Goal: Task Accomplishment & Management: Manage account settings

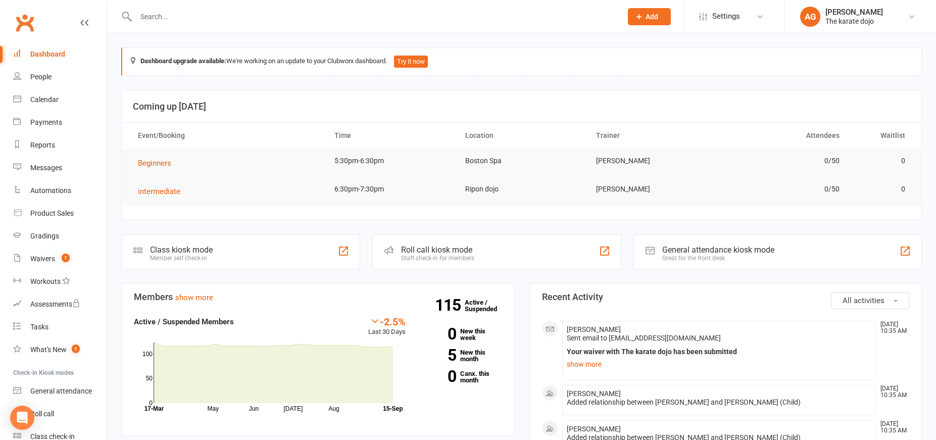
click at [160, 14] on input "text" at bounding box center [374, 17] width 482 height 14
click at [55, 216] on div "Product Sales" at bounding box center [51, 213] width 43 height 8
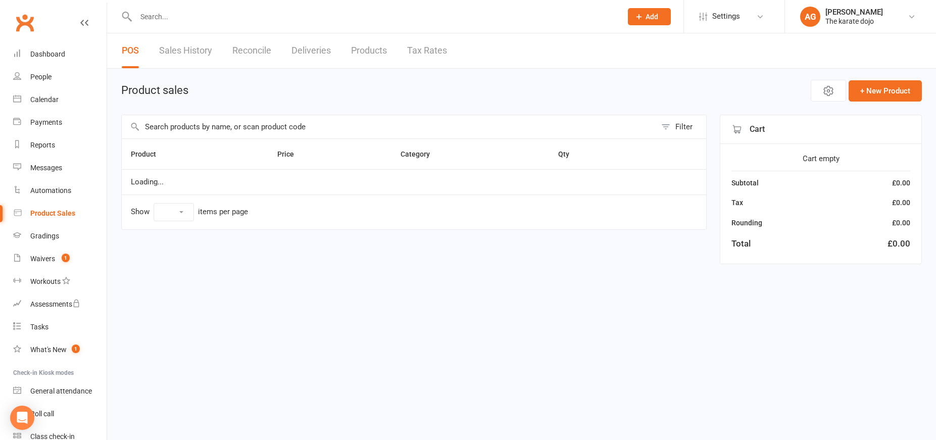
select select "50"
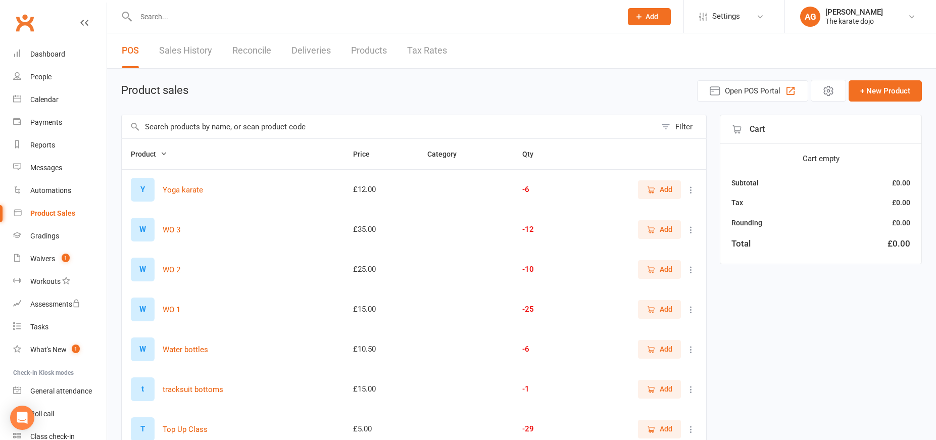
click at [181, 125] on input "text" at bounding box center [389, 126] width 534 height 23
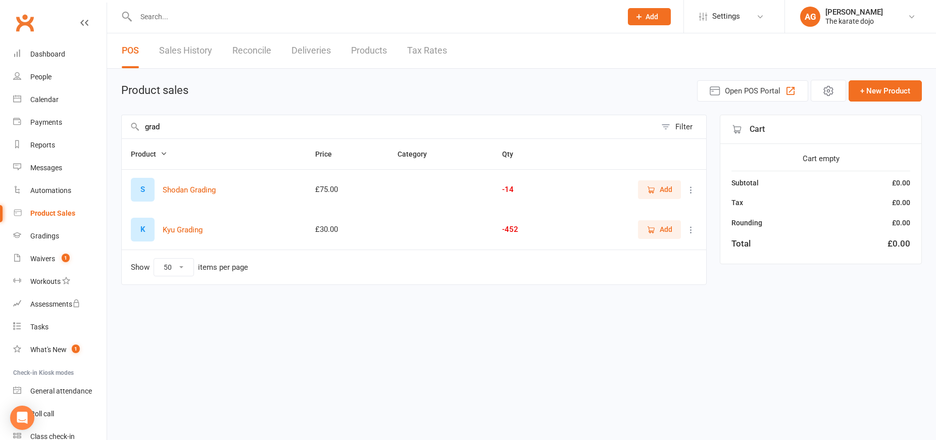
type input "grad"
click at [663, 230] on span "Add" at bounding box center [666, 229] width 13 height 11
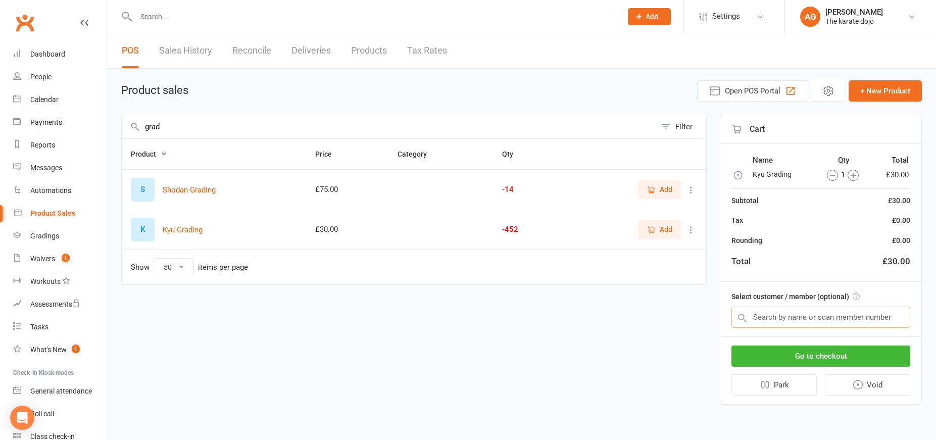
click at [783, 321] on input "text" at bounding box center [820, 317] width 179 height 21
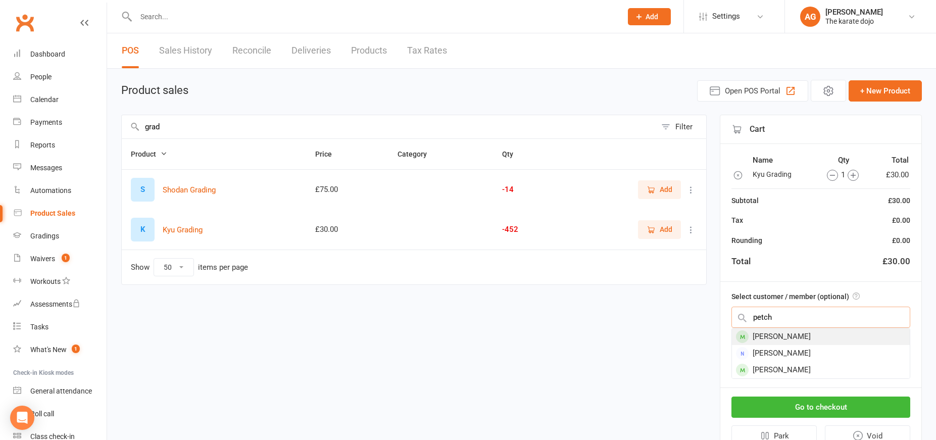
type input "petch"
click at [777, 337] on div "Ted Petchey" at bounding box center [821, 336] width 178 height 17
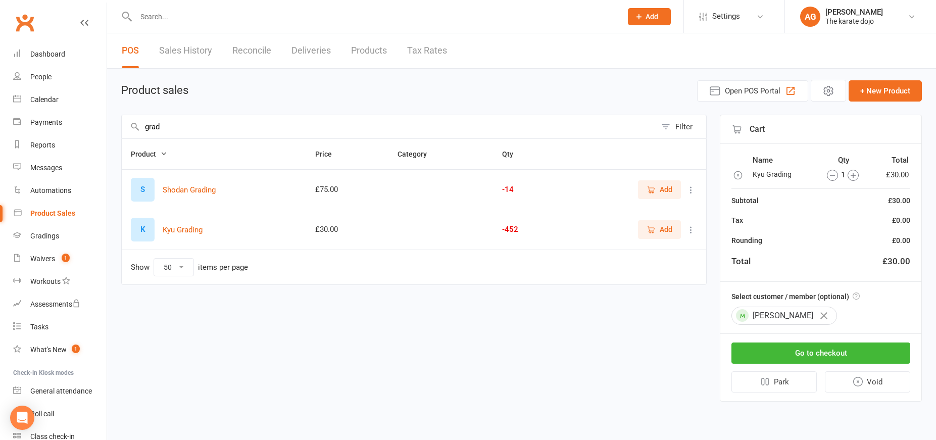
click at [853, 173] on icon "button" at bounding box center [852, 175] width 11 height 11
click at [809, 356] on button "Go to checkout" at bounding box center [820, 352] width 179 height 21
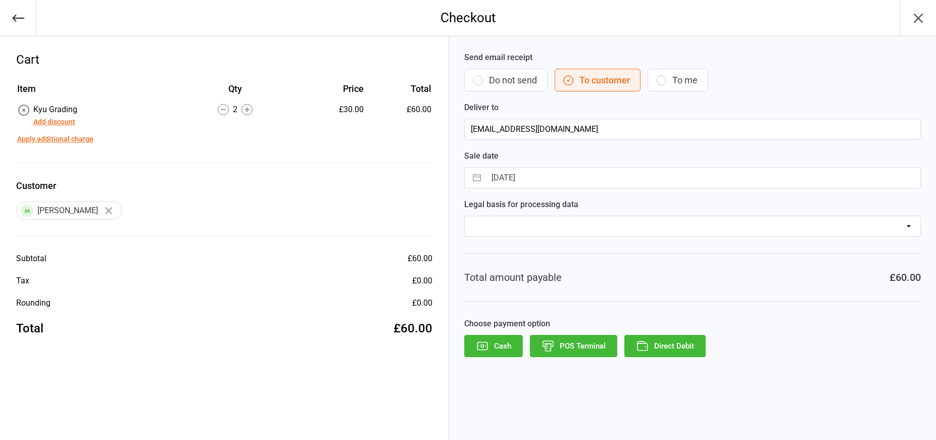
click at [655, 342] on button "Direct Debit" at bounding box center [664, 346] width 81 height 22
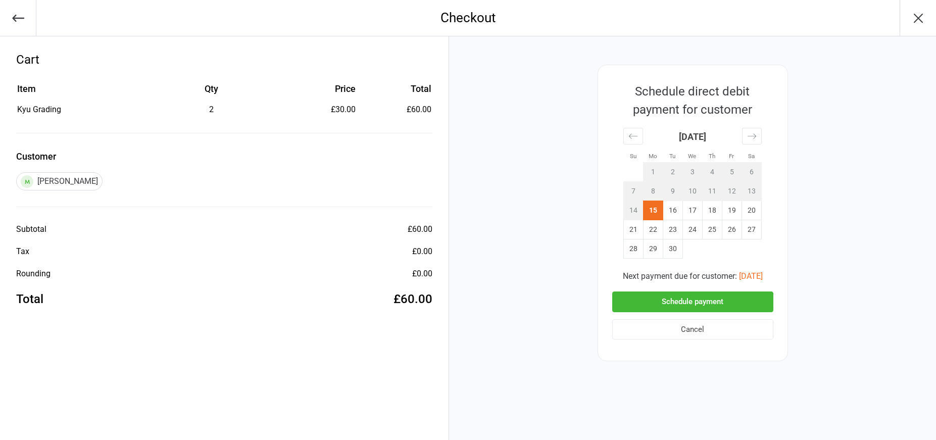
click at [672, 299] on button "Schedule payment" at bounding box center [692, 301] width 161 height 21
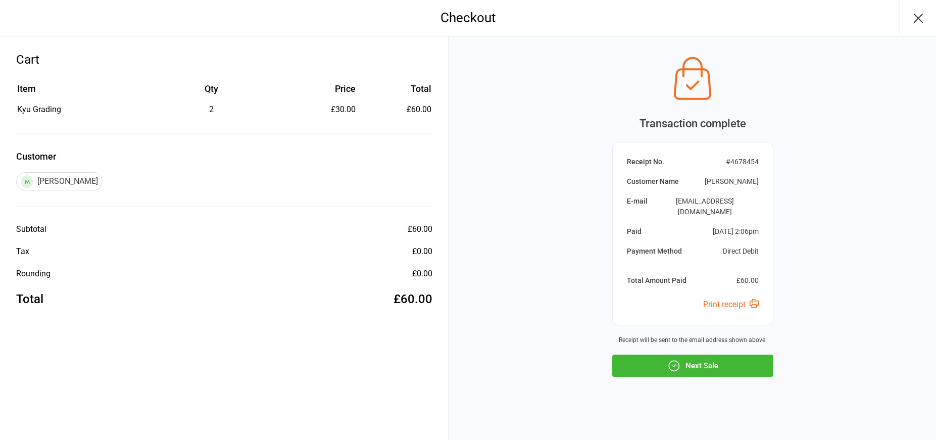
click at [693, 357] on button "Next Sale" at bounding box center [692, 366] width 161 height 22
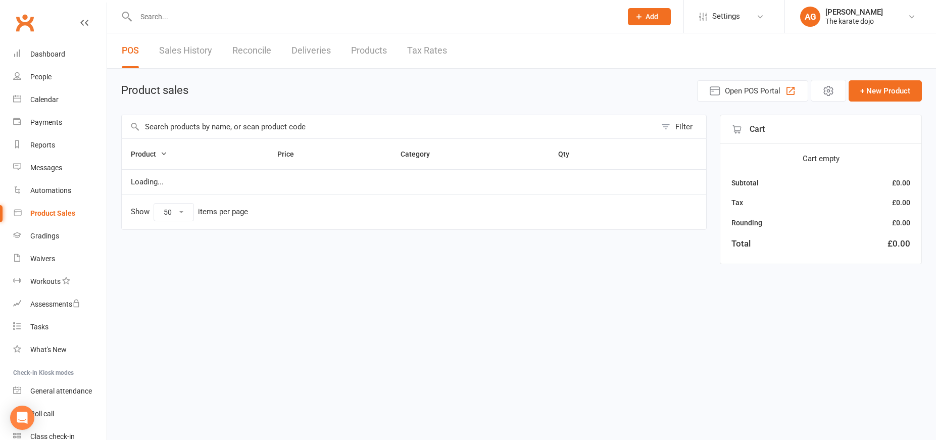
select select "50"
click at [232, 128] on input "text" at bounding box center [389, 126] width 534 height 23
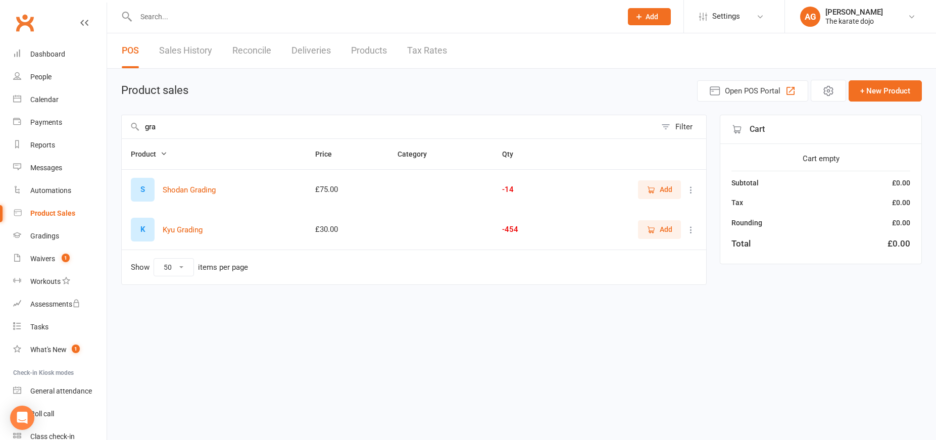
type input "gra"
click at [670, 231] on span "Add" at bounding box center [666, 229] width 13 height 11
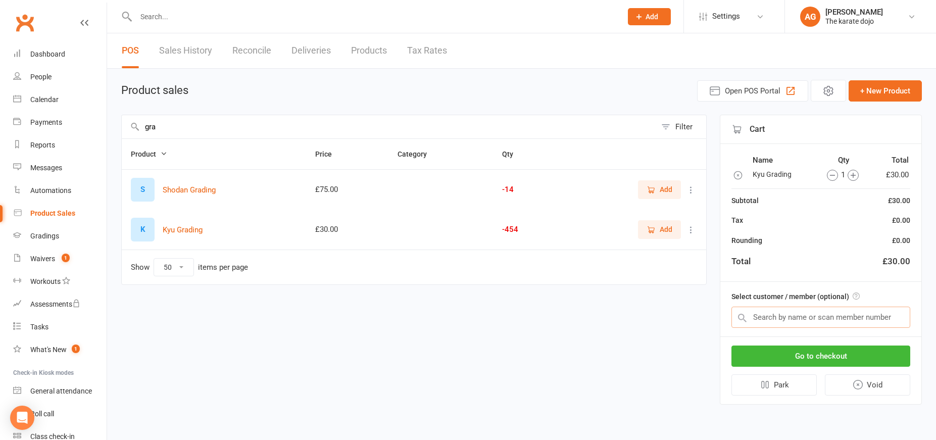
click at [776, 315] on input "text" at bounding box center [820, 317] width 179 height 21
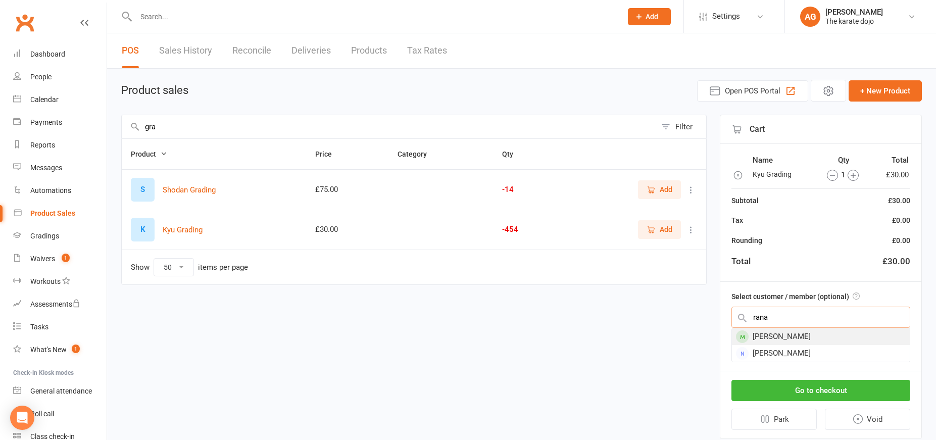
type input "rana"
click at [787, 337] on div "[PERSON_NAME]" at bounding box center [821, 336] width 178 height 17
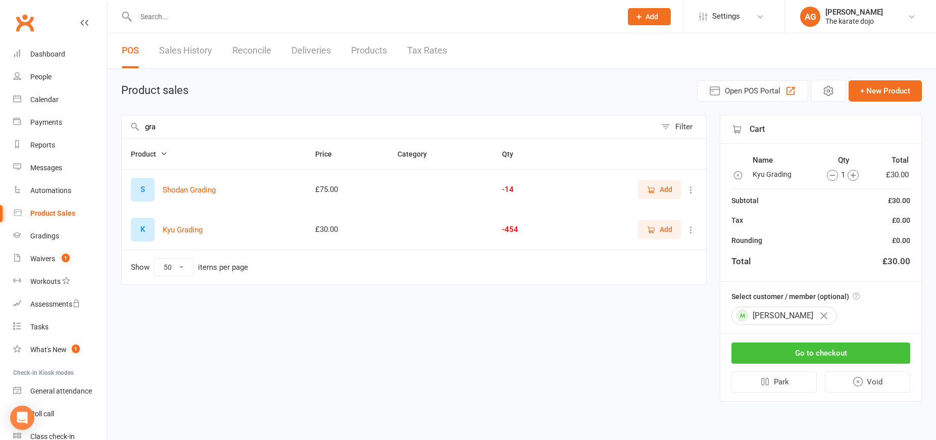
click at [799, 354] on button "Go to checkout" at bounding box center [820, 352] width 179 height 21
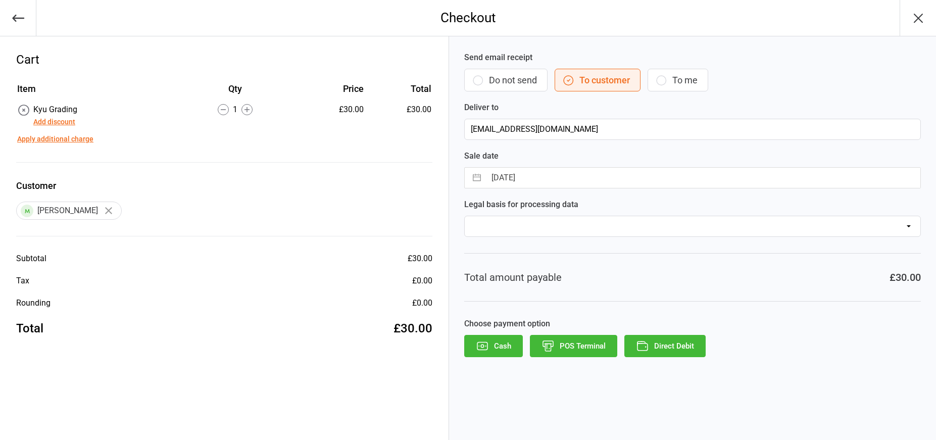
click at [663, 348] on button "Direct Debit" at bounding box center [664, 346] width 81 height 22
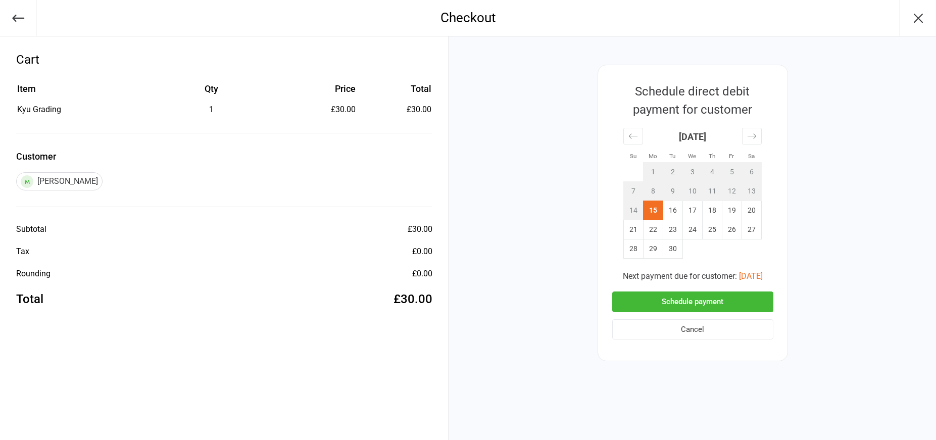
click at [721, 298] on button "Schedule payment" at bounding box center [692, 301] width 161 height 21
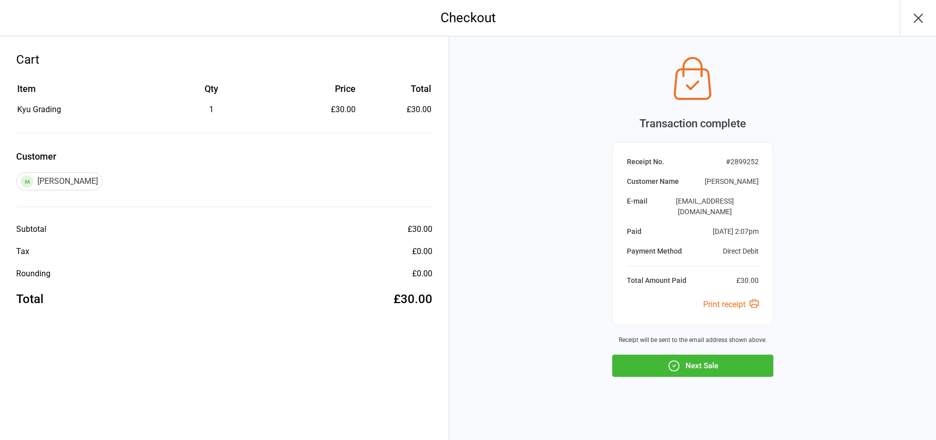
click at [705, 355] on button "Next Sale" at bounding box center [692, 366] width 161 height 22
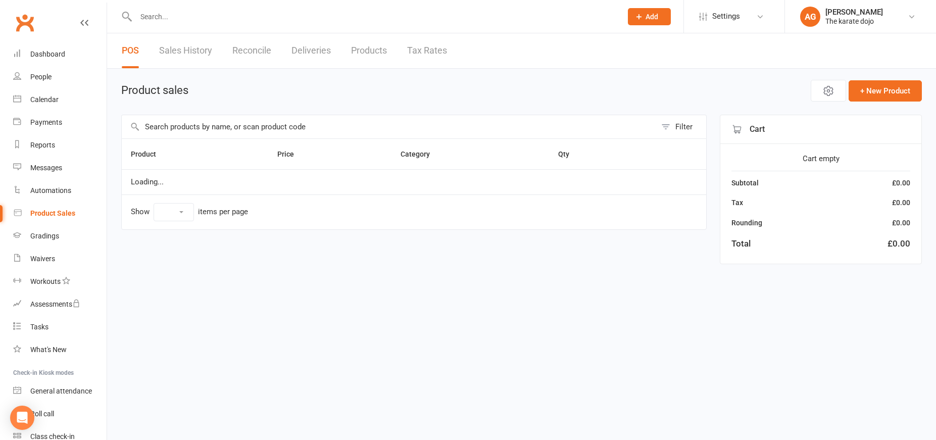
select select "50"
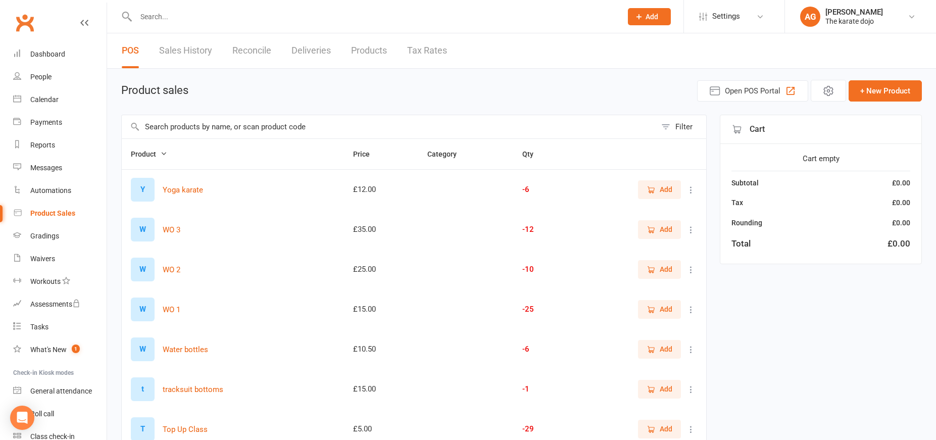
drag, startPoint x: 249, startPoint y: 130, endPoint x: 262, endPoint y: 127, distance: 13.5
click at [250, 129] on input "text" at bounding box center [389, 126] width 534 height 23
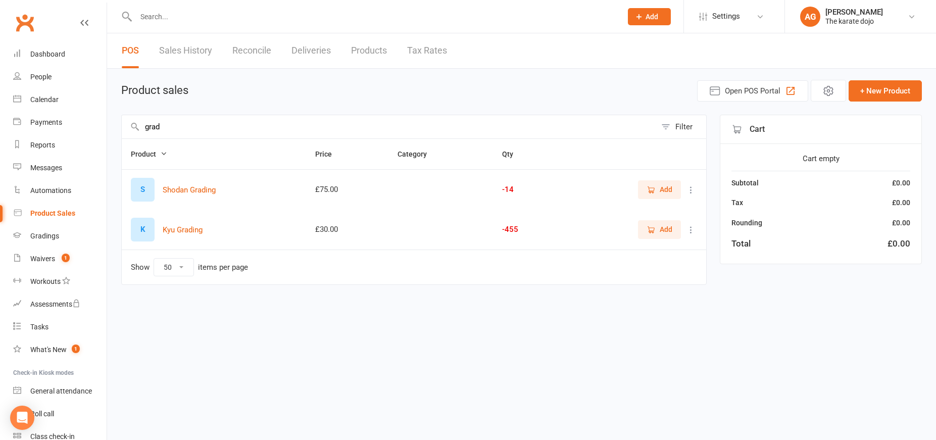
type input "grad"
click at [679, 228] on button "Add" at bounding box center [659, 229] width 43 height 18
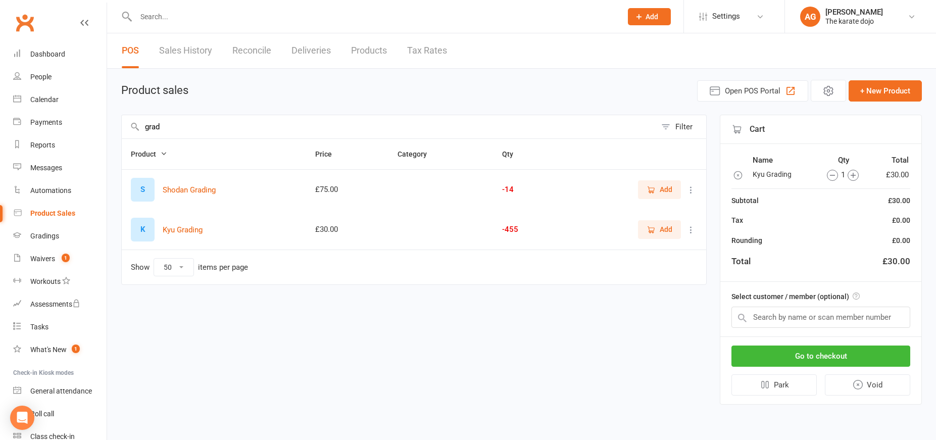
click at [663, 230] on span "Add" at bounding box center [666, 229] width 13 height 11
click at [786, 303] on div "Select customer / member (optional)" at bounding box center [820, 309] width 201 height 55
click at [784, 311] on input "text" at bounding box center [820, 317] width 179 height 21
drag, startPoint x: 825, startPoint y: 172, endPoint x: 827, endPoint y: 182, distance: 10.3
click at [827, 173] on icon "button" at bounding box center [832, 175] width 11 height 11
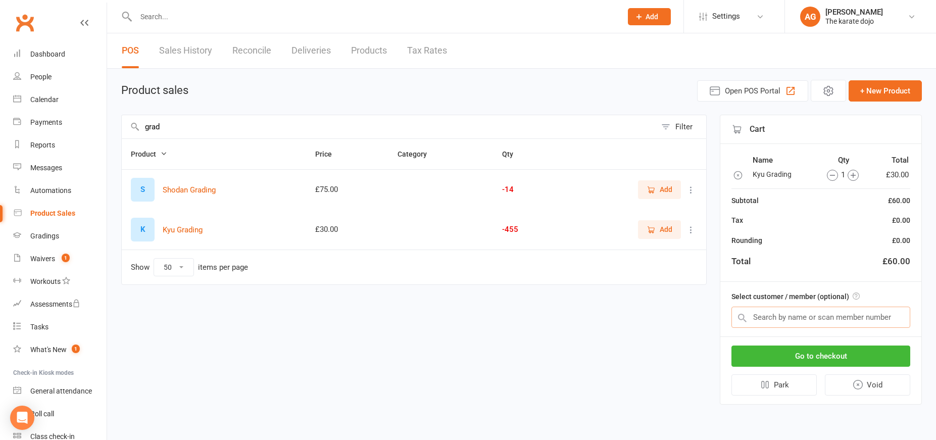
click at [792, 313] on input "text" at bounding box center [820, 317] width 179 height 21
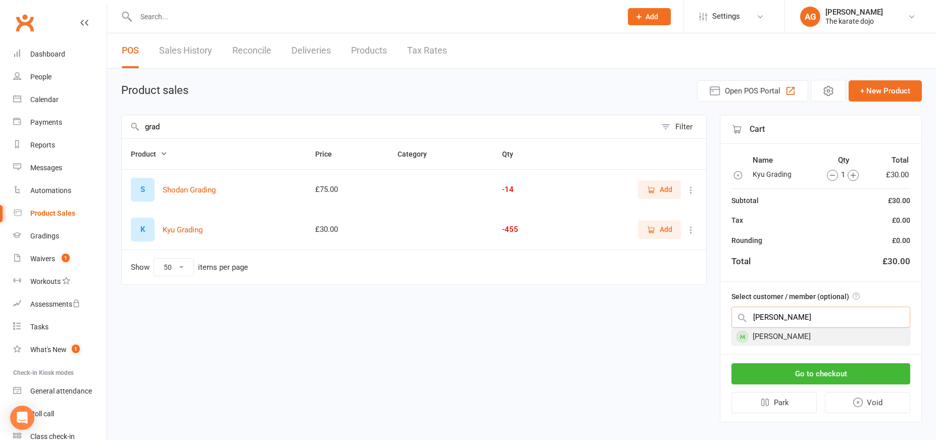
type input "Rupert"
click at [785, 338] on div "Rupert Jackson" at bounding box center [821, 336] width 178 height 17
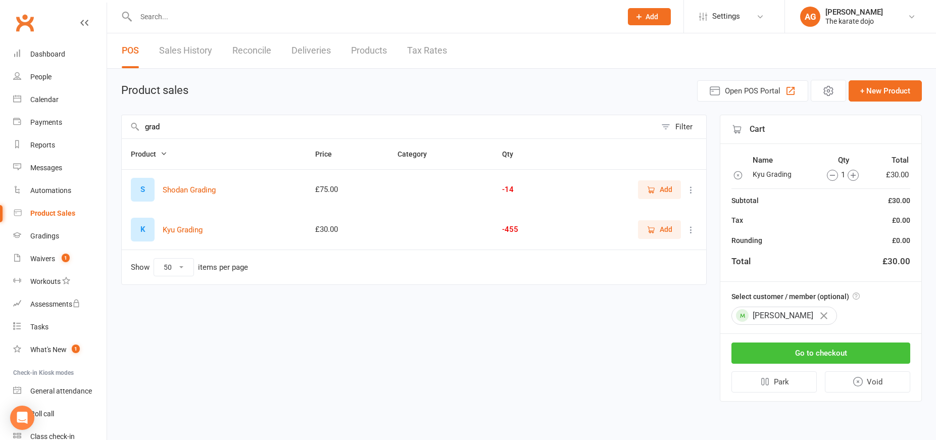
click at [813, 360] on button "Go to checkout" at bounding box center [820, 352] width 179 height 21
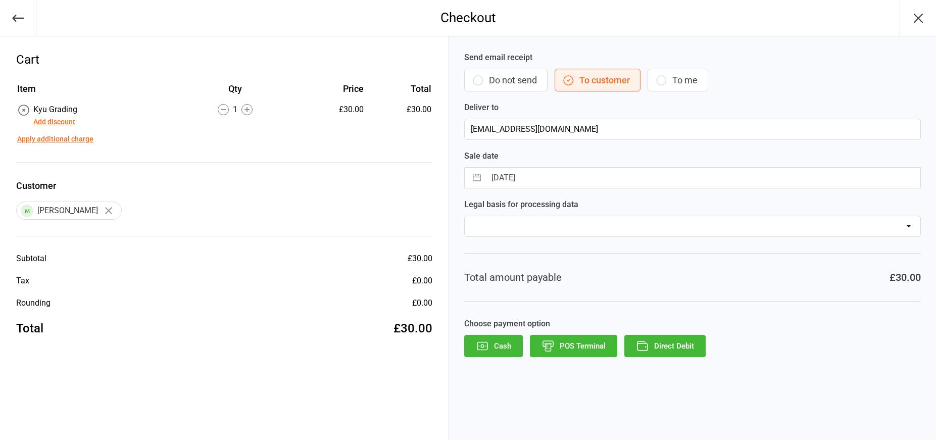
drag, startPoint x: 645, startPoint y: 345, endPoint x: 633, endPoint y: 339, distance: 13.8
click at [645, 344] on icon "button" at bounding box center [642, 345] width 13 height 13
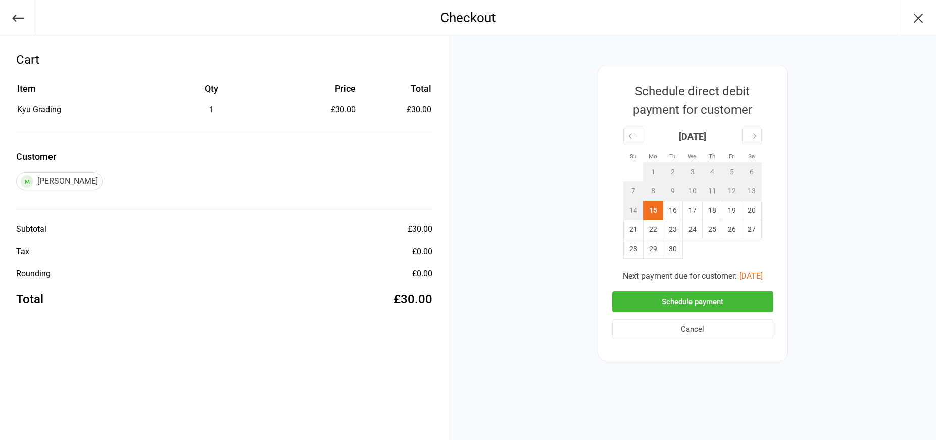
click at [663, 306] on button "Schedule payment" at bounding box center [692, 301] width 161 height 21
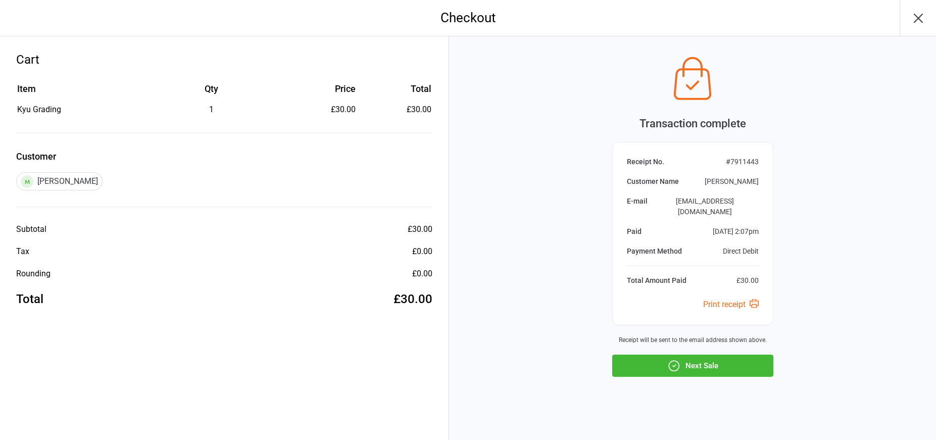
click at [692, 360] on button "Next Sale" at bounding box center [692, 366] width 161 height 22
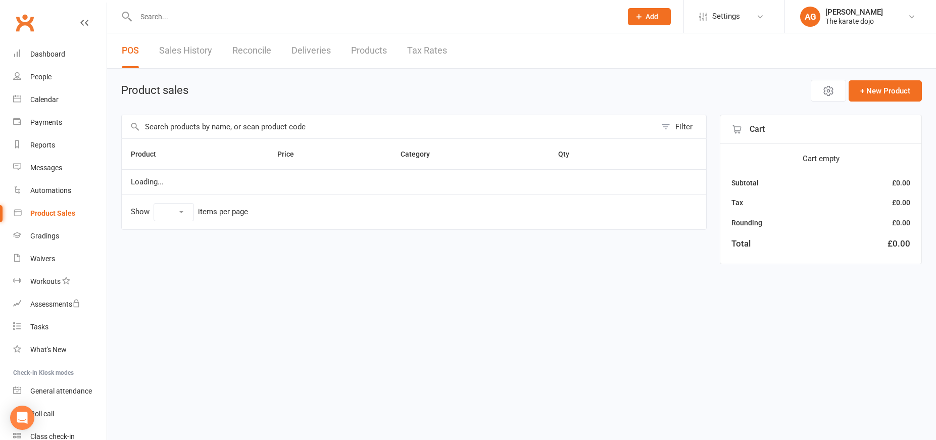
select select "50"
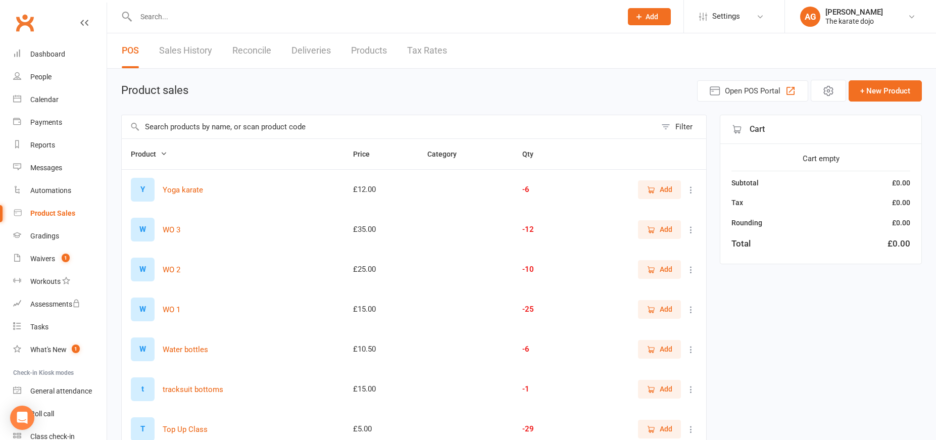
drag, startPoint x: 205, startPoint y: 134, endPoint x: 241, endPoint y: 130, distance: 37.1
click at [205, 133] on input "text" at bounding box center [389, 126] width 534 height 23
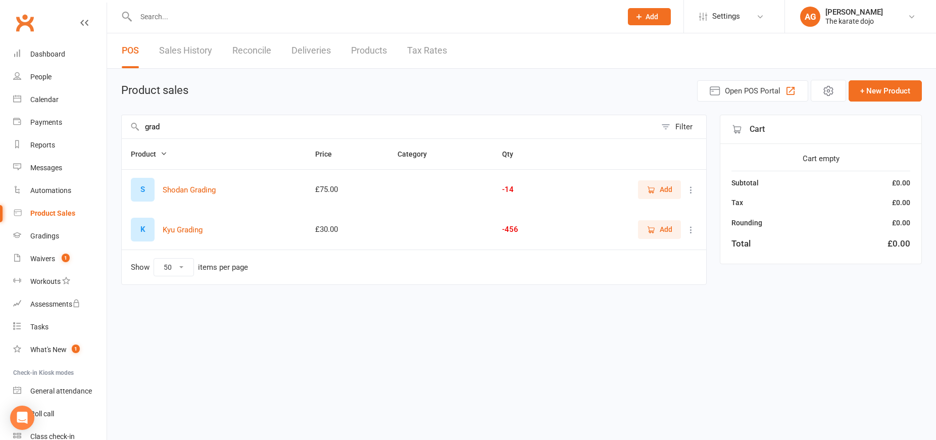
type input "grad"
click at [669, 233] on span "Add" at bounding box center [666, 229] width 13 height 11
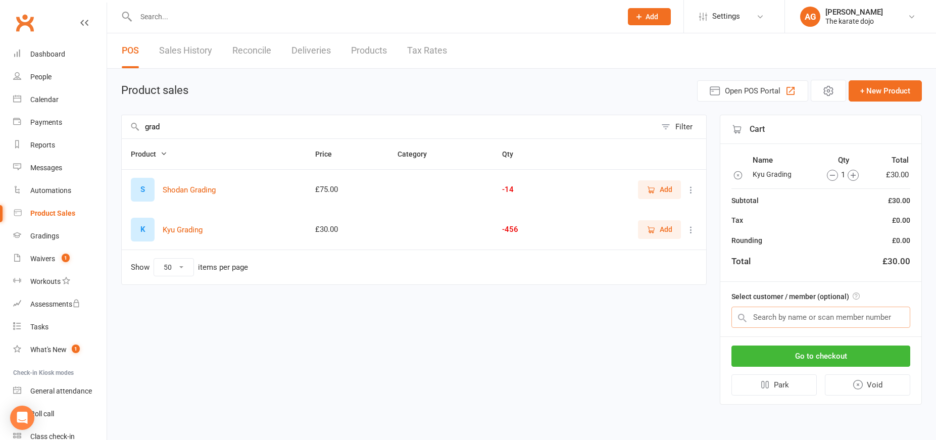
click at [775, 314] on input "text" at bounding box center [820, 317] width 179 height 21
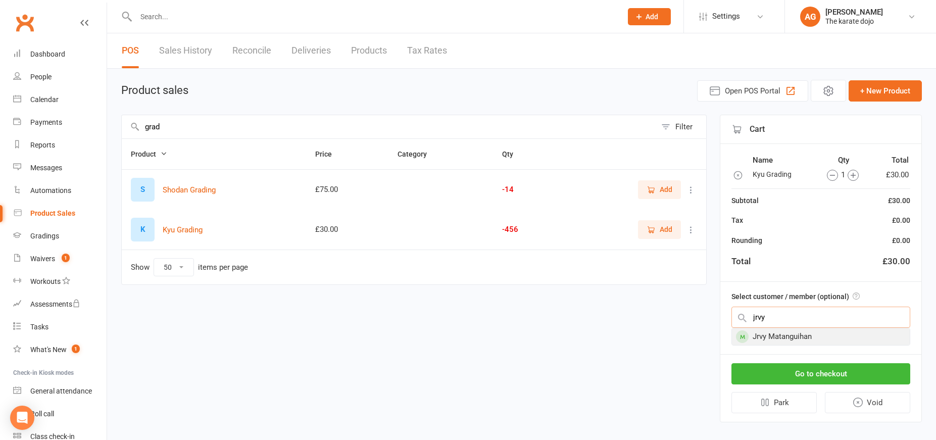
type input "Jrvy"
drag, startPoint x: 779, startPoint y: 333, endPoint x: 787, endPoint y: 336, distance: 8.6
click at [785, 336] on div "Jrvy Matanguihan" at bounding box center [821, 336] width 178 height 17
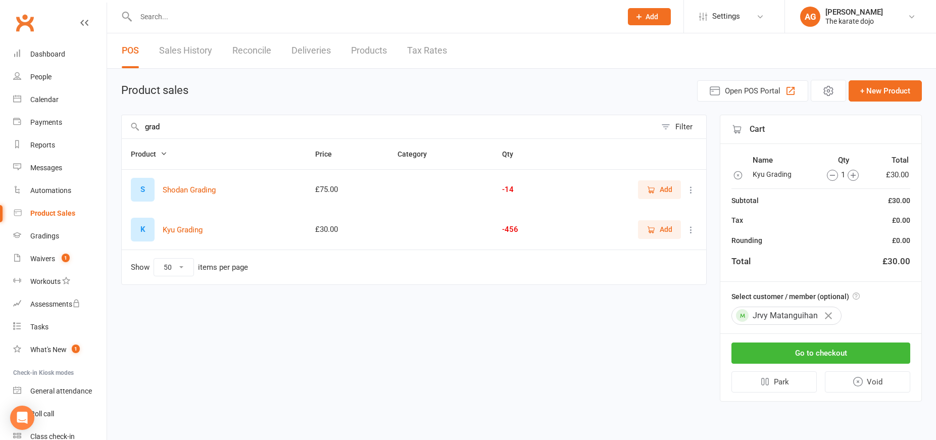
click at [852, 177] on icon "button" at bounding box center [852, 175] width 5 height 5
click at [833, 352] on button "Go to checkout" at bounding box center [820, 352] width 179 height 21
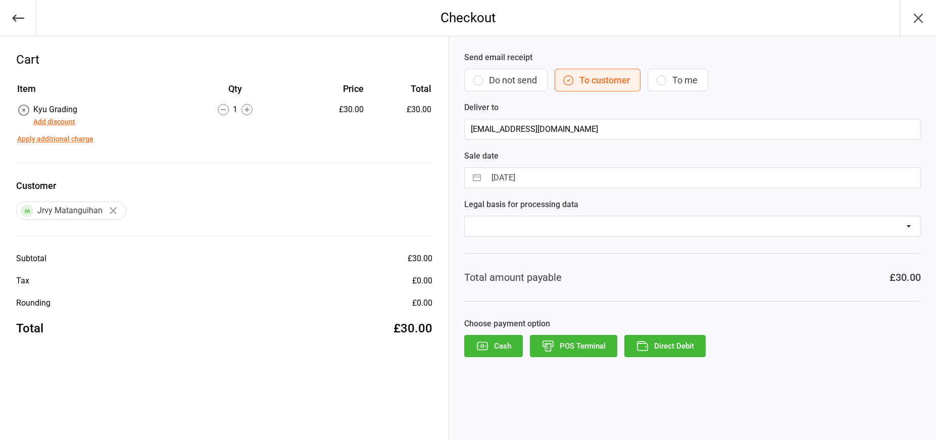
click at [245, 110] on icon at bounding box center [246, 109] width 5 height 5
drag, startPoint x: 670, startPoint y: 346, endPoint x: 676, endPoint y: 351, distance: 7.9
click at [671, 347] on button "Direct Debit" at bounding box center [664, 346] width 81 height 22
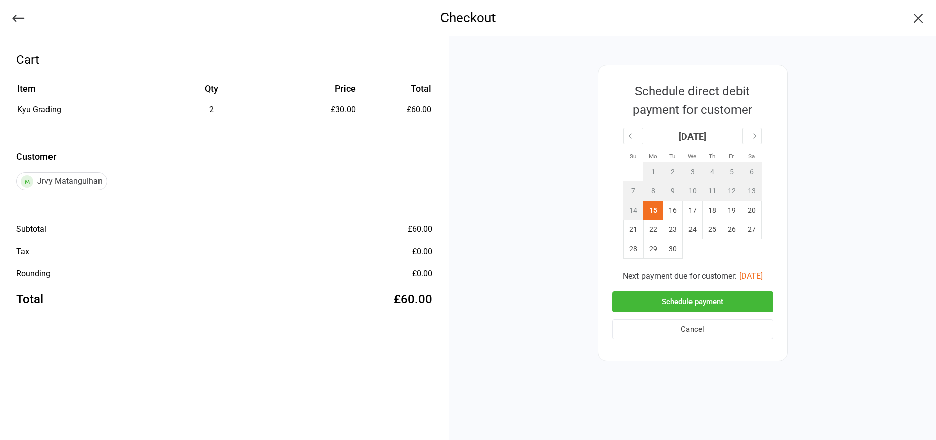
click at [691, 303] on button "Schedule payment" at bounding box center [692, 301] width 161 height 21
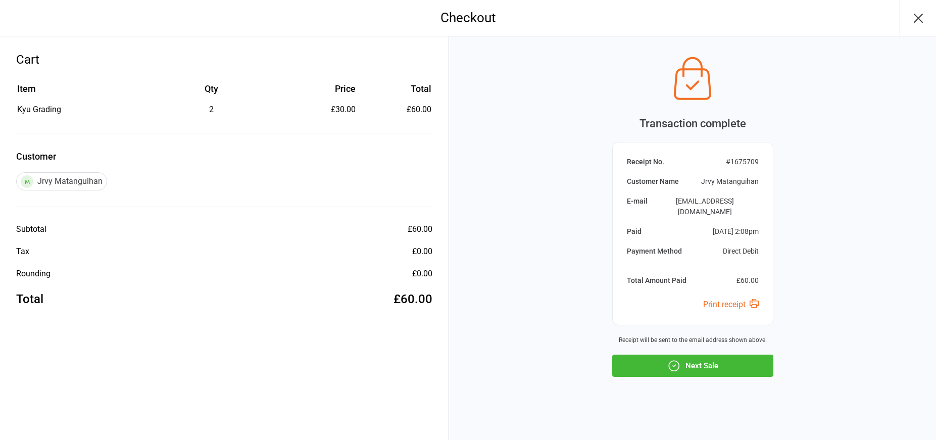
click at [707, 361] on button "Next Sale" at bounding box center [692, 366] width 161 height 22
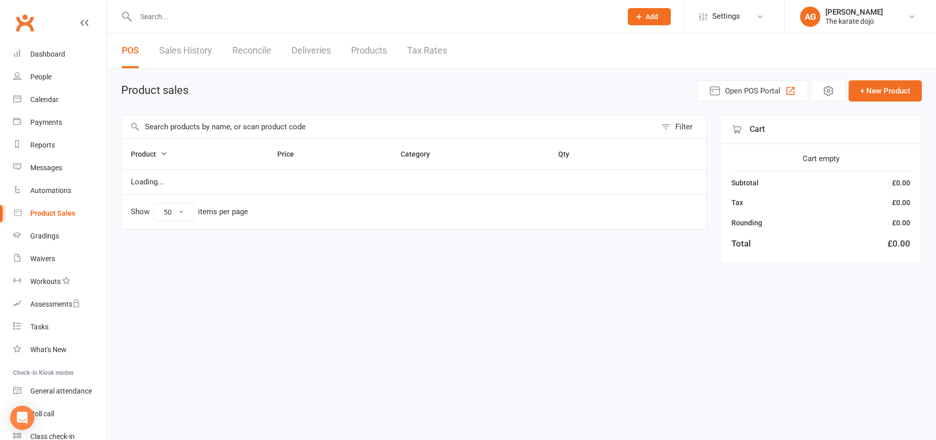
select select "50"
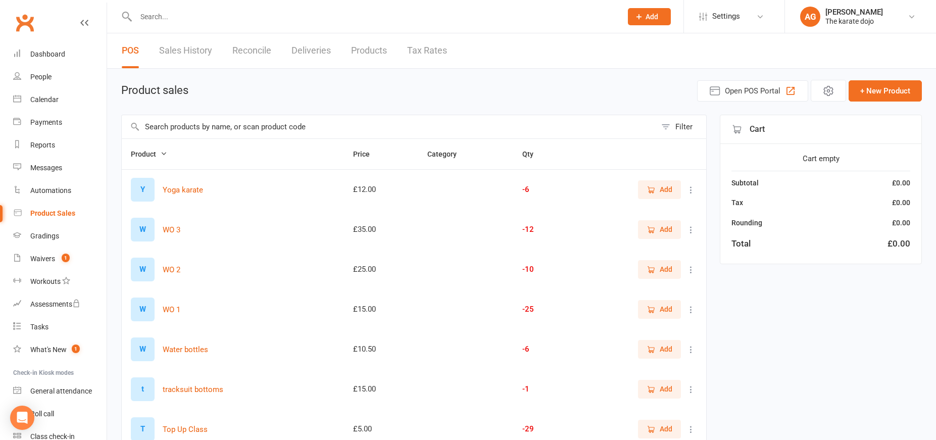
scroll to position [4, 0]
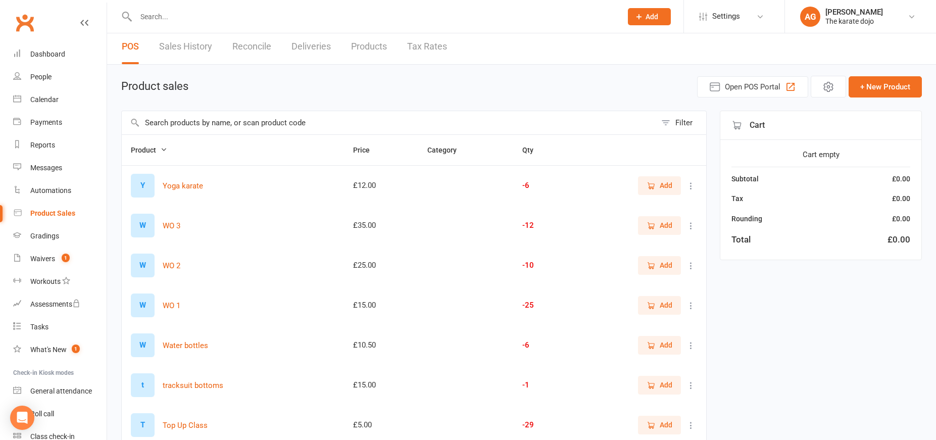
click at [197, 127] on input "text" at bounding box center [389, 122] width 534 height 23
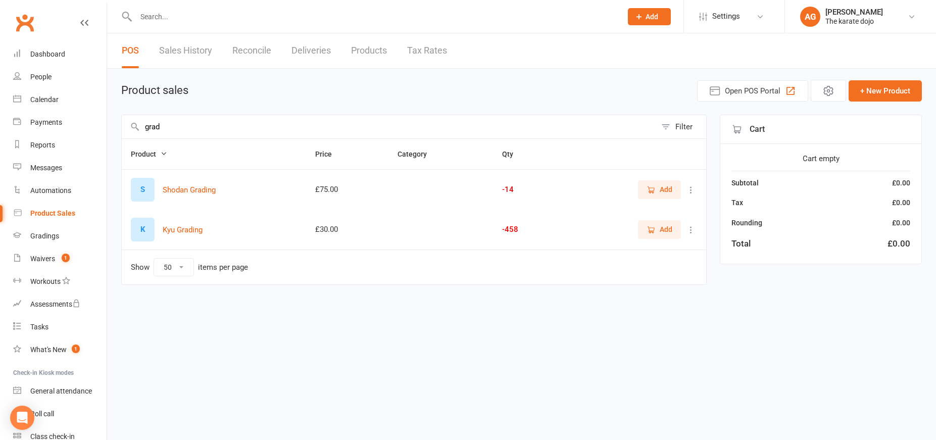
scroll to position [0, 0]
type input "grad"
click at [670, 231] on span "Add" at bounding box center [666, 229] width 13 height 11
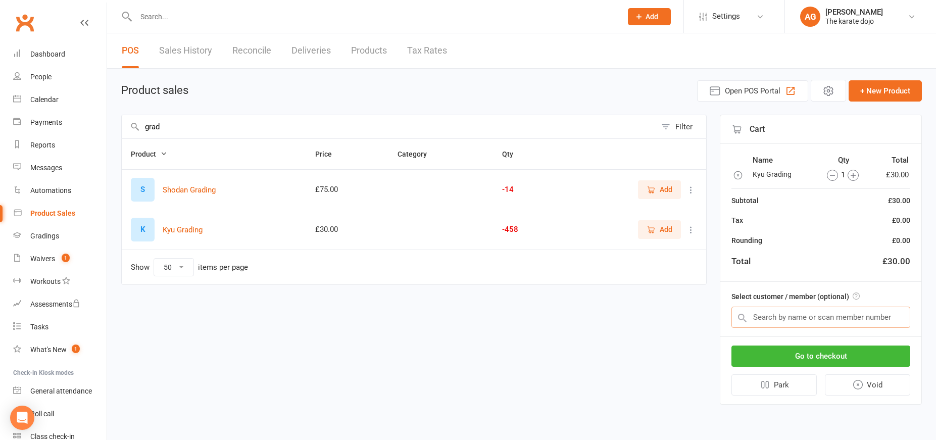
click at [752, 308] on input "text" at bounding box center [820, 317] width 179 height 21
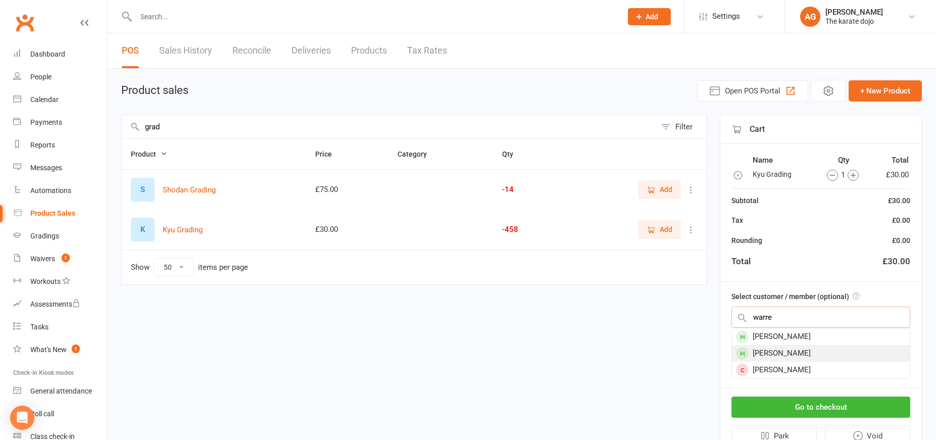
type input "warre"
drag, startPoint x: 797, startPoint y: 350, endPoint x: 804, endPoint y: 354, distance: 7.7
click at [798, 351] on div "charlie Warren" at bounding box center [821, 353] width 178 height 17
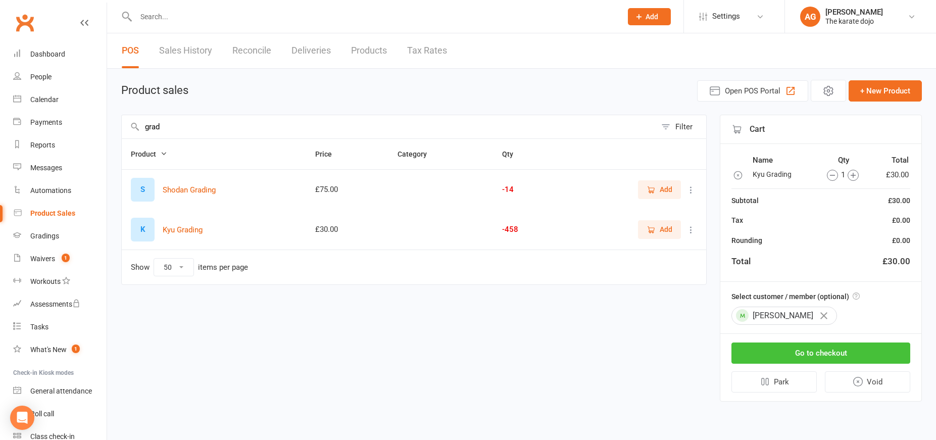
click at [811, 354] on button "Go to checkout" at bounding box center [820, 352] width 179 height 21
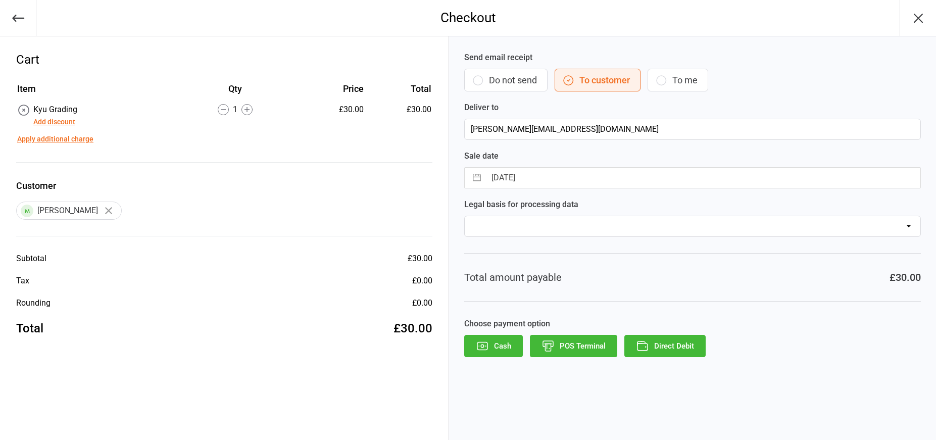
drag, startPoint x: 248, startPoint y: 112, endPoint x: 264, endPoint y: 142, distance: 33.9
click at [248, 112] on icon at bounding box center [246, 109] width 11 height 11
click at [679, 348] on button "Direct Debit" at bounding box center [664, 346] width 81 height 22
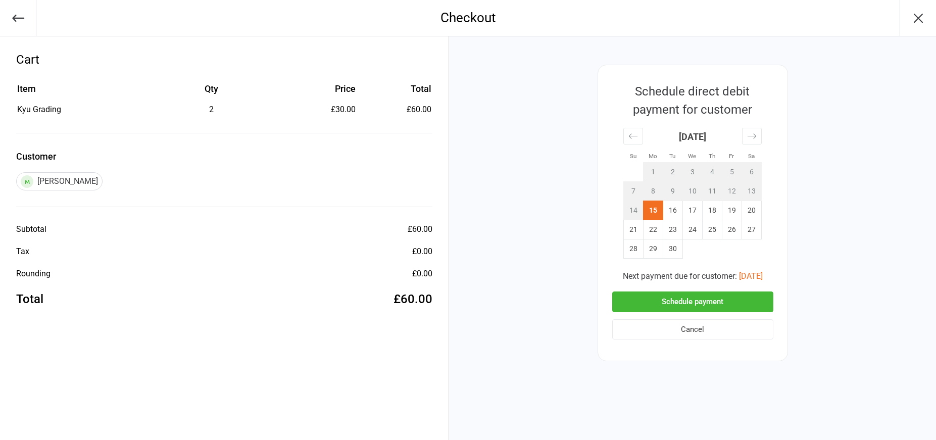
click at [665, 307] on button "Schedule payment" at bounding box center [692, 301] width 161 height 21
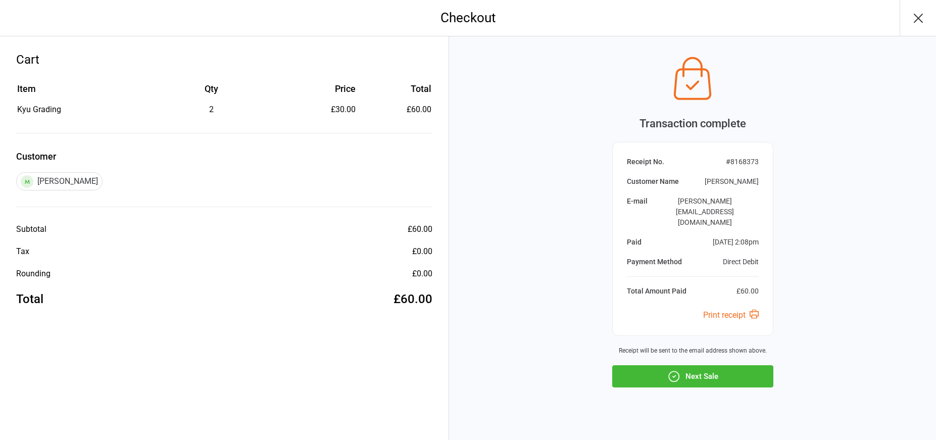
click at [702, 365] on button "Next Sale" at bounding box center [692, 376] width 161 height 22
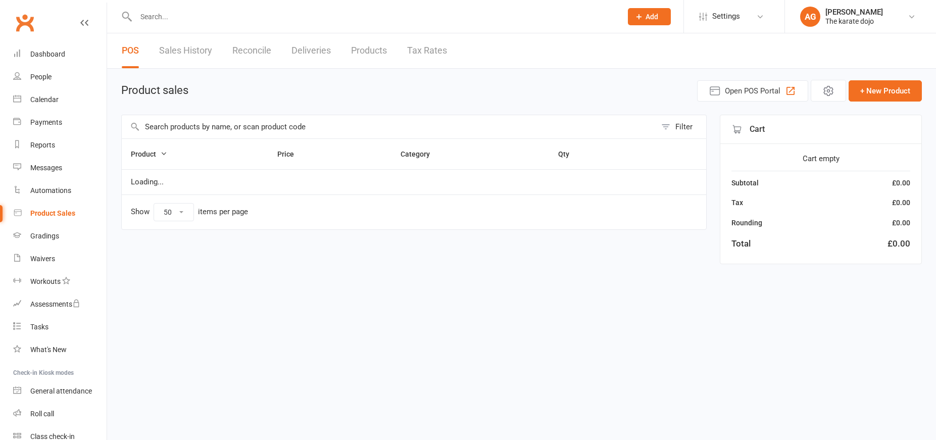
select select "50"
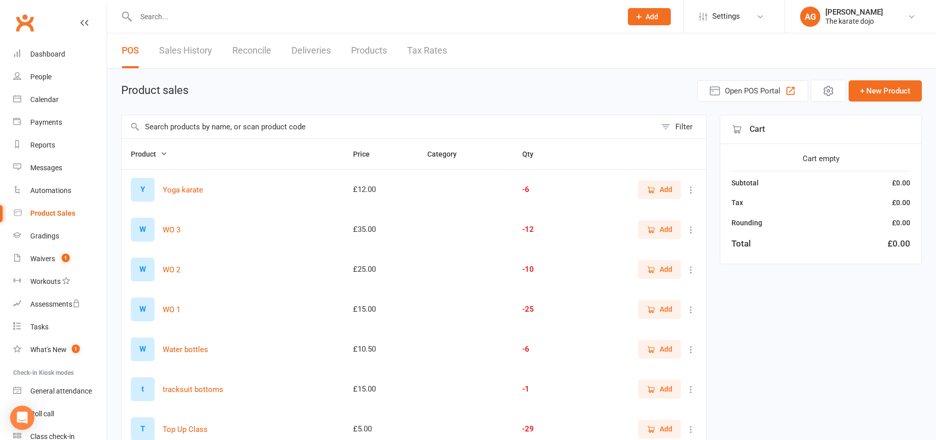
drag, startPoint x: 182, startPoint y: 126, endPoint x: 201, endPoint y: 122, distance: 20.0
click at [182, 125] on input "text" at bounding box center [389, 126] width 534 height 23
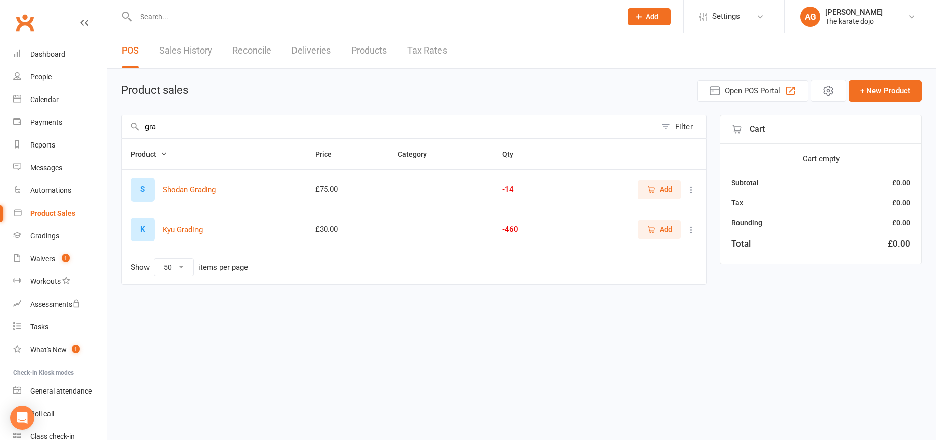
type input "gra"
drag, startPoint x: 661, startPoint y: 231, endPoint x: 684, endPoint y: 250, distance: 30.1
click at [661, 231] on span "Add" at bounding box center [666, 229] width 13 height 11
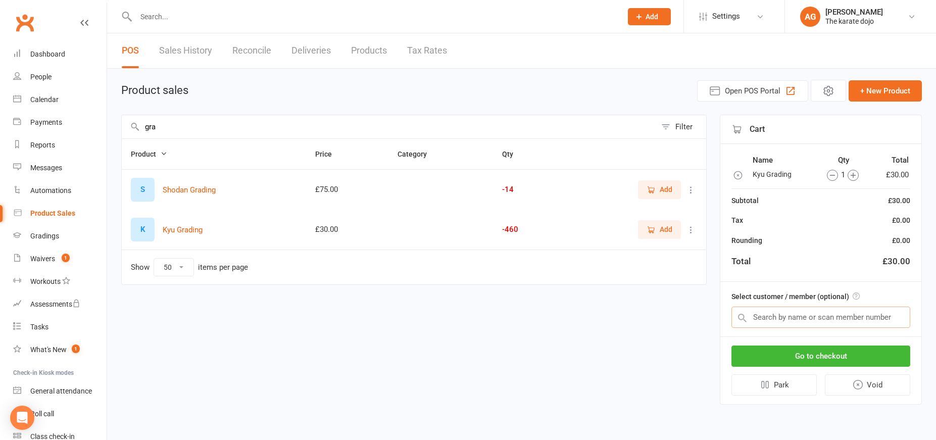
click at [773, 315] on input "text" at bounding box center [820, 317] width 179 height 21
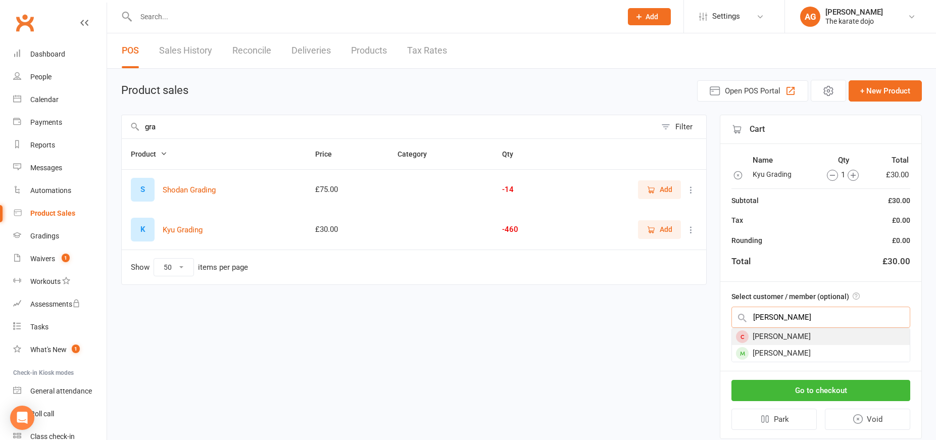
type input "[PERSON_NAME]"
drag, startPoint x: 784, startPoint y: 335, endPoint x: 785, endPoint y: 351, distance: 16.2
click at [785, 351] on div "[PERSON_NAME]" at bounding box center [821, 353] width 178 height 17
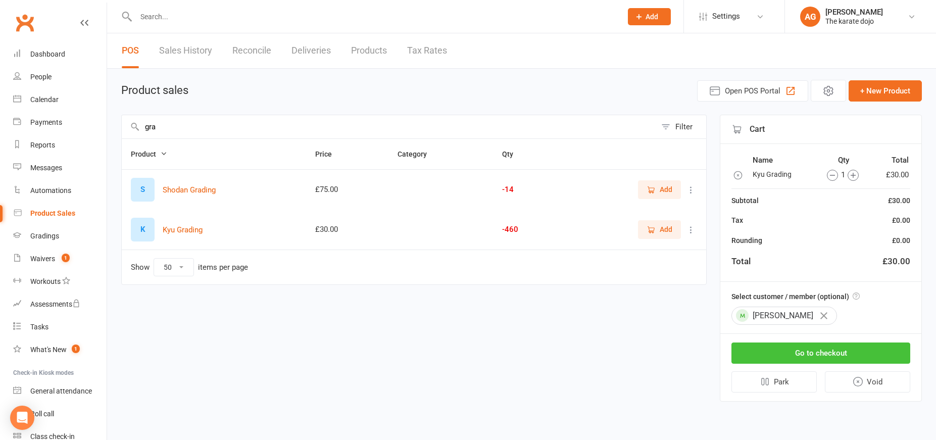
click at [804, 356] on button "Go to checkout" at bounding box center [820, 352] width 179 height 21
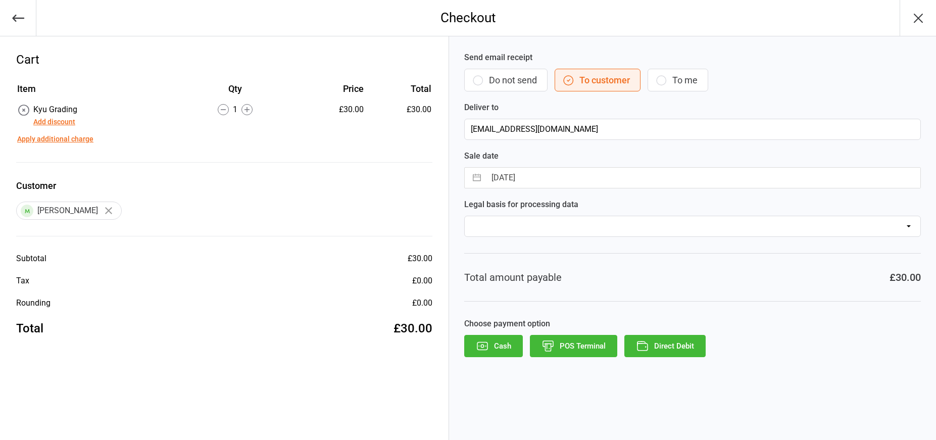
drag, startPoint x: 678, startPoint y: 351, endPoint x: 672, endPoint y: 345, distance: 8.2
click at [677, 351] on button "Direct Debit" at bounding box center [664, 346] width 81 height 22
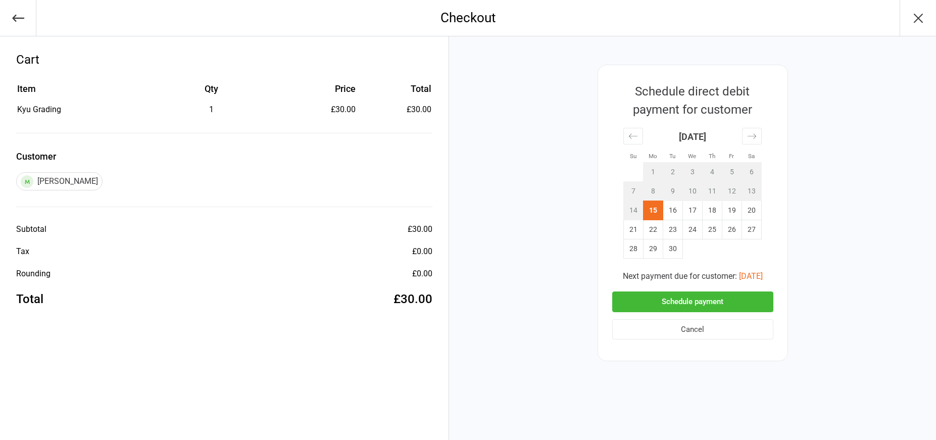
click at [691, 300] on button "Schedule payment" at bounding box center [692, 301] width 161 height 21
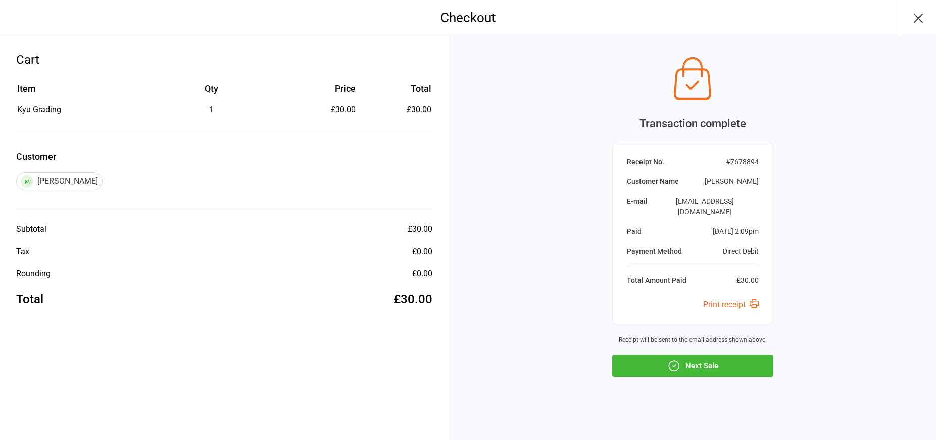
click at [682, 361] on button "Next Sale" at bounding box center [692, 366] width 161 height 22
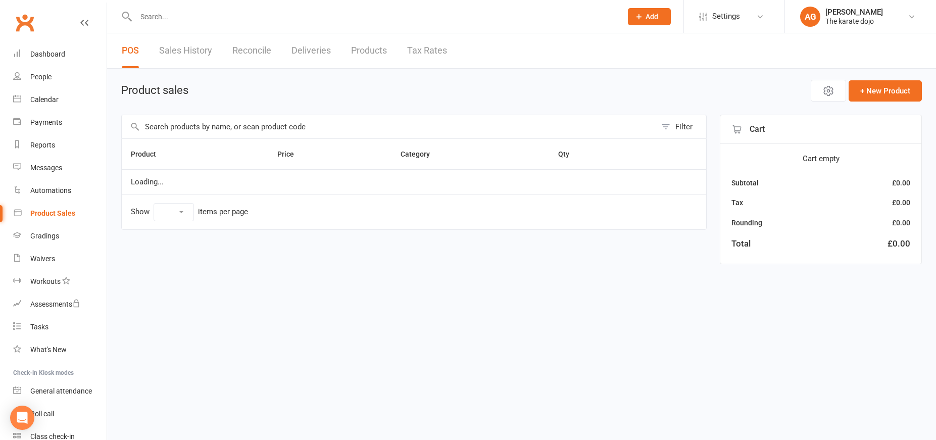
select select "50"
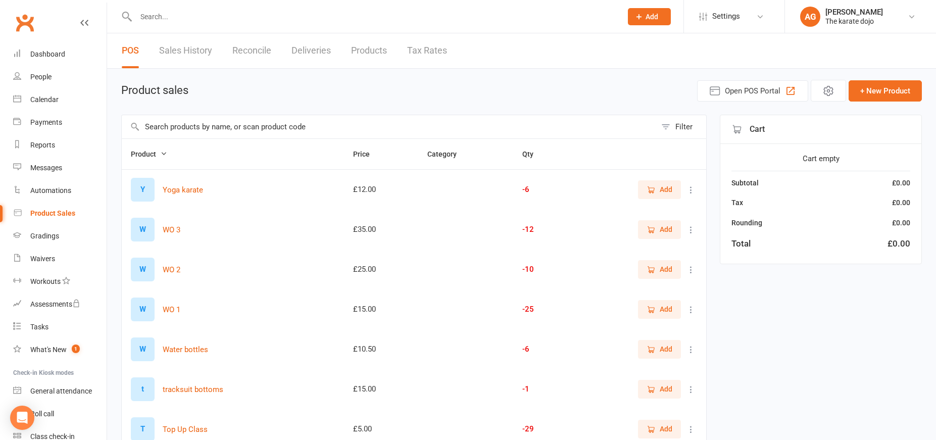
drag, startPoint x: 183, startPoint y: 128, endPoint x: 269, endPoint y: 128, distance: 85.9
click at [184, 128] on input "text" at bounding box center [389, 126] width 534 height 23
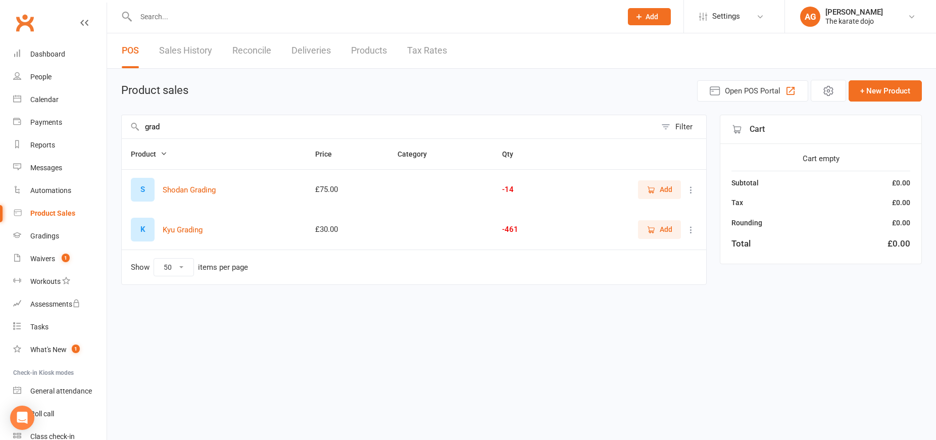
type input "grad"
click at [659, 228] on span "Add" at bounding box center [659, 229] width 26 height 11
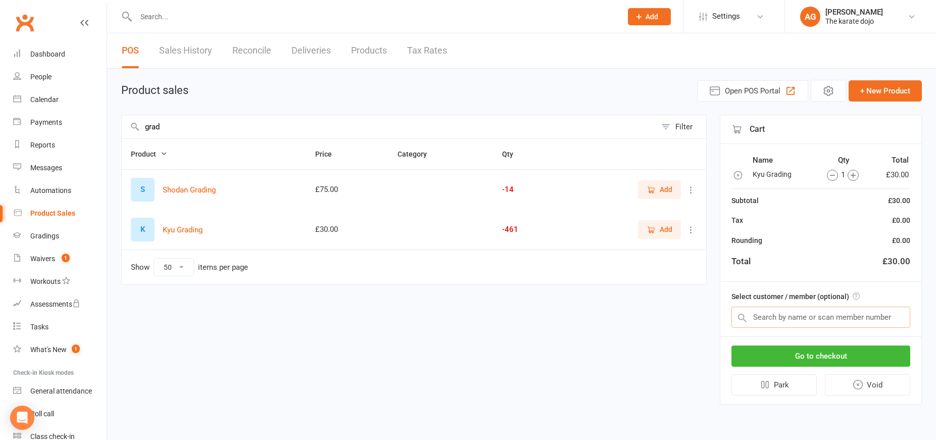
click at [770, 313] on input "text" at bounding box center [820, 317] width 179 height 21
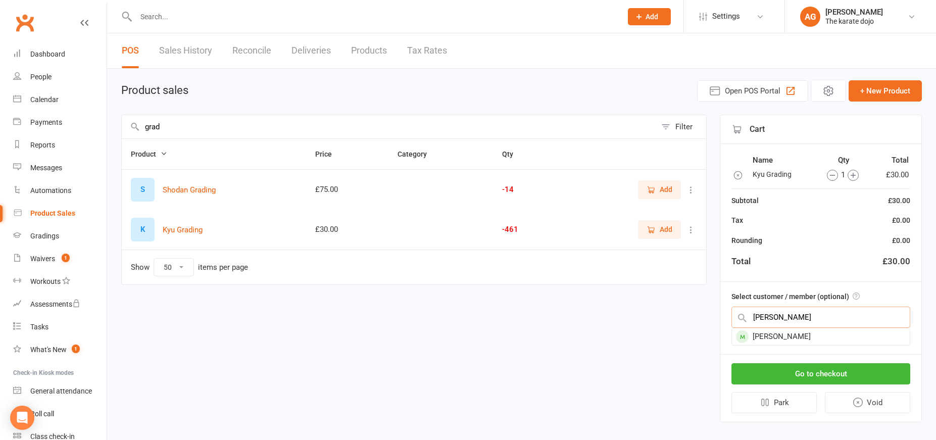
type input "[PERSON_NAME]"
drag, startPoint x: 808, startPoint y: 337, endPoint x: 788, endPoint y: 339, distance: 19.9
click at [787, 339] on div "[PERSON_NAME]" at bounding box center [821, 336] width 178 height 17
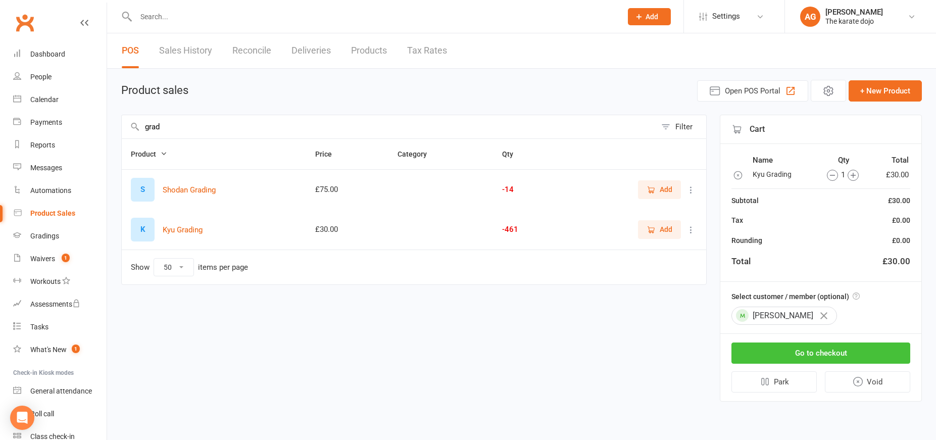
click at [802, 354] on button "Go to checkout" at bounding box center [820, 352] width 179 height 21
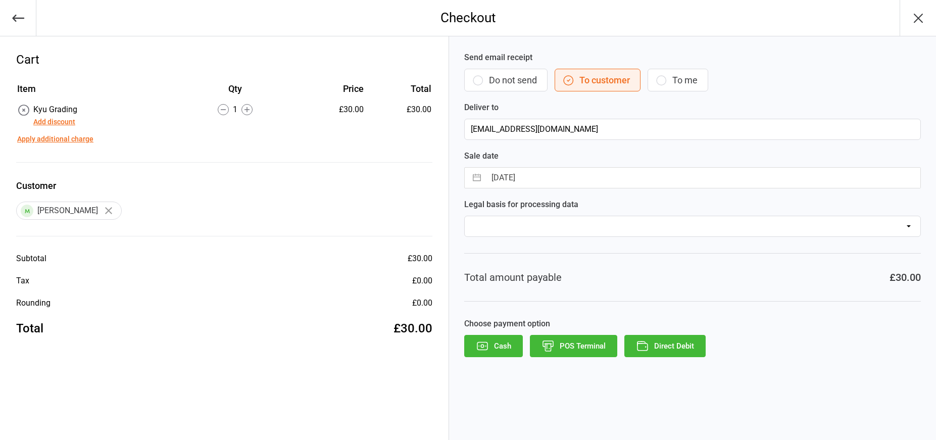
click at [674, 344] on button "Direct Debit" at bounding box center [664, 346] width 81 height 22
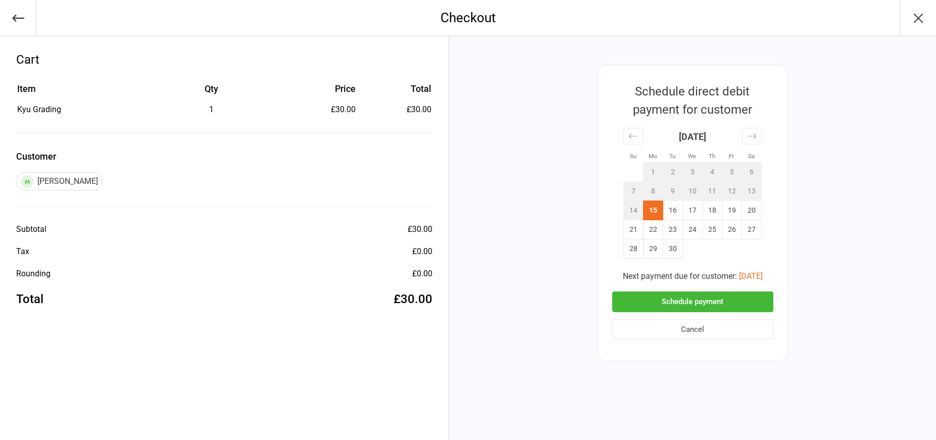
click at [684, 293] on button "Schedule payment" at bounding box center [692, 301] width 161 height 21
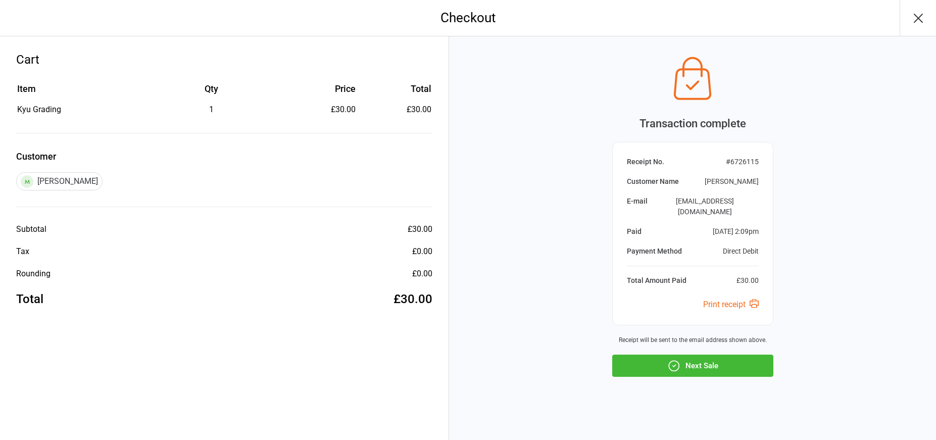
click at [694, 355] on button "Next Sale" at bounding box center [692, 366] width 161 height 22
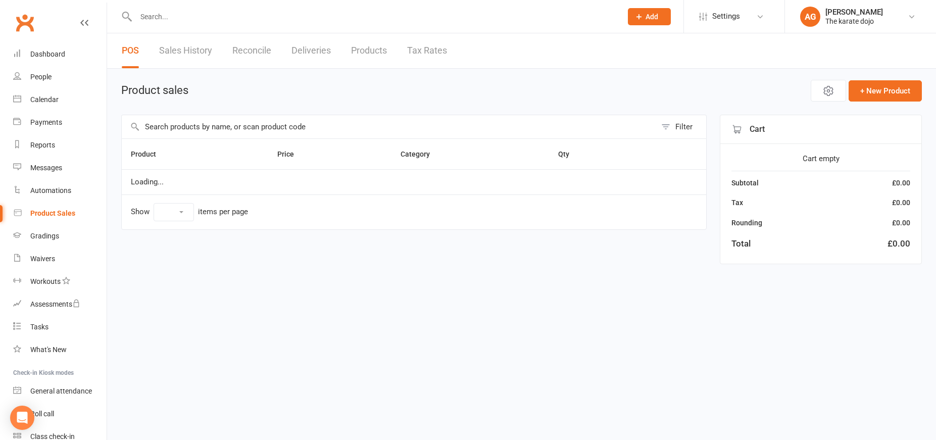
select select "50"
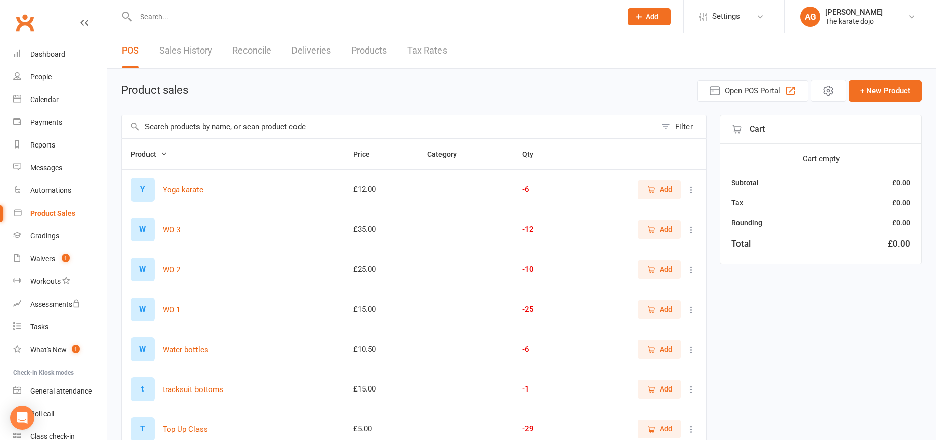
drag, startPoint x: 190, startPoint y: 122, endPoint x: 207, endPoint y: 123, distance: 17.2
click at [190, 122] on input "text" at bounding box center [389, 126] width 534 height 23
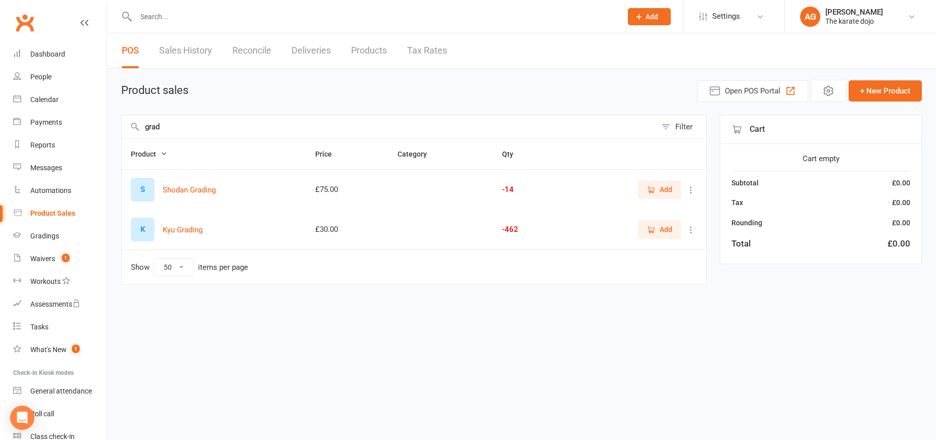
type input "grad"
click at [655, 228] on icon "button" at bounding box center [650, 229] width 9 height 9
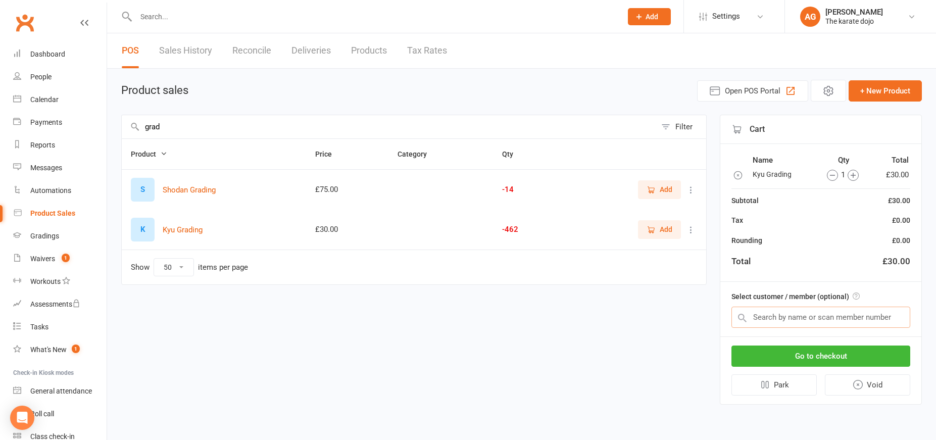
click at [780, 323] on input "text" at bounding box center [820, 317] width 179 height 21
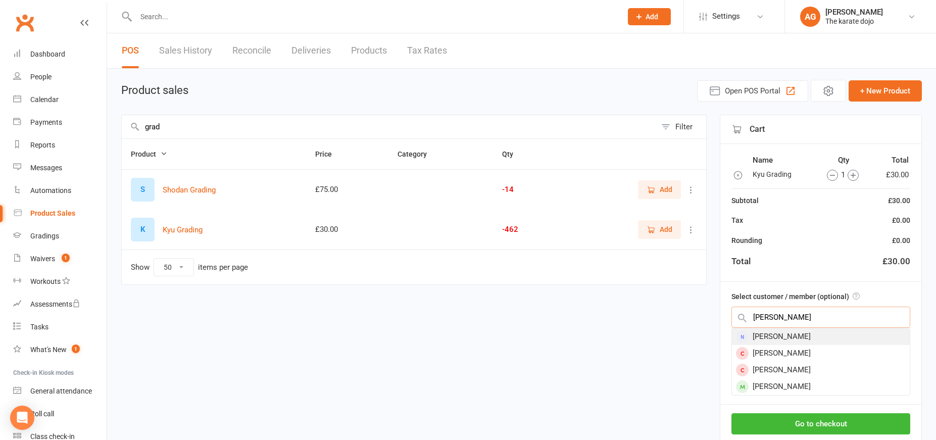
type input "[PERSON_NAME]"
drag, startPoint x: 787, startPoint y: 335, endPoint x: 799, endPoint y: 383, distance: 49.0
click at [799, 383] on div "[PERSON_NAME]" at bounding box center [821, 386] width 178 height 17
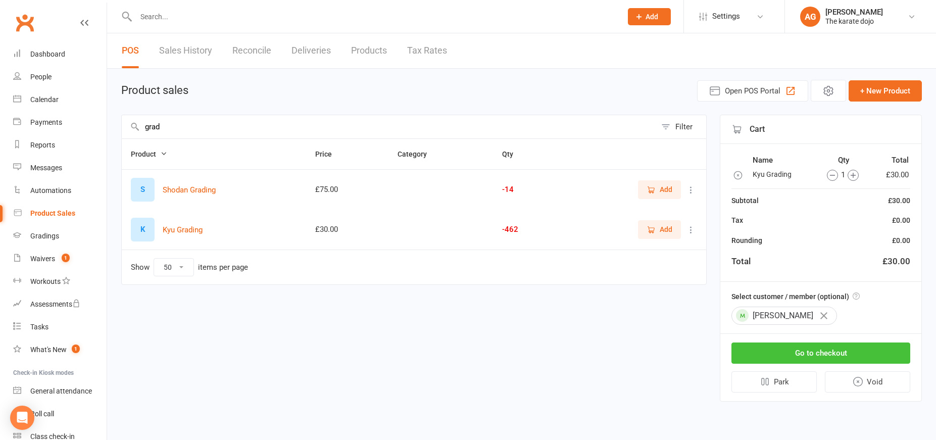
click at [813, 354] on button "Go to checkout" at bounding box center [820, 352] width 179 height 21
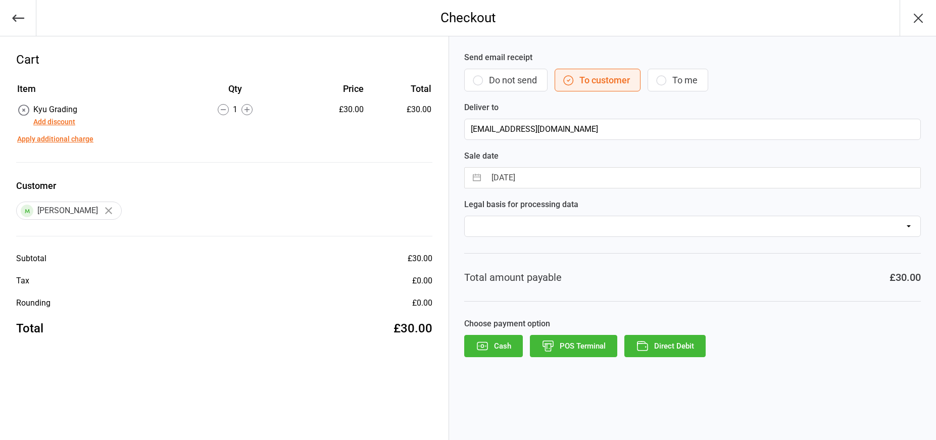
drag, startPoint x: 670, startPoint y: 347, endPoint x: 663, endPoint y: 349, distance: 7.2
click at [670, 347] on button "Direct Debit" at bounding box center [664, 346] width 81 height 22
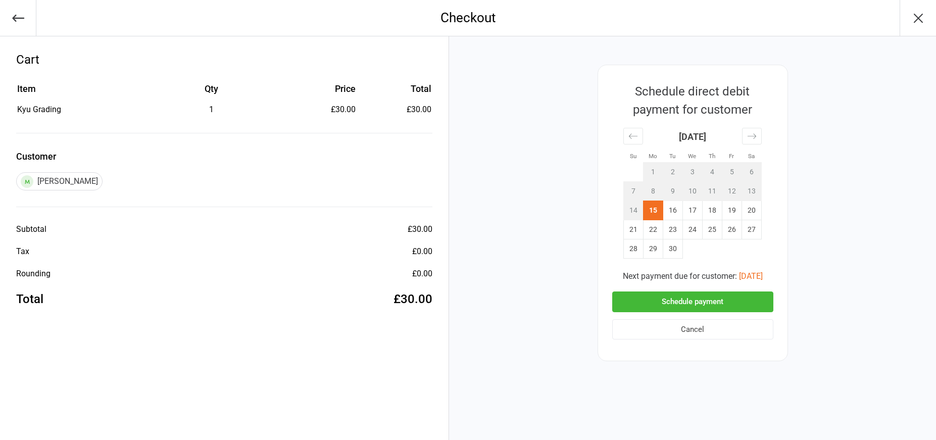
click at [652, 302] on button "Schedule payment" at bounding box center [692, 301] width 161 height 21
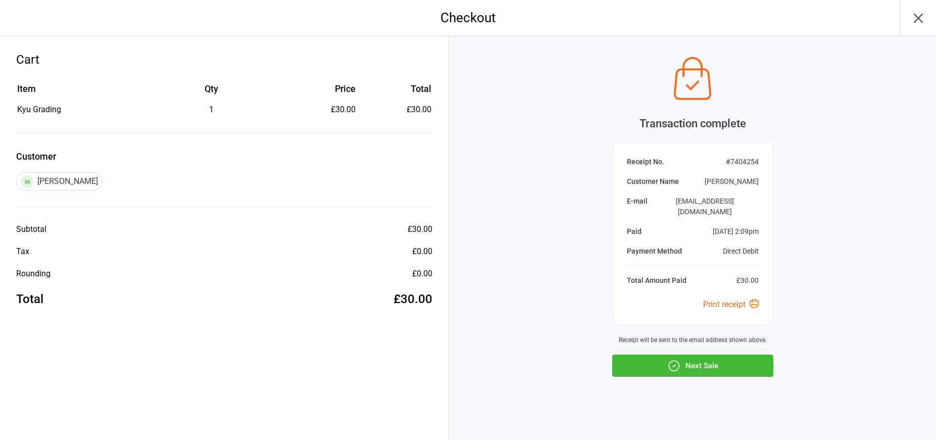
click at [683, 355] on button "Next Sale" at bounding box center [692, 366] width 161 height 22
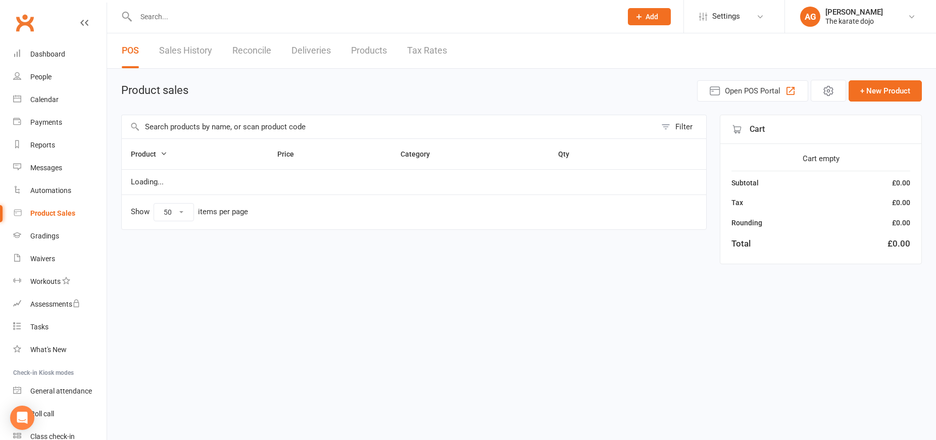
select select "50"
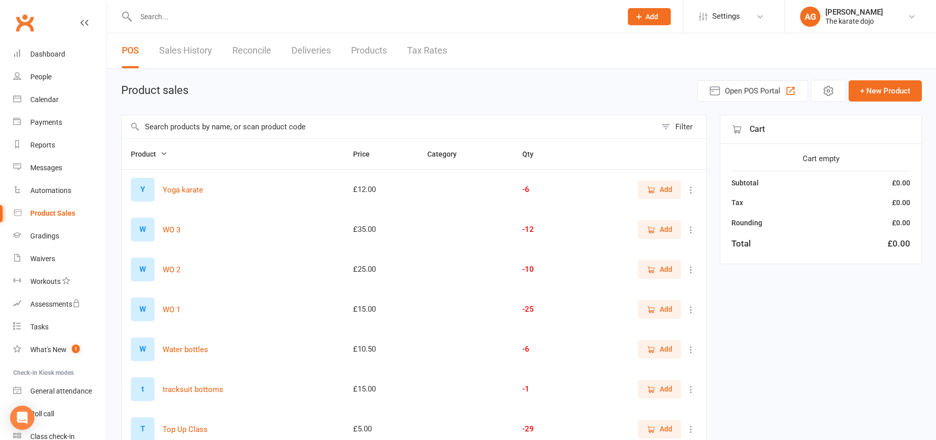
click at [181, 123] on input "text" at bounding box center [389, 126] width 534 height 23
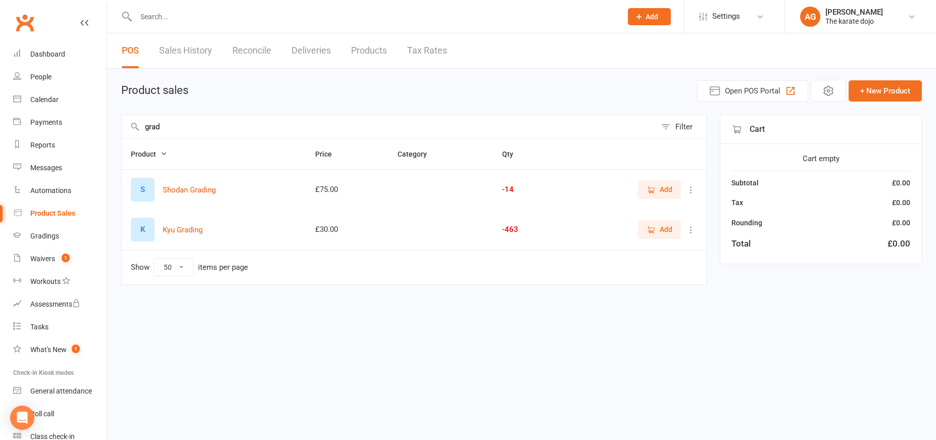
type input "grad"
click at [663, 229] on span "Add" at bounding box center [666, 229] width 13 height 11
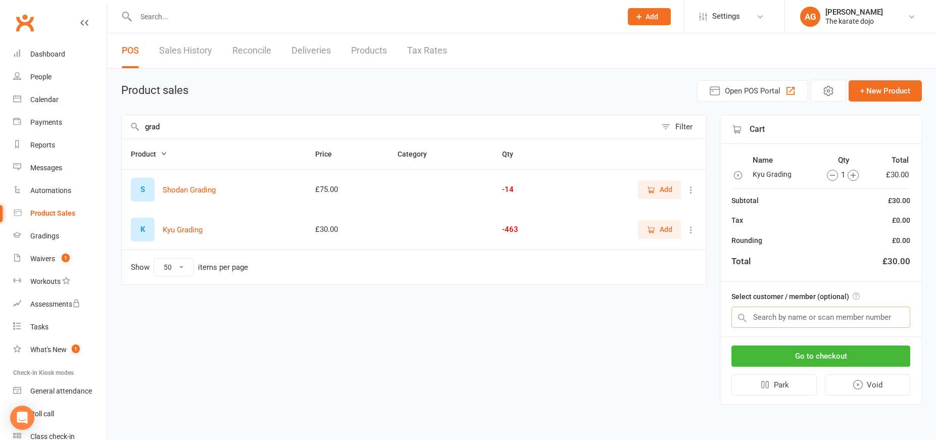
click at [779, 317] on input "text" at bounding box center [820, 317] width 179 height 21
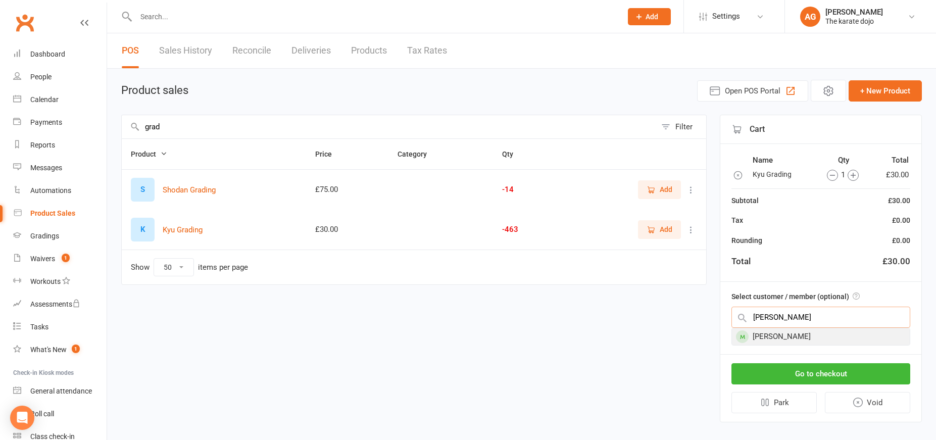
type input "carl"
click at [783, 337] on div "[PERSON_NAME]" at bounding box center [821, 336] width 178 height 17
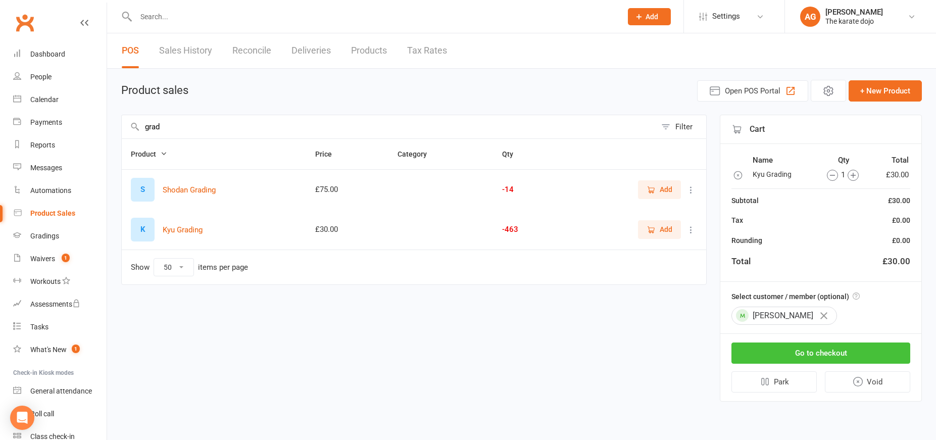
click at [802, 355] on button "Go to checkout" at bounding box center [820, 352] width 179 height 21
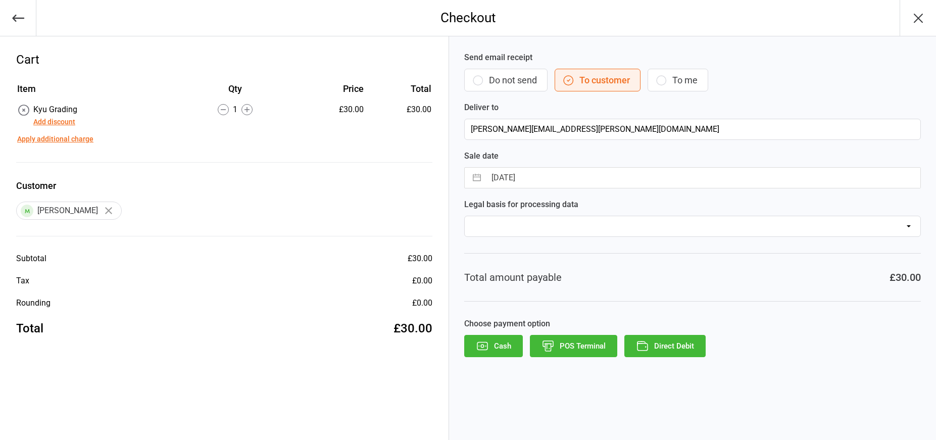
click at [650, 347] on button "Direct Debit" at bounding box center [664, 346] width 81 height 22
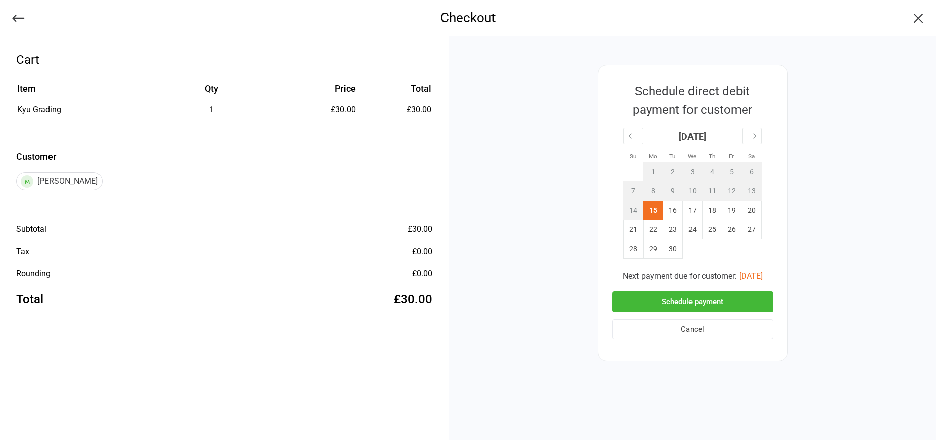
click at [662, 348] on div "Schedule direct debit payment for customer Su Mo Tu We Th Fr Sa [DATE] 1 2 3 4 …" at bounding box center [692, 213] width 190 height 296
click at [678, 309] on button "Schedule payment" at bounding box center [692, 301] width 161 height 21
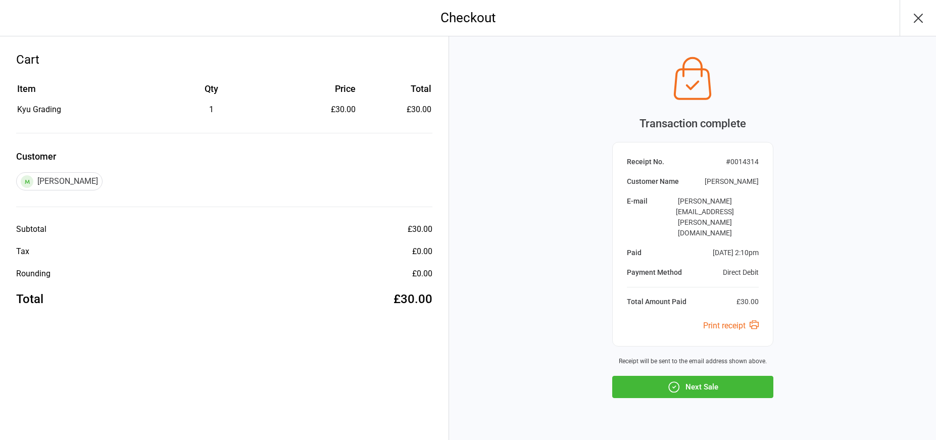
click at [696, 376] on button "Next Sale" at bounding box center [692, 387] width 161 height 22
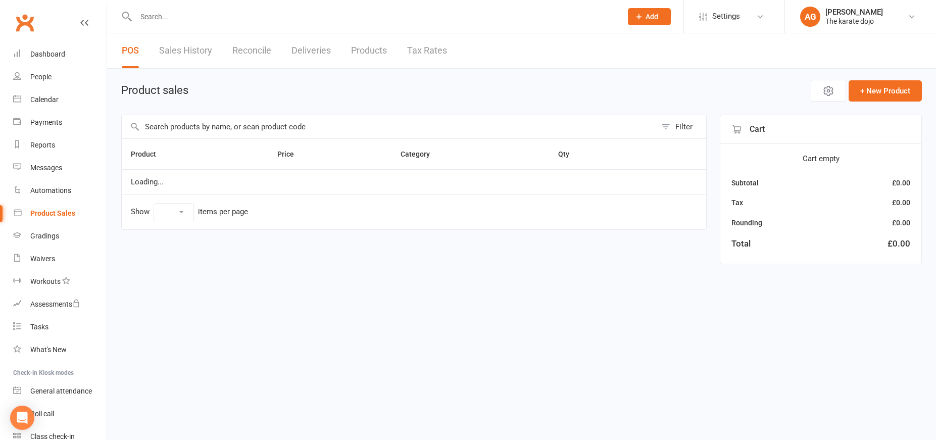
select select "50"
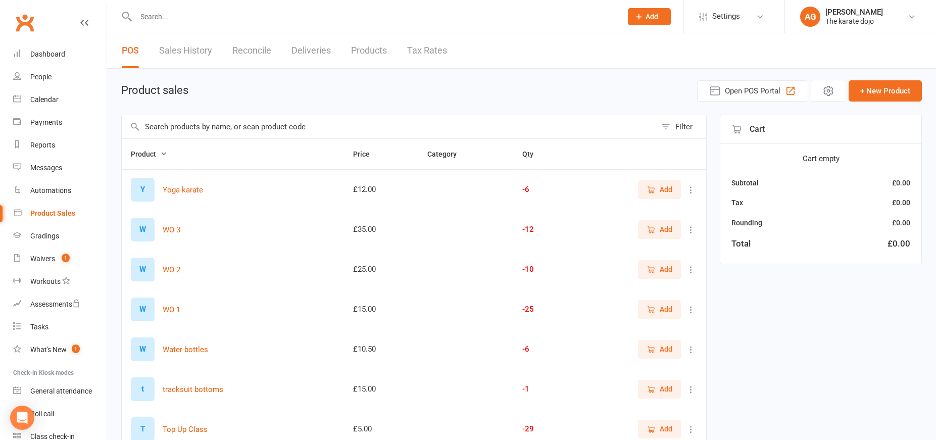
click at [276, 129] on input "text" at bounding box center [389, 126] width 534 height 23
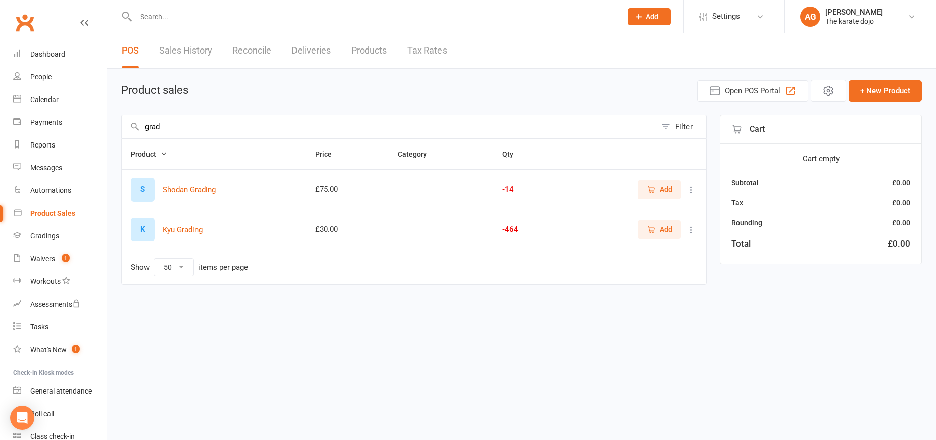
type input "grad"
click at [652, 228] on icon "button" at bounding box center [652, 229] width 6 height 5
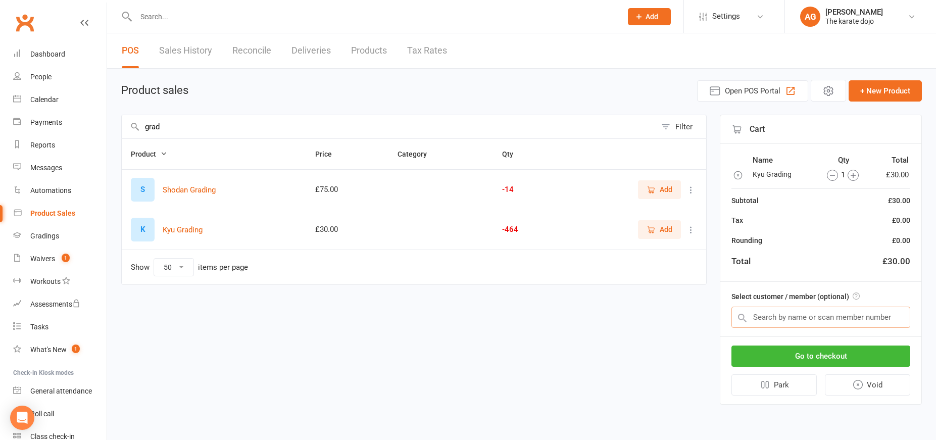
drag, startPoint x: 760, startPoint y: 312, endPoint x: 768, endPoint y: 306, distance: 9.7
click at [760, 312] on input "text" at bounding box center [820, 317] width 179 height 21
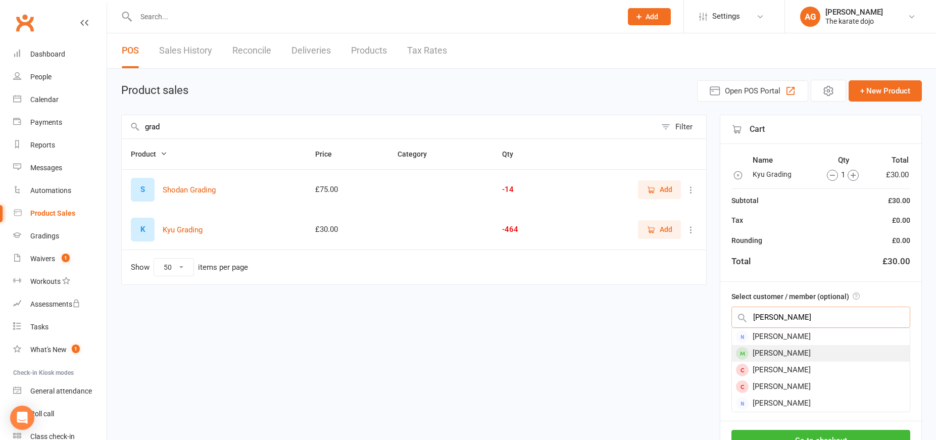
type input "wilson"
click at [770, 354] on div "James Wilson" at bounding box center [821, 353] width 178 height 17
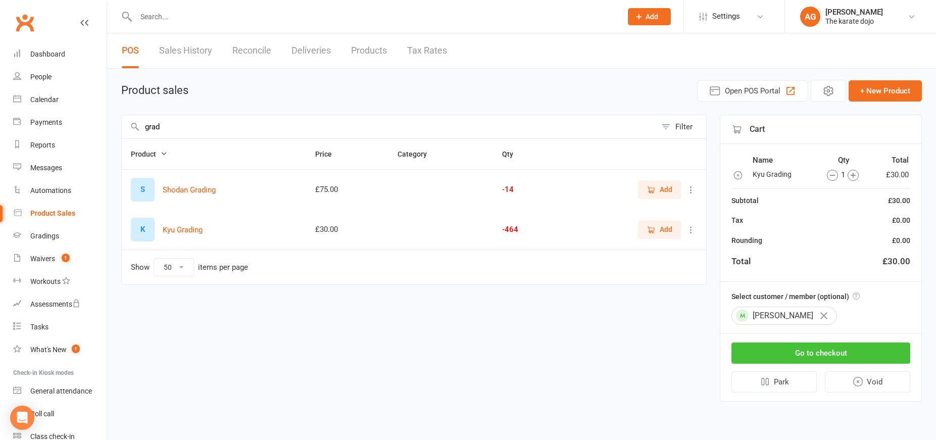
click at [810, 354] on button "Go to checkout" at bounding box center [820, 352] width 179 height 21
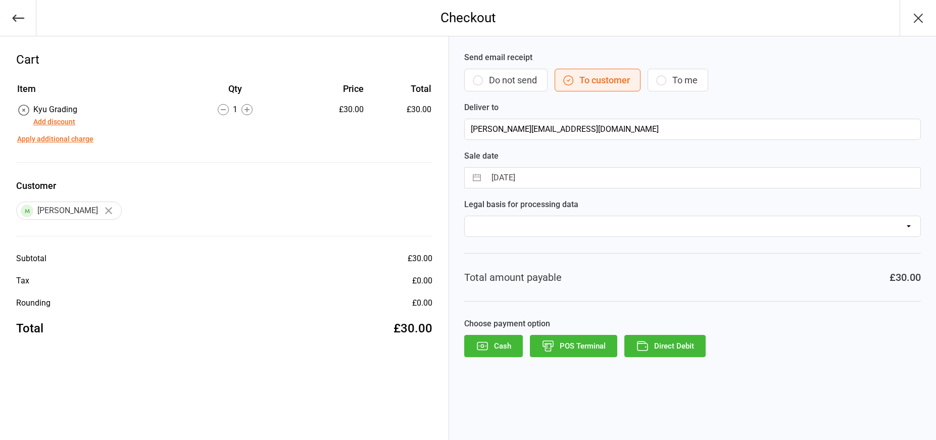
drag, startPoint x: 660, startPoint y: 347, endPoint x: 651, endPoint y: 348, distance: 8.6
click at [660, 347] on button "Direct Debit" at bounding box center [664, 346] width 81 height 22
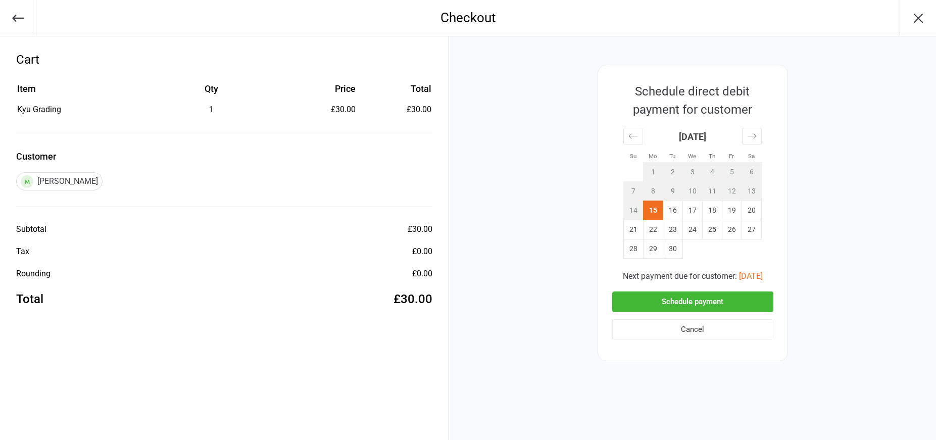
click at [663, 299] on button "Schedule payment" at bounding box center [692, 301] width 161 height 21
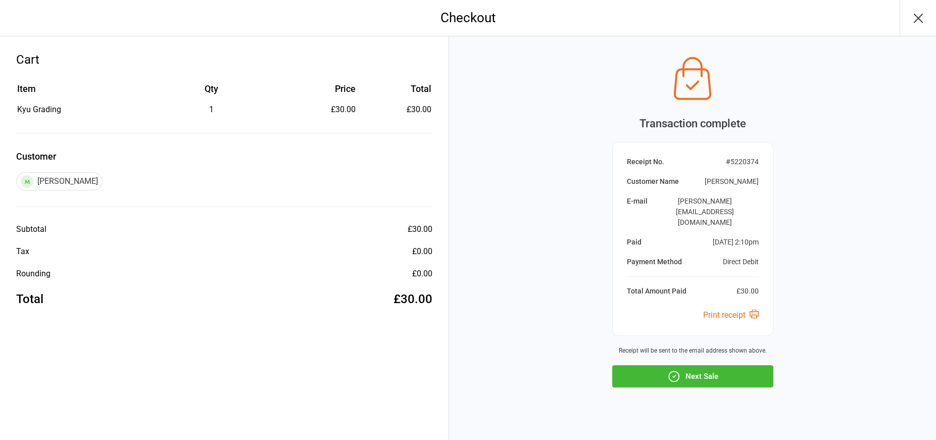
click at [684, 366] on button "Next Sale" at bounding box center [692, 376] width 161 height 22
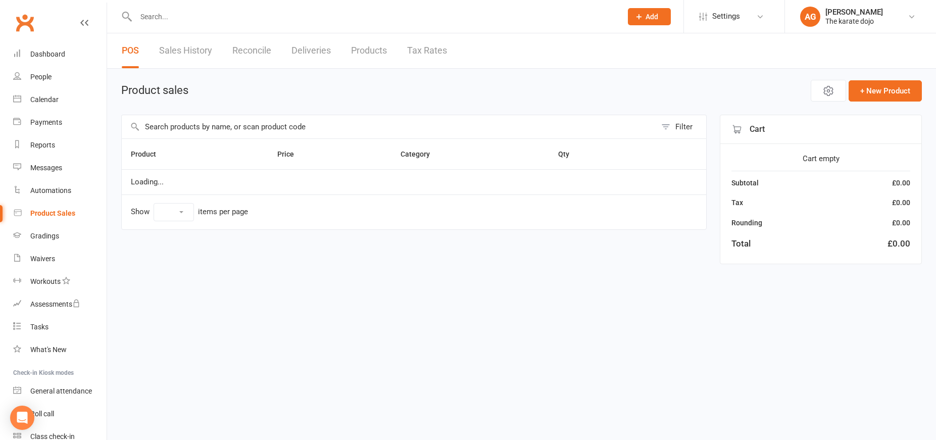
select select "50"
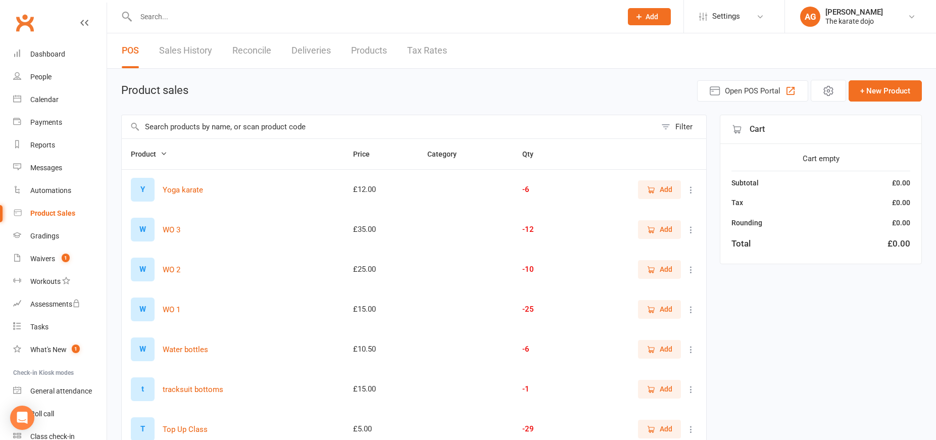
click at [201, 128] on input "text" at bounding box center [389, 126] width 534 height 23
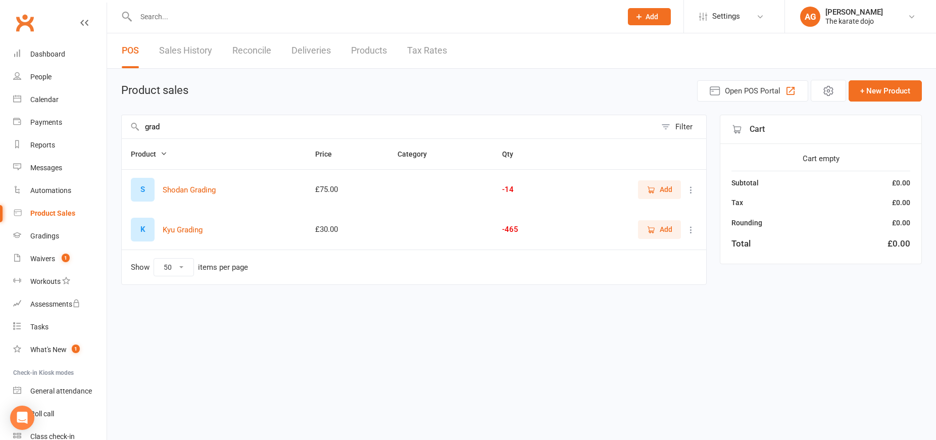
type input "grad"
click at [662, 232] on span "Add" at bounding box center [666, 229] width 13 height 11
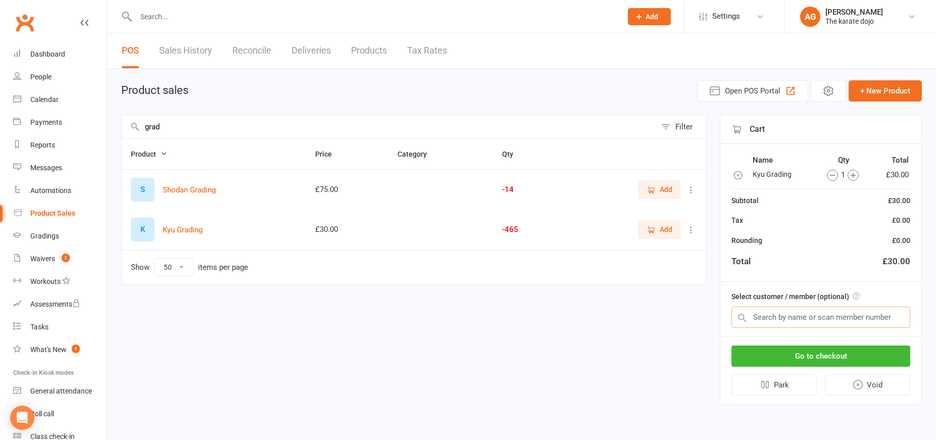
click at [801, 314] on input "text" at bounding box center [820, 317] width 179 height 21
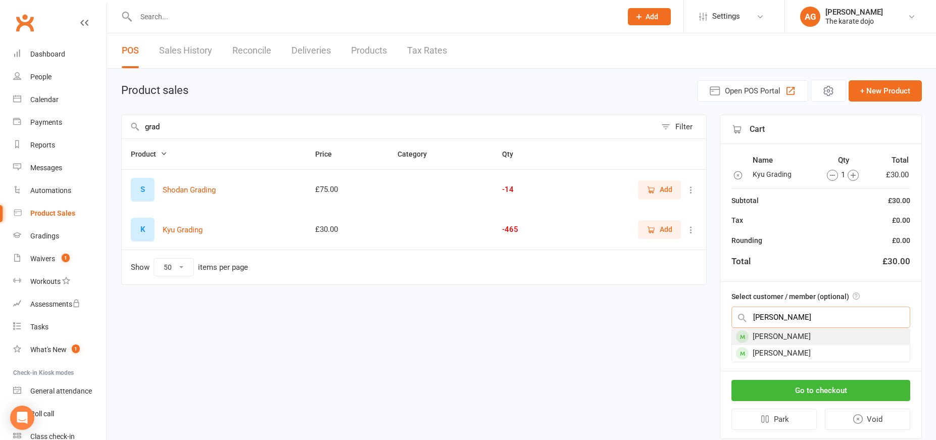
type input "ashby"
click at [809, 339] on div "Helen Ashby" at bounding box center [821, 336] width 178 height 17
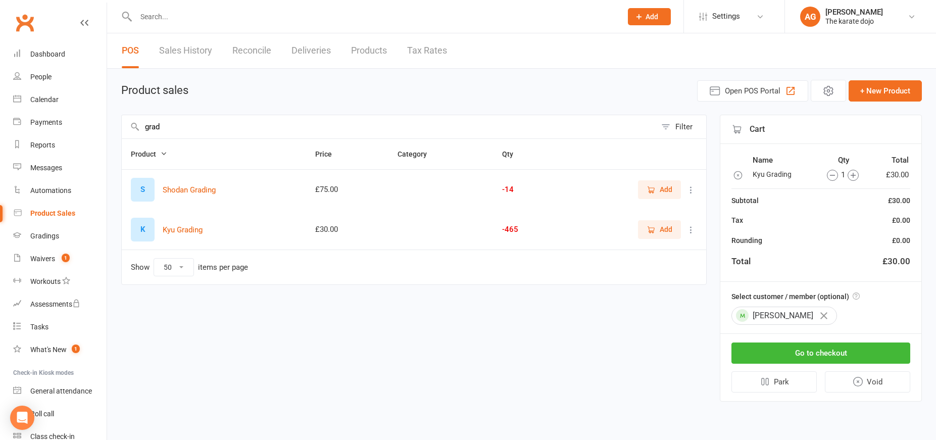
click at [851, 170] on icon "button" at bounding box center [852, 175] width 11 height 11
click at [824, 358] on button "Go to checkout" at bounding box center [820, 352] width 179 height 21
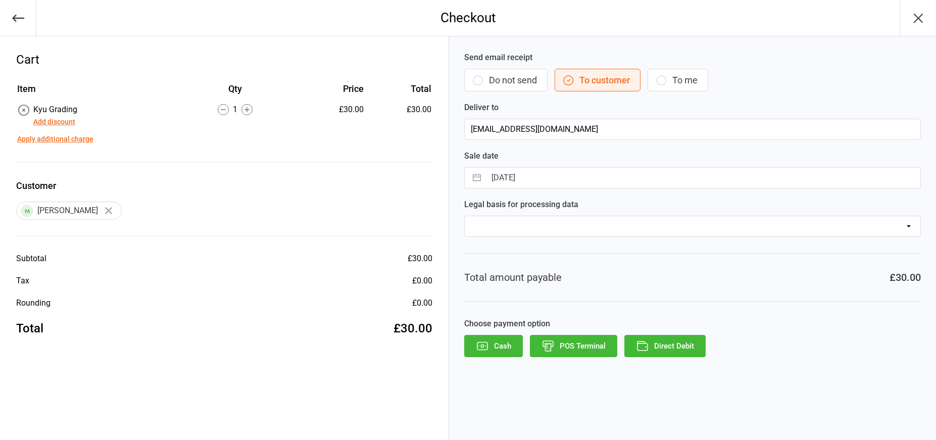
drag, startPoint x: 679, startPoint y: 345, endPoint x: 673, endPoint y: 345, distance: 6.1
click at [679, 345] on button "Direct Debit" at bounding box center [664, 346] width 81 height 22
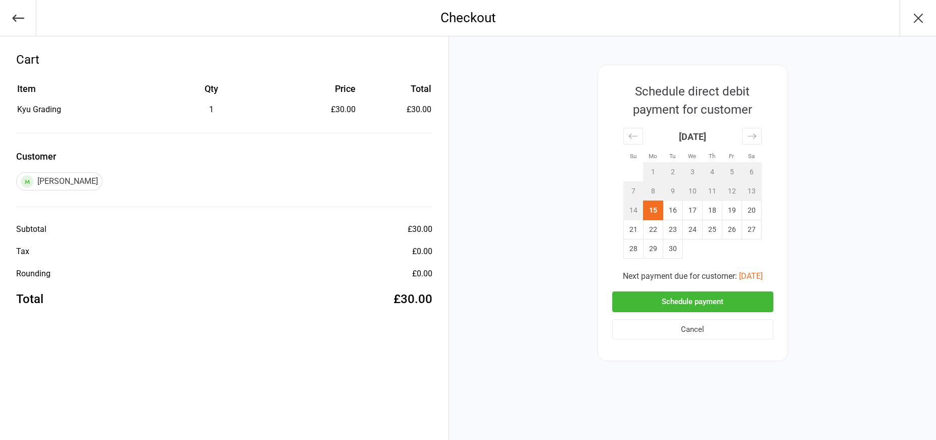
click at [684, 306] on button "Schedule payment" at bounding box center [692, 301] width 161 height 21
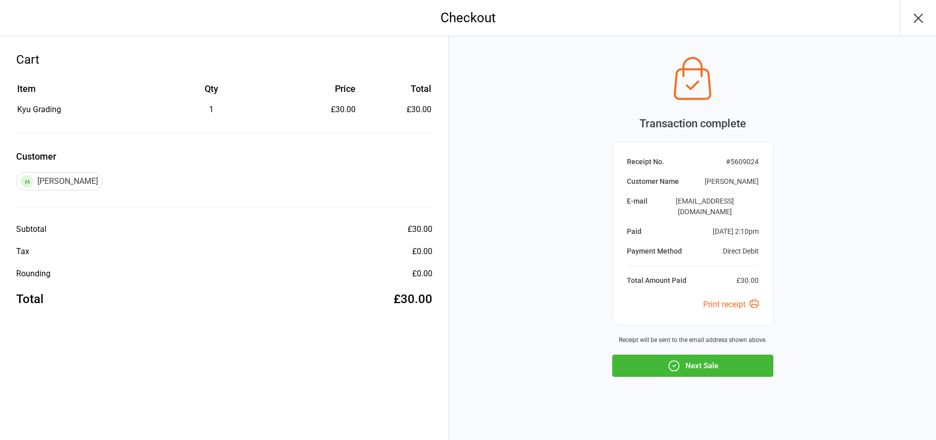
click at [696, 360] on button "Next Sale" at bounding box center [692, 366] width 161 height 22
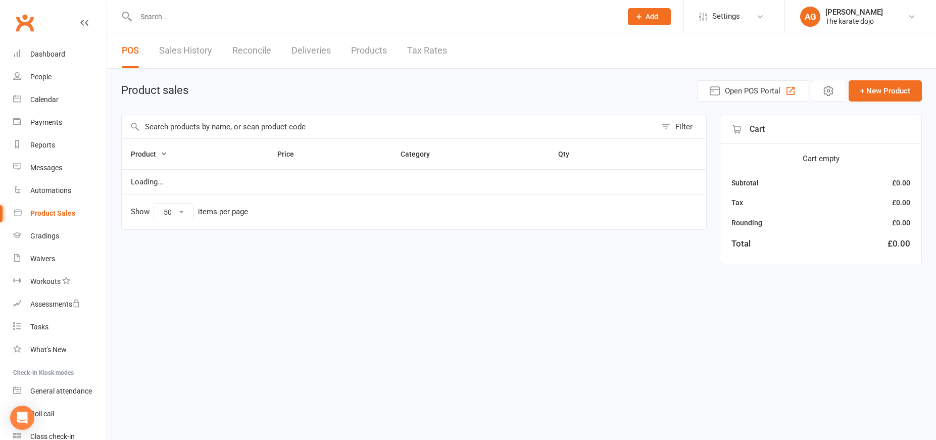
select select "50"
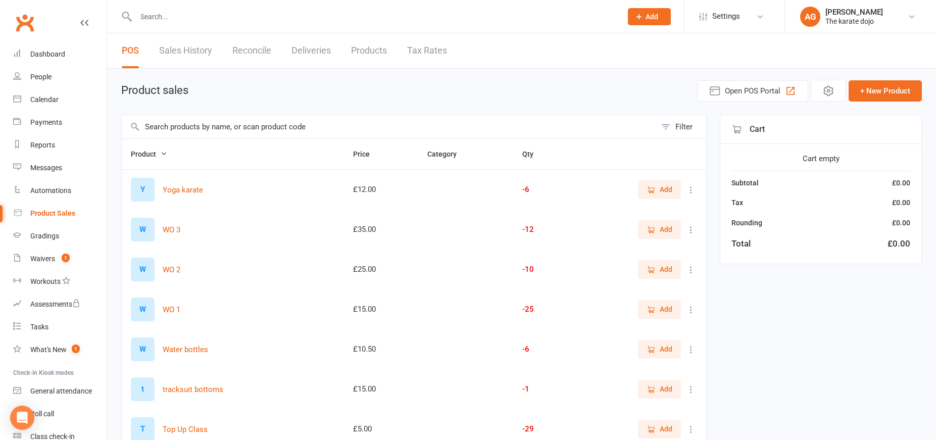
click at [176, 126] on input "text" at bounding box center [389, 126] width 534 height 23
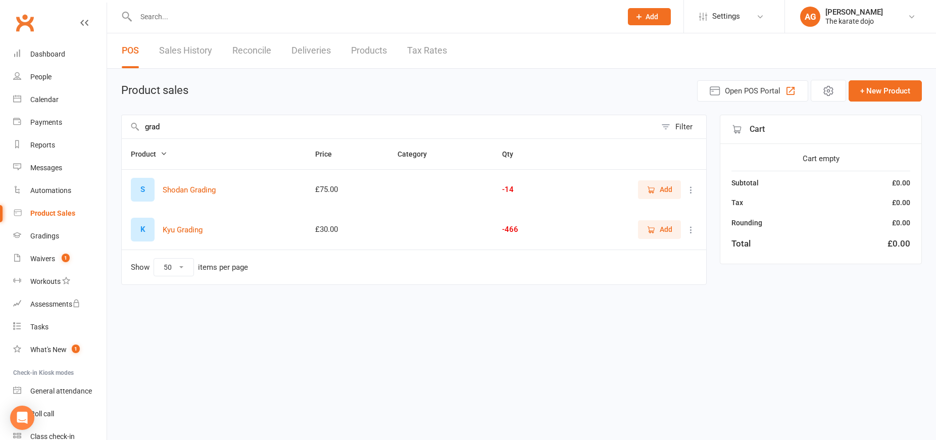
type input "grad"
click at [660, 227] on span "Add" at bounding box center [666, 229] width 13 height 11
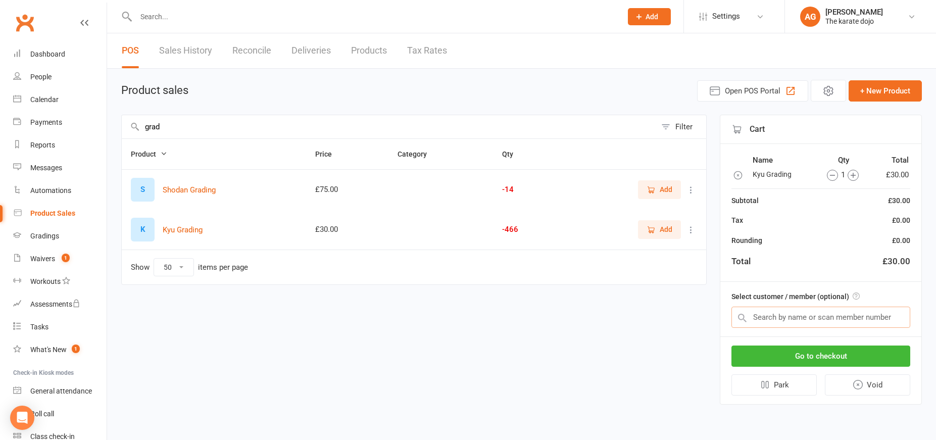
click at [753, 315] on input "text" at bounding box center [820, 317] width 179 height 21
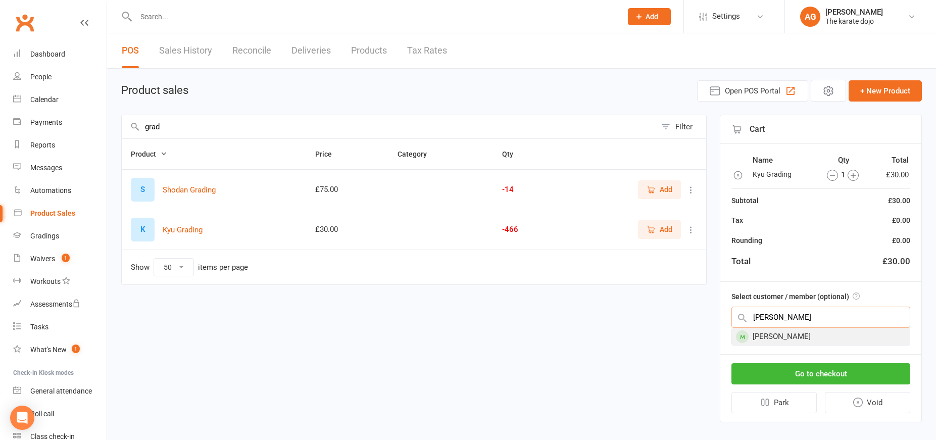
type input "Eloise"
drag, startPoint x: 770, startPoint y: 335, endPoint x: 788, endPoint y: 338, distance: 19.0
click at [784, 336] on div "Eloise Dawes" at bounding box center [821, 336] width 178 height 17
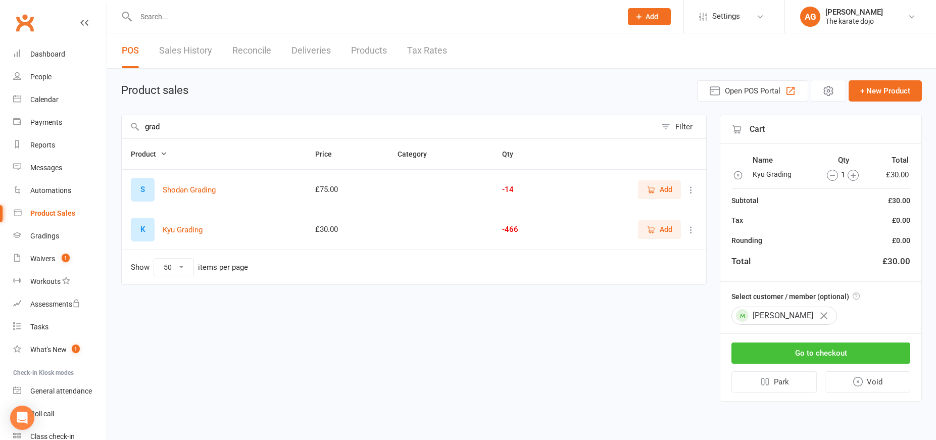
click at [798, 354] on button "Go to checkout" at bounding box center [820, 352] width 179 height 21
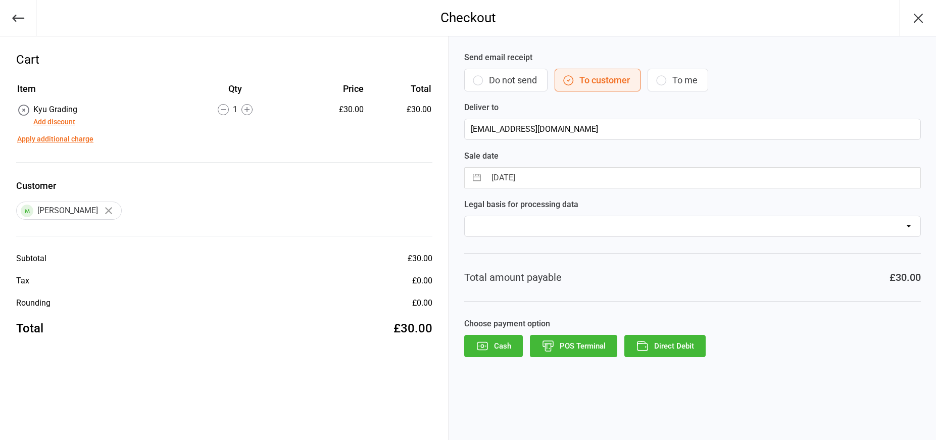
click at [667, 349] on button "Direct Debit" at bounding box center [664, 346] width 81 height 22
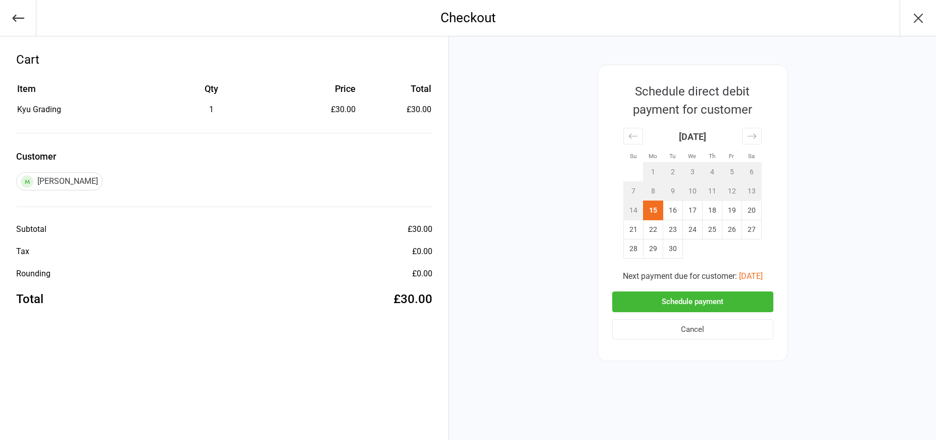
click at [683, 300] on button "Schedule payment" at bounding box center [692, 301] width 161 height 21
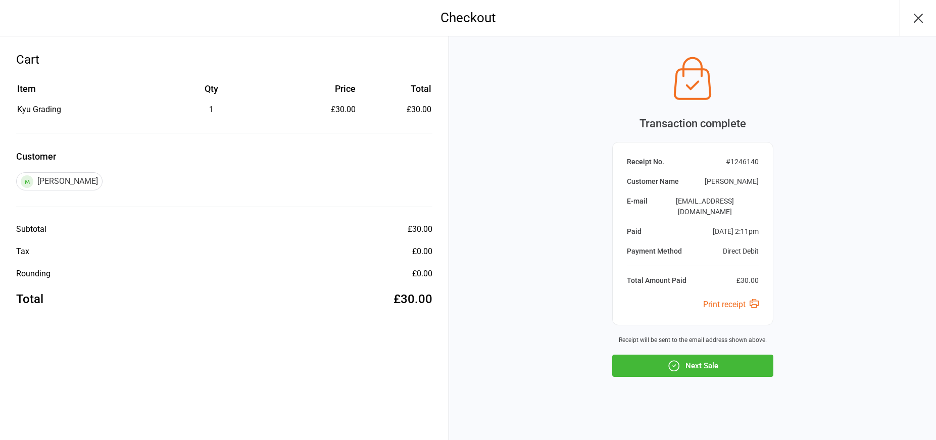
click at [695, 359] on button "Next Sale" at bounding box center [692, 366] width 161 height 22
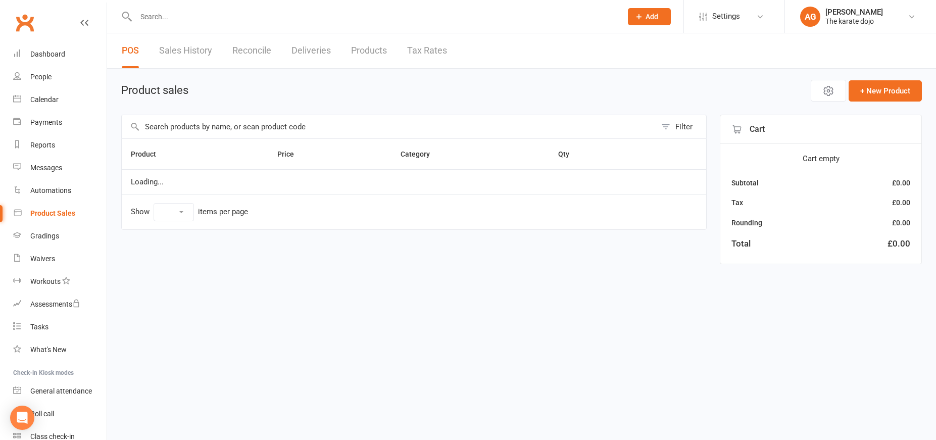
select select "50"
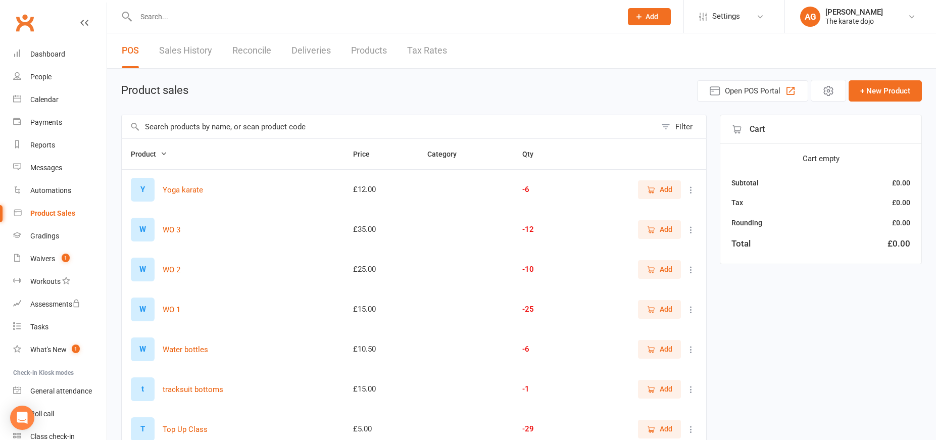
click at [261, 128] on input "text" at bounding box center [389, 126] width 534 height 23
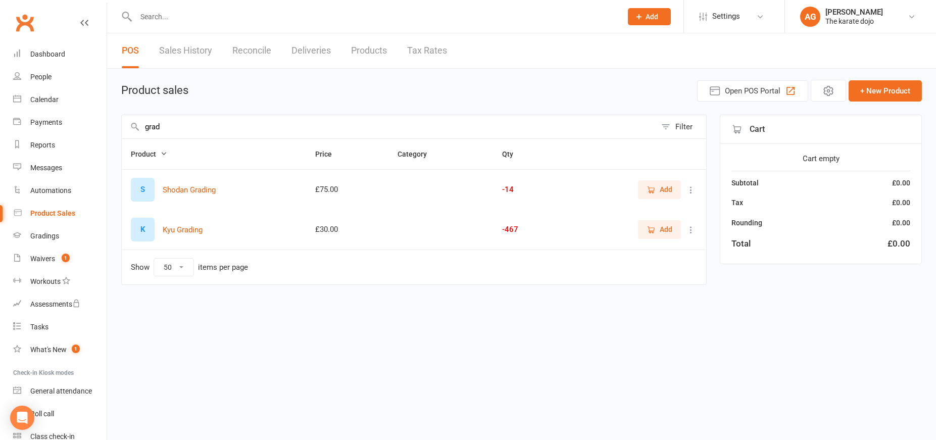
type input "grad"
click at [655, 225] on icon "button" at bounding box center [650, 229] width 9 height 9
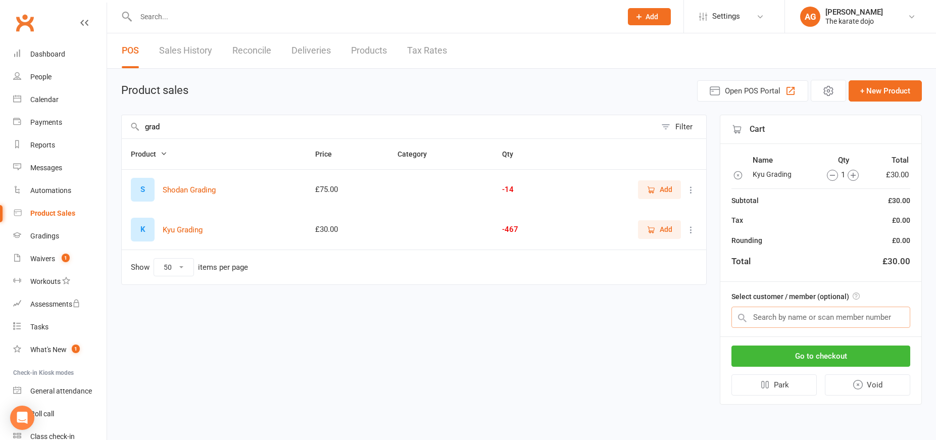
click at [806, 315] on input "text" at bounding box center [820, 317] width 179 height 21
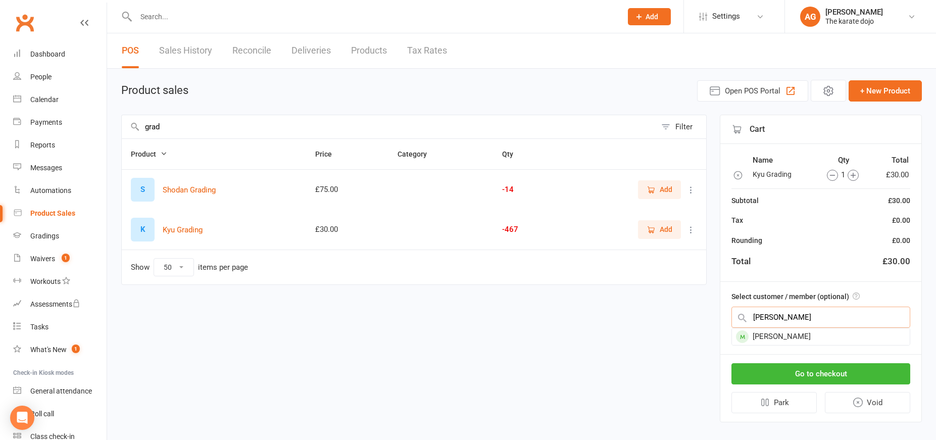
type input "[PERSON_NAME]"
drag, startPoint x: 805, startPoint y: 315, endPoint x: 801, endPoint y: 336, distance: 21.2
click at [798, 335] on div "[PERSON_NAME]" at bounding box center [821, 336] width 178 height 17
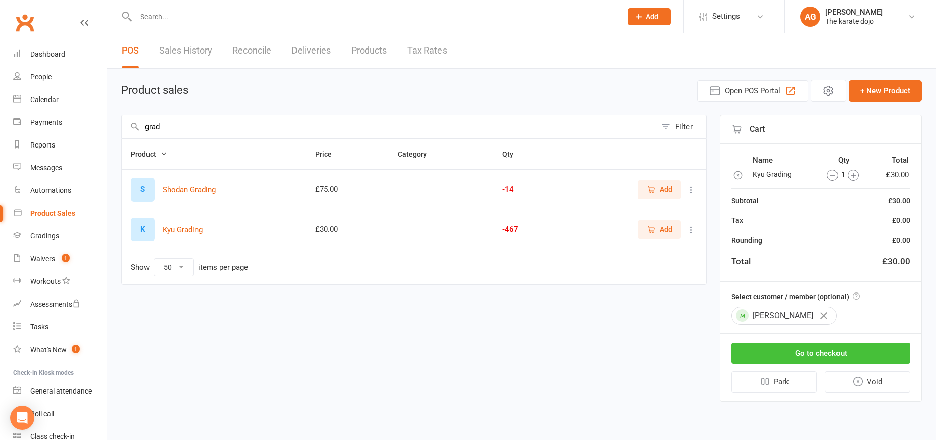
click at [811, 349] on button "Go to checkout" at bounding box center [820, 352] width 179 height 21
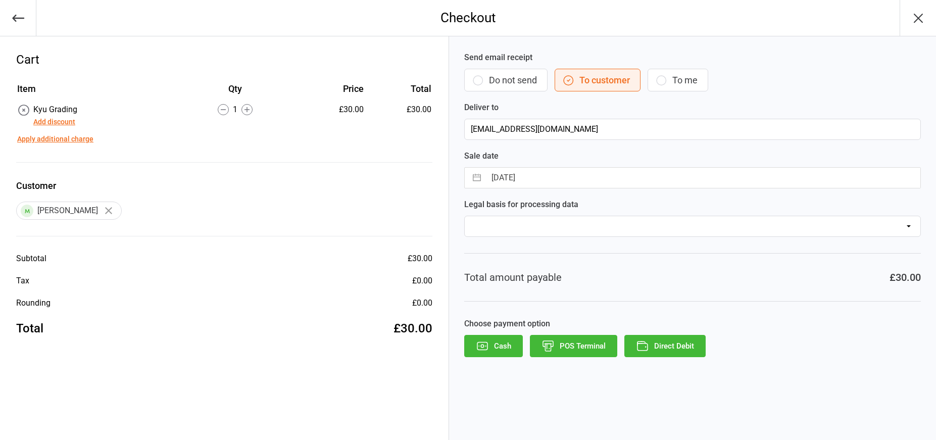
click at [663, 343] on button "Direct Debit" at bounding box center [664, 346] width 81 height 22
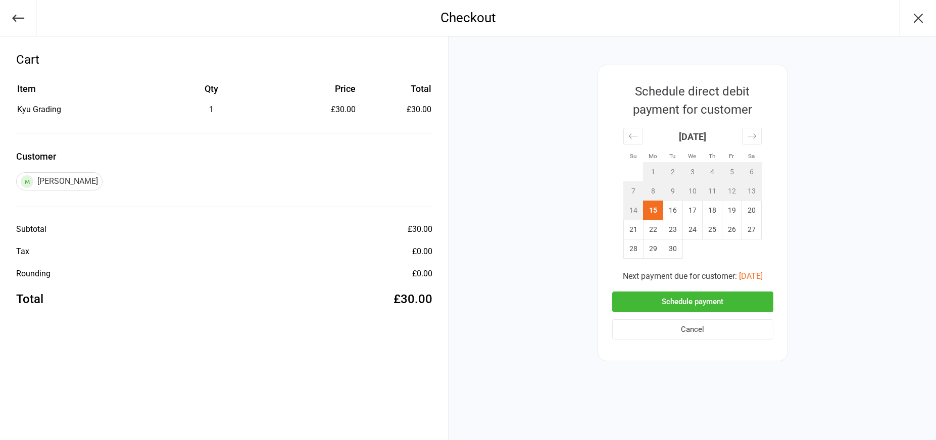
click at [702, 302] on button "Schedule payment" at bounding box center [692, 301] width 161 height 21
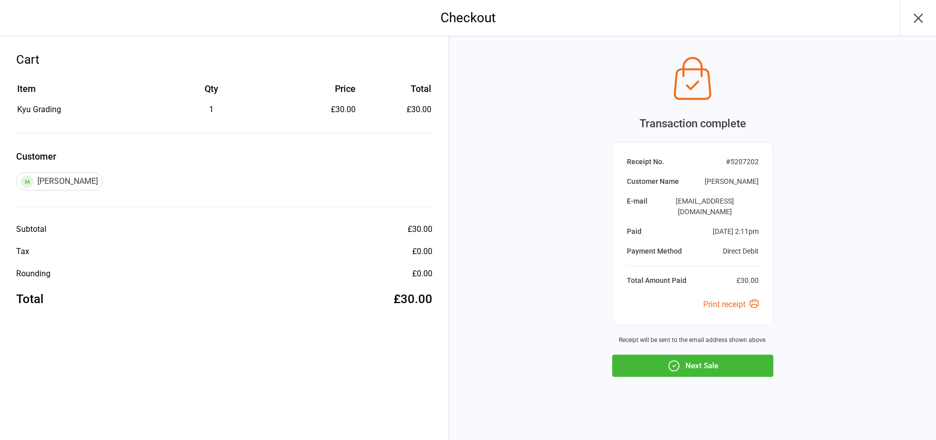
click at [696, 355] on button "Next Sale" at bounding box center [692, 366] width 161 height 22
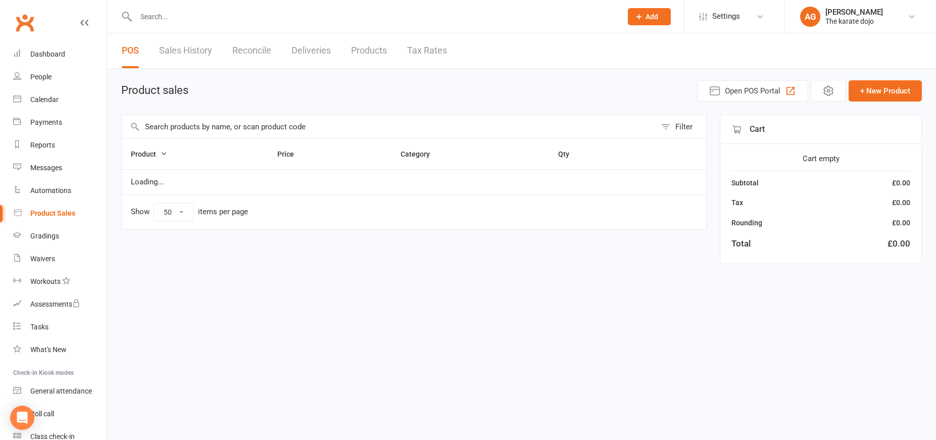
select select "50"
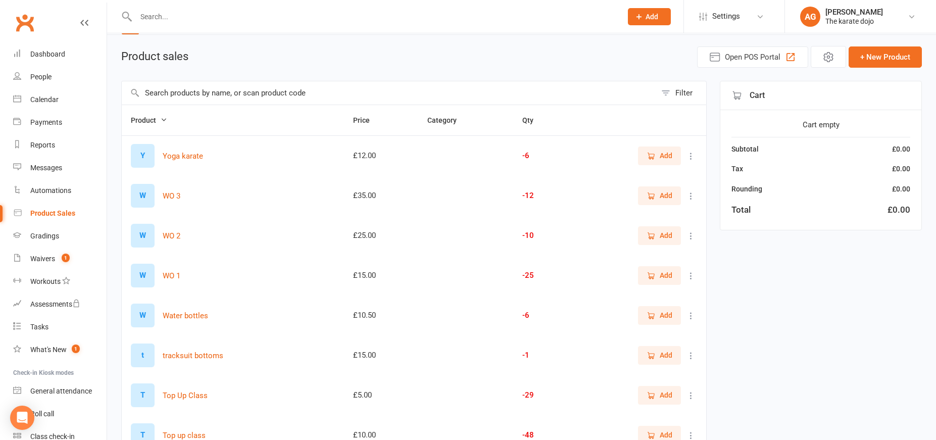
scroll to position [42, 0]
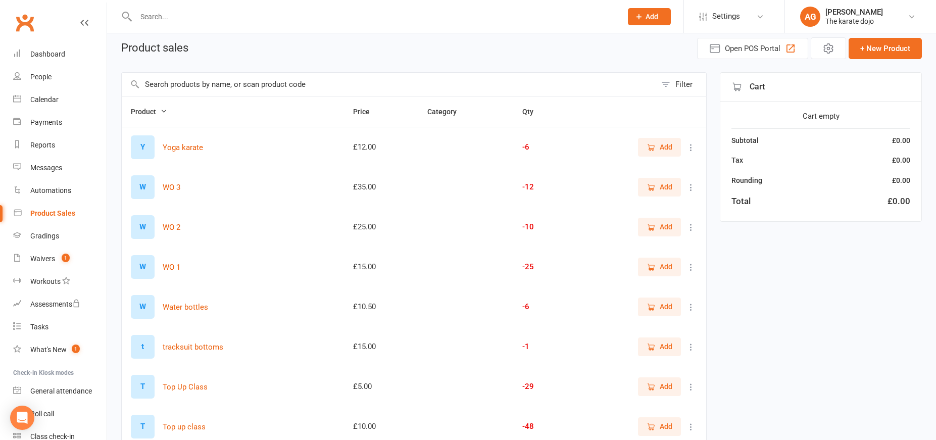
drag, startPoint x: 221, startPoint y: 24, endPoint x: 247, endPoint y: 16, distance: 27.0
click at [221, 24] on div at bounding box center [367, 16] width 493 height 33
drag, startPoint x: 174, startPoint y: 14, endPoint x: 240, endPoint y: 6, distance: 66.6
click at [174, 14] on input "text" at bounding box center [374, 17] width 482 height 14
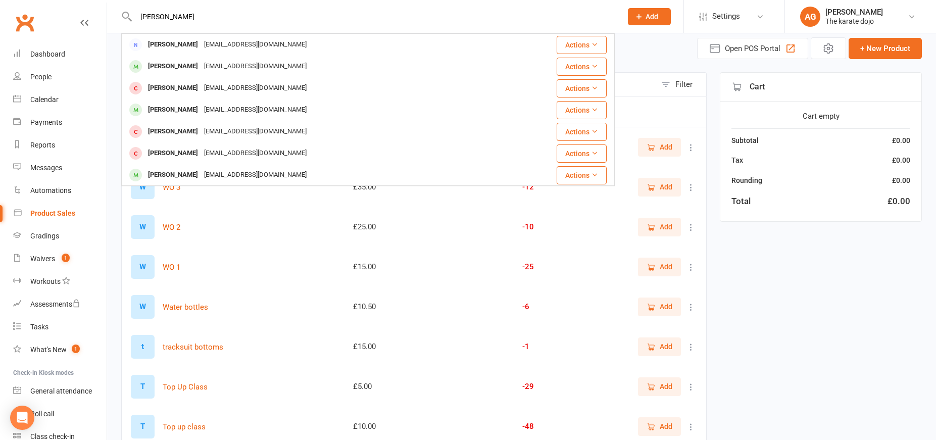
type input "[PERSON_NAME]"
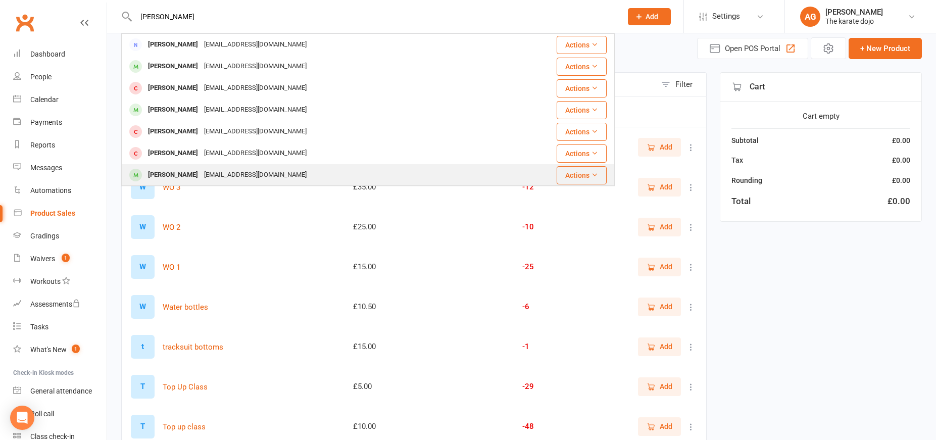
drag, startPoint x: 265, startPoint y: 4, endPoint x: 194, endPoint y: 175, distance: 185.2
click at [194, 175] on div "Thomas Pulham" at bounding box center [173, 175] width 56 height 15
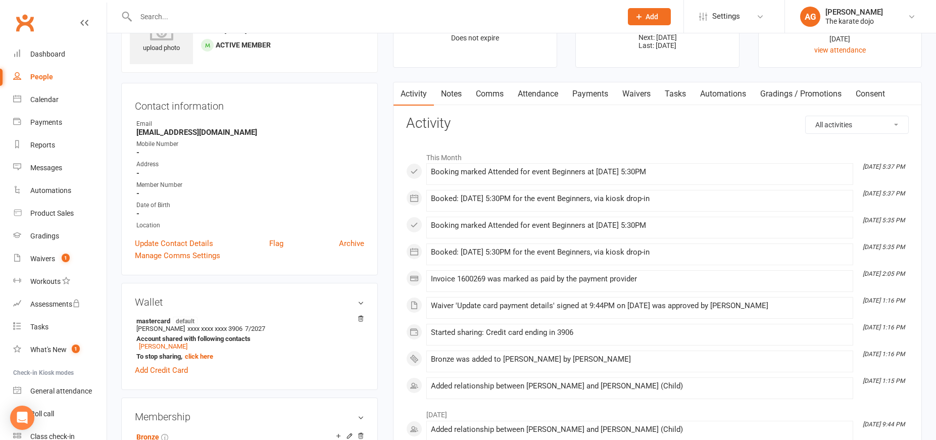
scroll to position [41, 0]
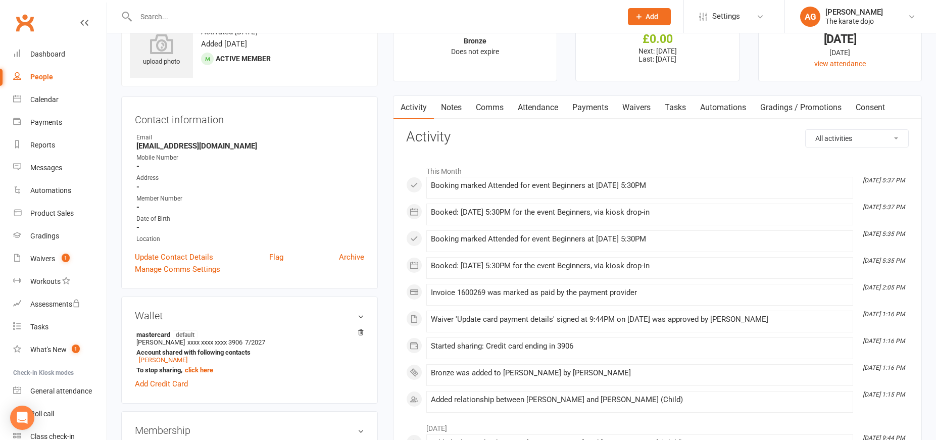
click at [605, 108] on link "Payments" at bounding box center [590, 107] width 50 height 23
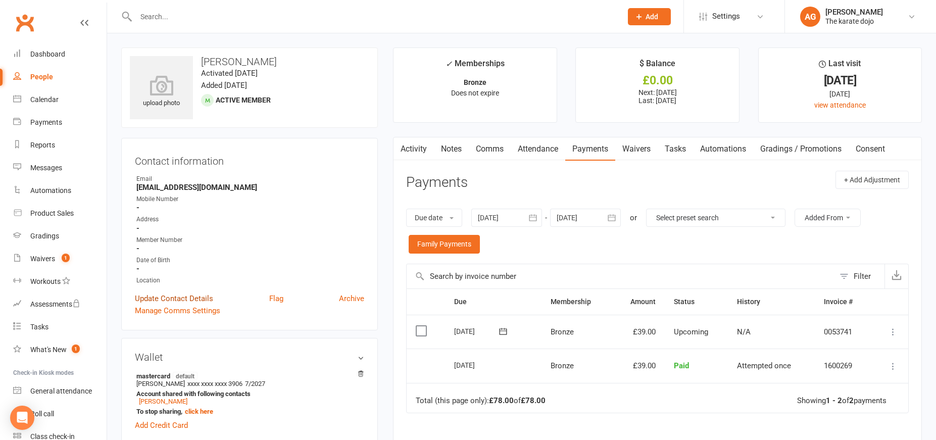
click at [203, 300] on link "Update Contact Details" at bounding box center [174, 298] width 78 height 12
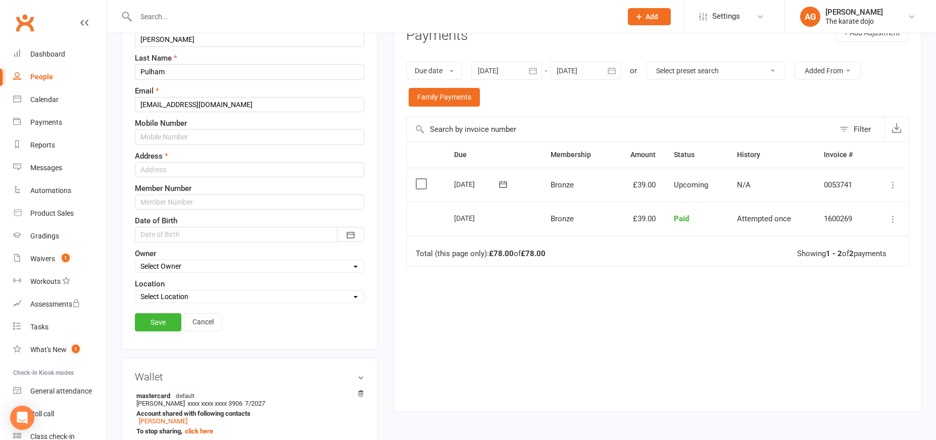
scroll to position [148, 0]
drag, startPoint x: 147, startPoint y: 200, endPoint x: 336, endPoint y: 211, distance: 188.7
click at [148, 201] on input "text" at bounding box center [249, 200] width 229 height 15
type input "82"
click at [167, 323] on link "Save" at bounding box center [158, 321] width 46 height 18
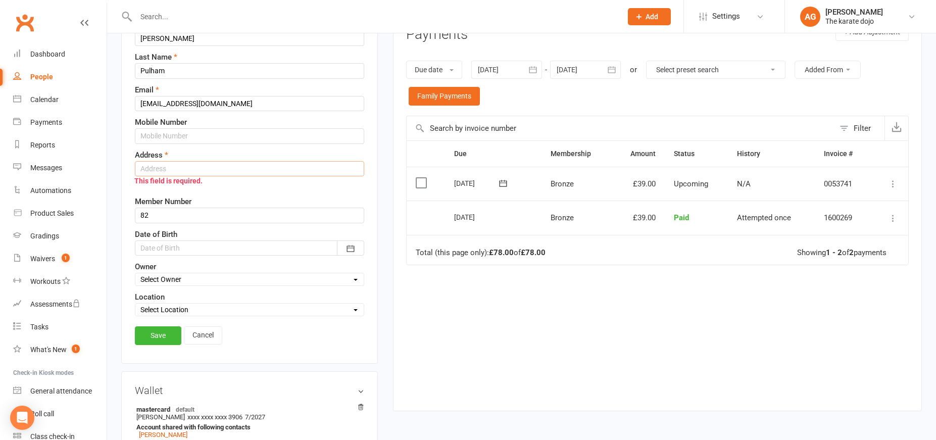
click at [153, 166] on input "text" at bounding box center [249, 168] width 229 height 15
type input "Ripon"
click at [168, 334] on link "Save" at bounding box center [158, 335] width 46 height 18
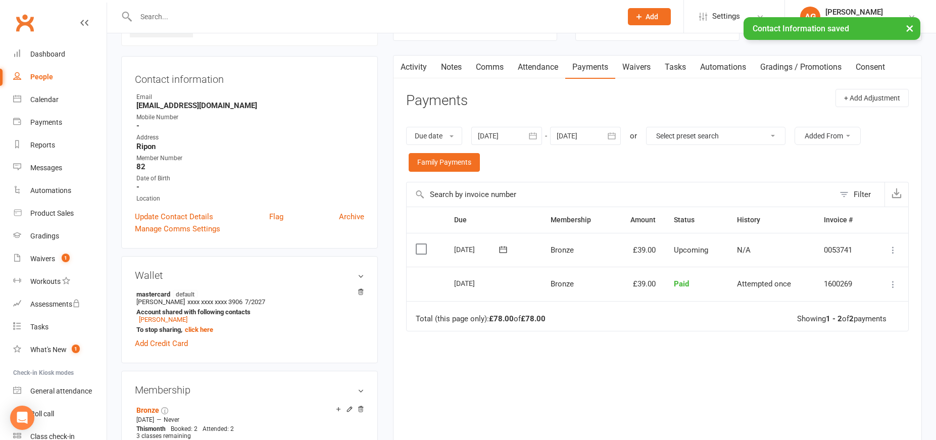
scroll to position [30, 0]
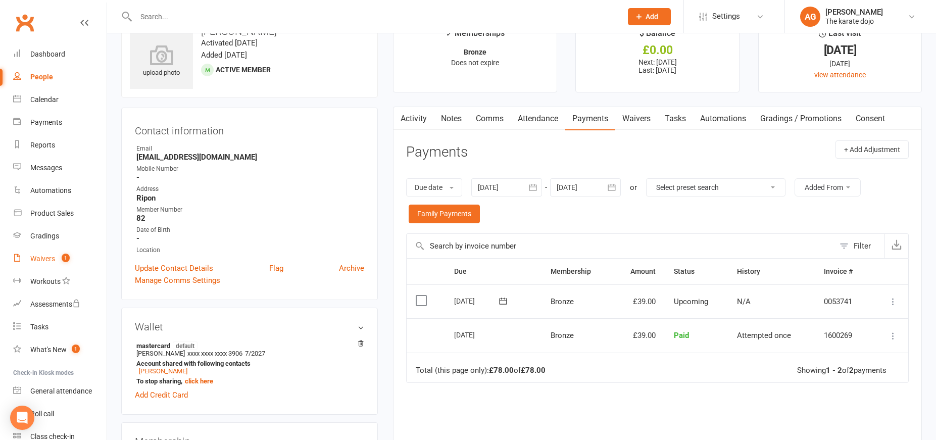
click at [49, 259] on div "Waivers" at bounding box center [42, 259] width 25 height 8
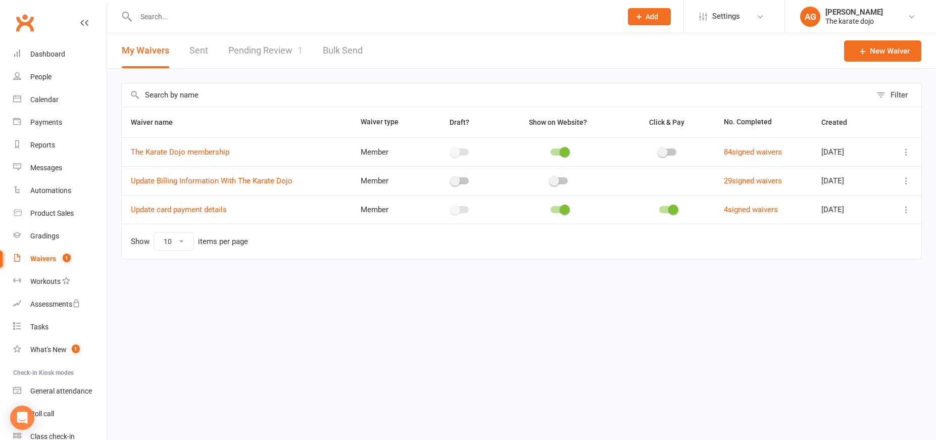
click at [271, 49] on link "Pending Review 1" at bounding box center [265, 50] width 74 height 35
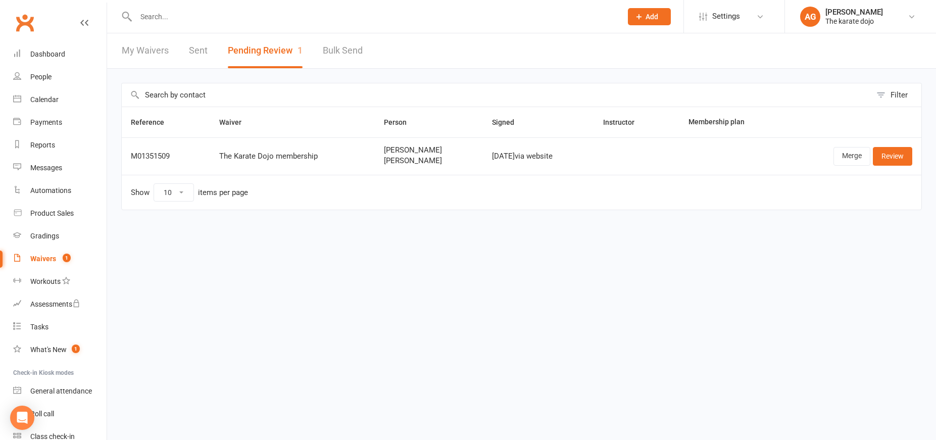
click at [894, 159] on link "Review" at bounding box center [892, 156] width 39 height 18
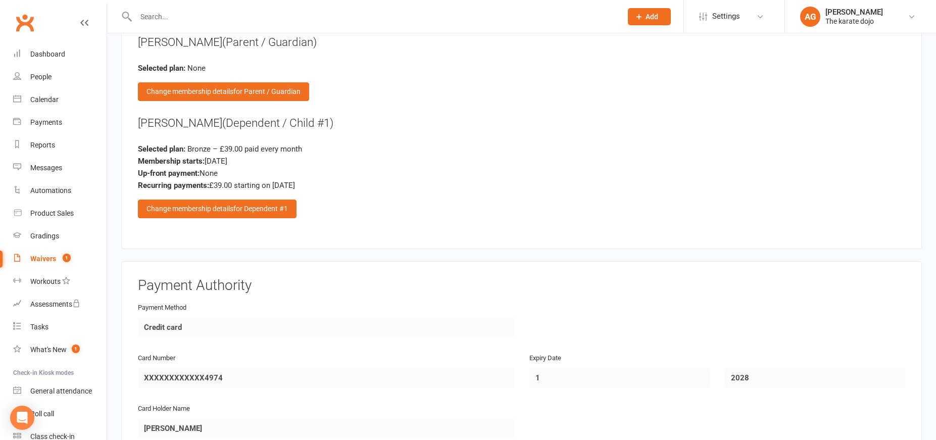
scroll to position [898, 0]
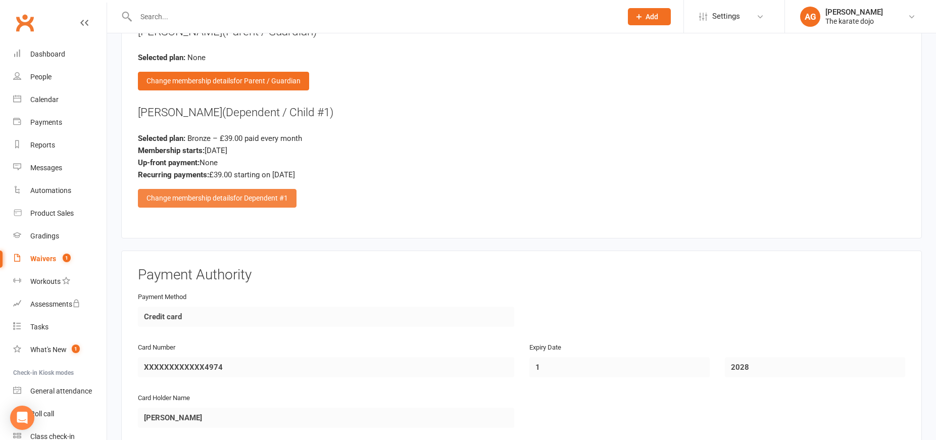
click at [224, 192] on div "Change membership details for Dependent #1" at bounding box center [217, 198] width 159 height 18
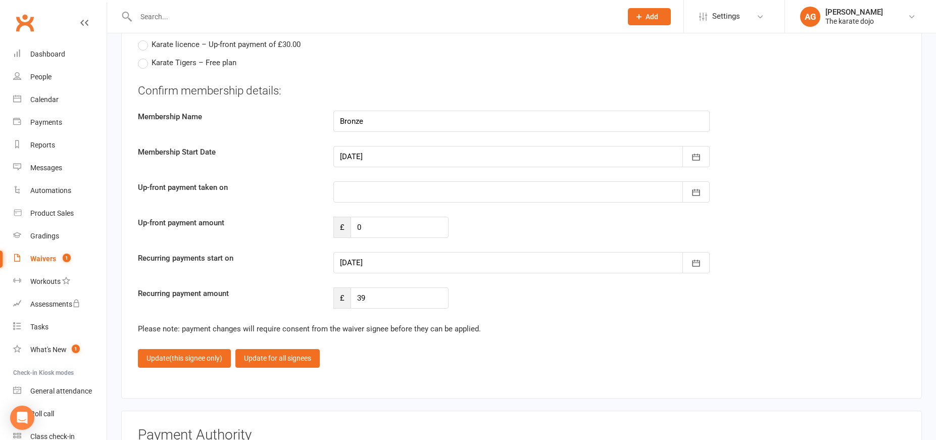
scroll to position [1024, 0]
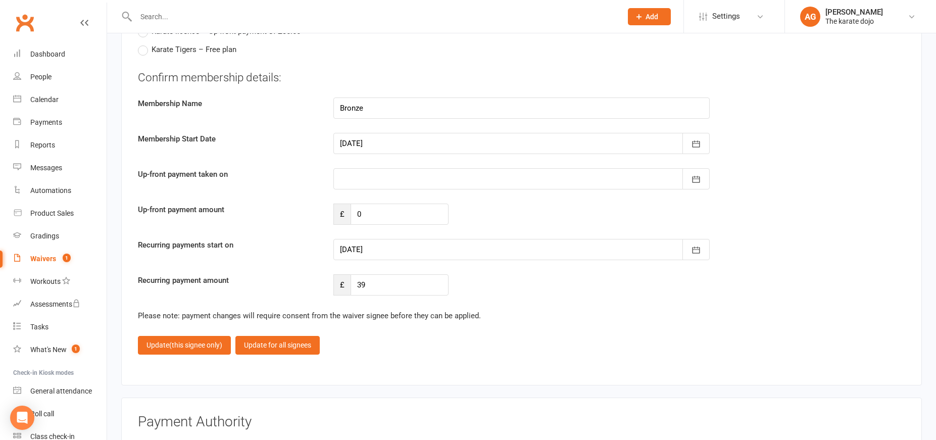
click at [353, 176] on div at bounding box center [521, 178] width 376 height 21
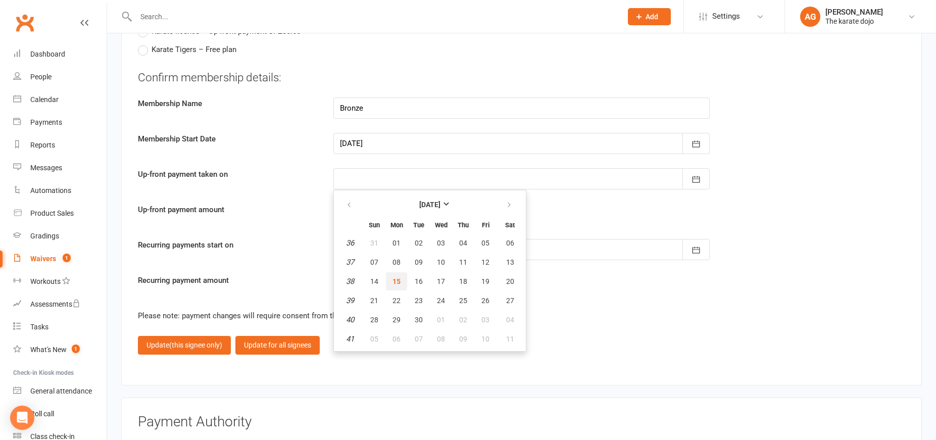
click at [398, 277] on span "15" at bounding box center [396, 281] width 8 height 8
type input "15 Sep 2025"
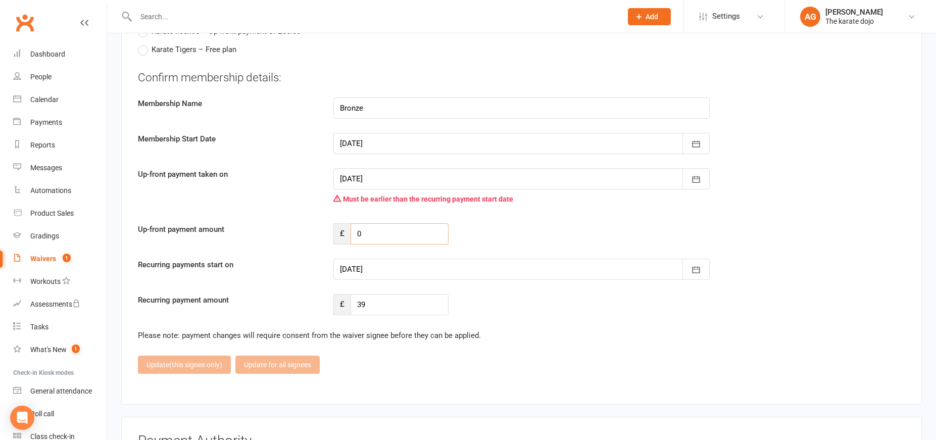
drag, startPoint x: 372, startPoint y: 227, endPoint x: 378, endPoint y: 227, distance: 5.6
click at [372, 227] on input "0" at bounding box center [399, 233] width 98 height 21
type input "29.25"
click at [381, 266] on div at bounding box center [521, 269] width 376 height 21
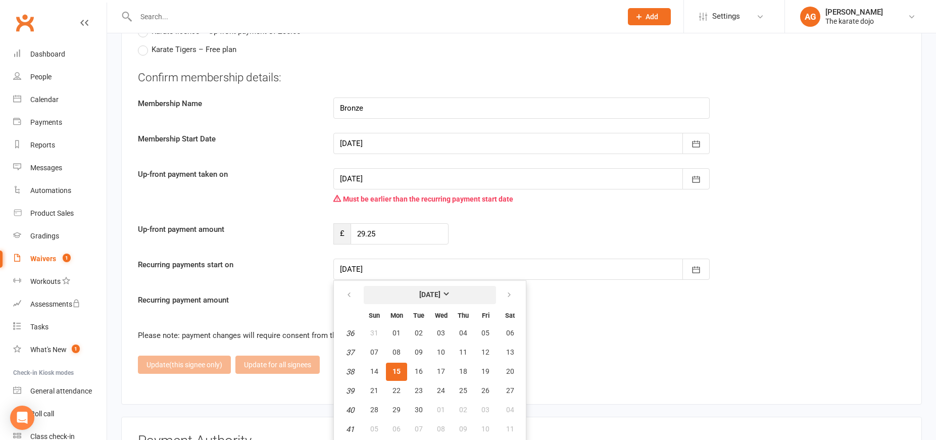
click at [440, 290] on strong "September 2025" at bounding box center [429, 294] width 21 height 8
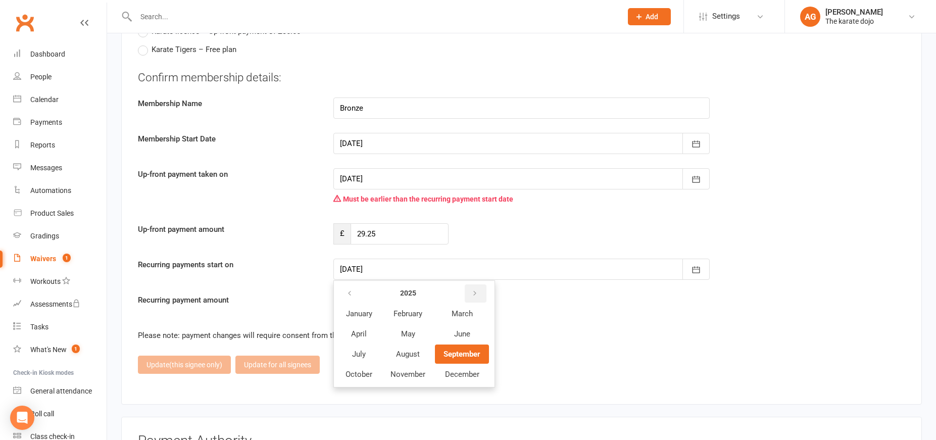
drag, startPoint x: 473, startPoint y: 286, endPoint x: 465, endPoint y: 294, distance: 11.4
click at [473, 289] on icon "button" at bounding box center [474, 293] width 7 height 8
drag, startPoint x: 348, startPoint y: 286, endPoint x: 358, endPoint y: 292, distance: 11.8
click at [349, 289] on icon "button" at bounding box center [349, 293] width 7 height 8
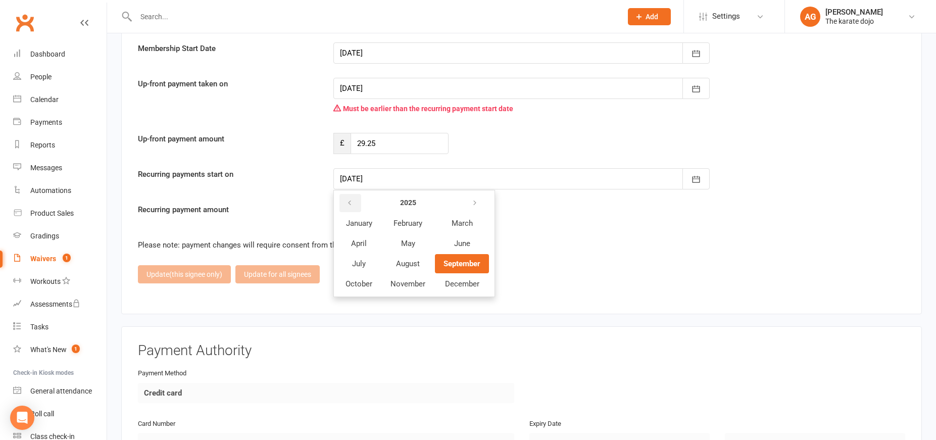
scroll to position [1116, 0]
click at [354, 278] on span "October" at bounding box center [358, 282] width 27 height 9
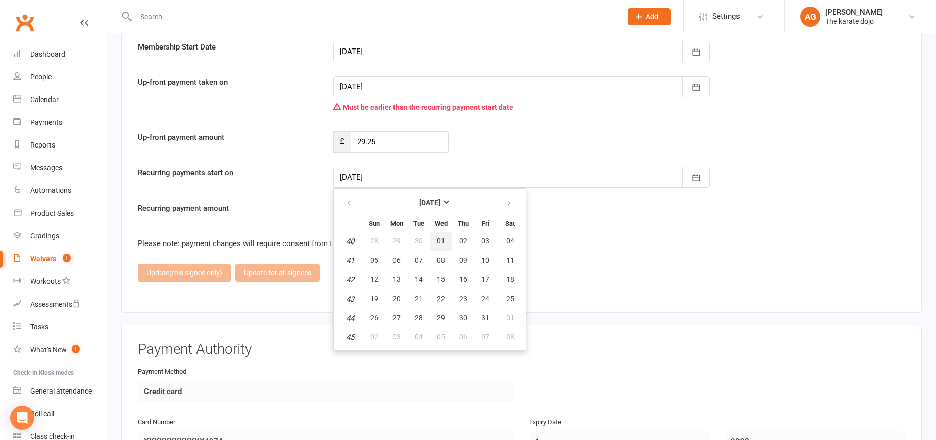
drag, startPoint x: 440, startPoint y: 234, endPoint x: 516, endPoint y: 250, distance: 77.5
click at [441, 237] on span "01" at bounding box center [441, 241] width 8 height 8
type input "01 Oct 2025"
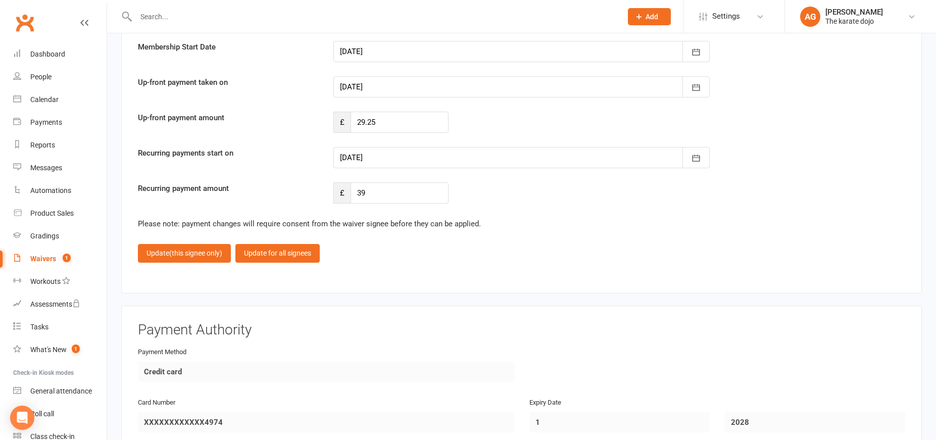
drag, startPoint x: 581, startPoint y: 260, endPoint x: 507, endPoint y: 253, distance: 75.1
click at [581, 260] on fieldset "Currently Selected Plan Bronze – £39.00 paid every month Other Membership Plans…" at bounding box center [521, 41] width 767 height 471
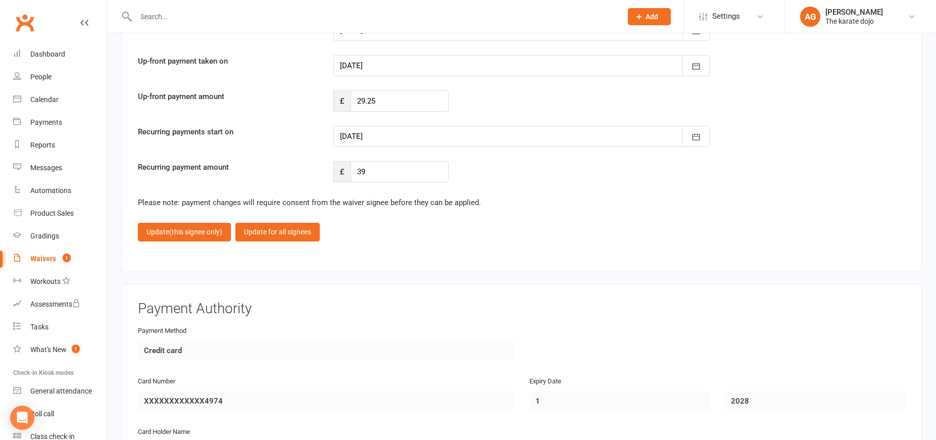
scroll to position [1157, 0]
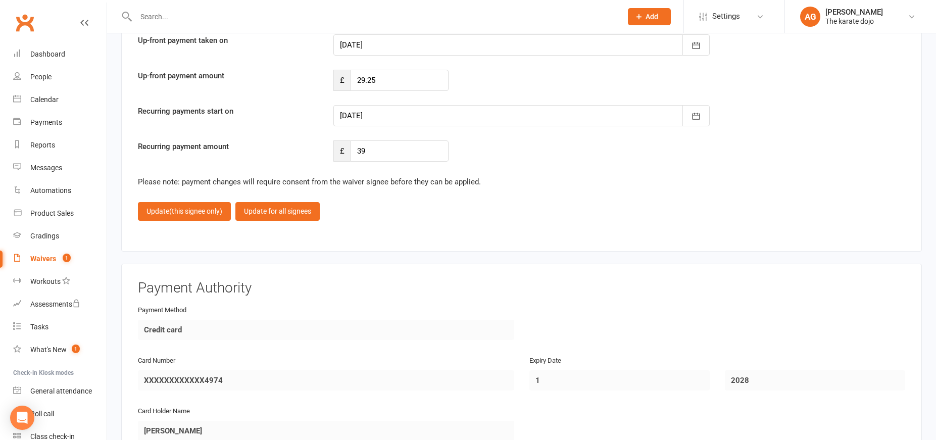
drag, startPoint x: 255, startPoint y: 206, endPoint x: 255, endPoint y: 213, distance: 7.1
click at [255, 206] on button "Update for all signees" at bounding box center [277, 211] width 84 height 18
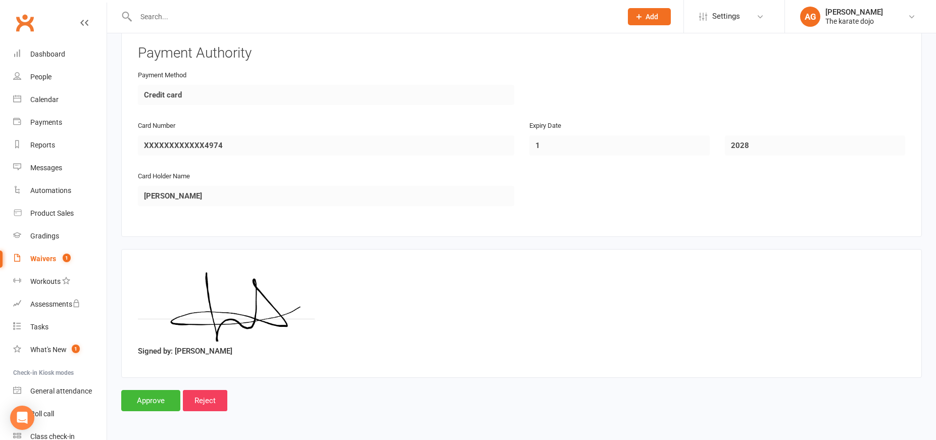
scroll to position [1157, 0]
click at [144, 393] on input "Approve" at bounding box center [150, 400] width 59 height 21
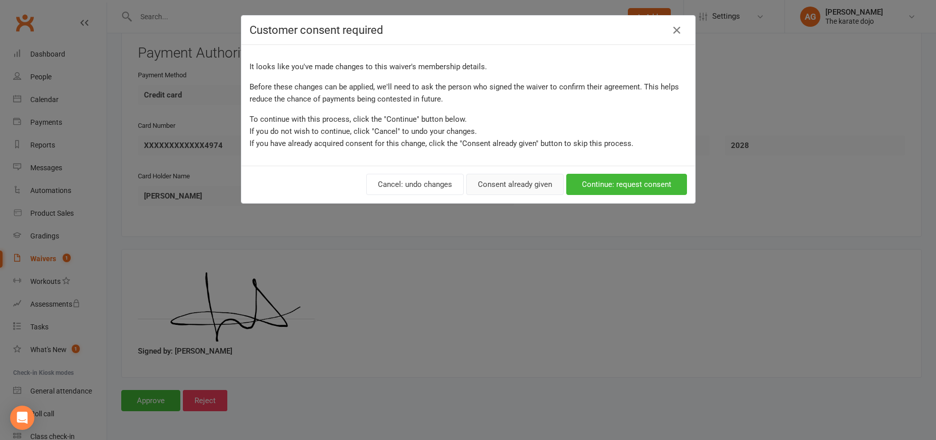
click at [536, 190] on button "Consent already given" at bounding box center [514, 184] width 97 height 21
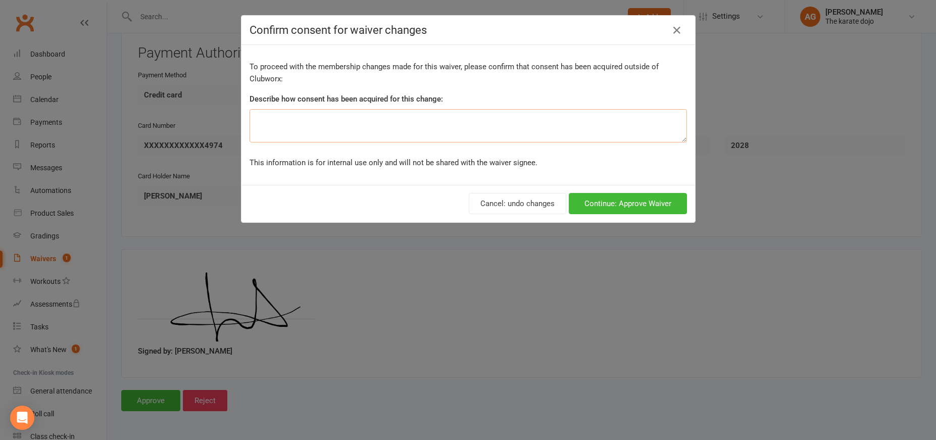
click at [343, 122] on textarea at bounding box center [467, 125] width 437 height 33
type textarea "verbal"
click at [626, 208] on button "Continue: Approve Waiver" at bounding box center [628, 203] width 118 height 21
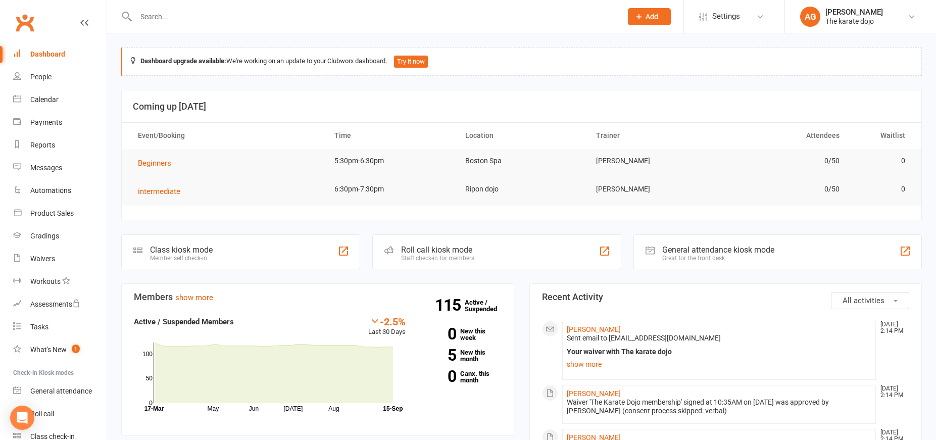
drag, startPoint x: 145, startPoint y: 16, endPoint x: 185, endPoint y: 23, distance: 41.0
click at [145, 16] on input "text" at bounding box center [374, 17] width 482 height 14
type input "Arthur"
drag, startPoint x: 505, startPoint y: 99, endPoint x: 265, endPoint y: 42, distance: 247.1
click at [263, 41] on div "Arthur Fox leannefox81@gmail.com" at bounding box center [310, 44] width 377 height 21
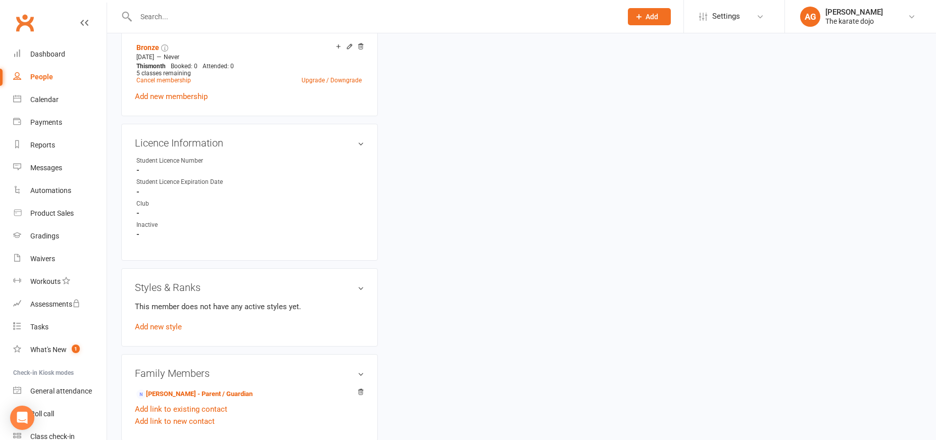
scroll to position [454, 0]
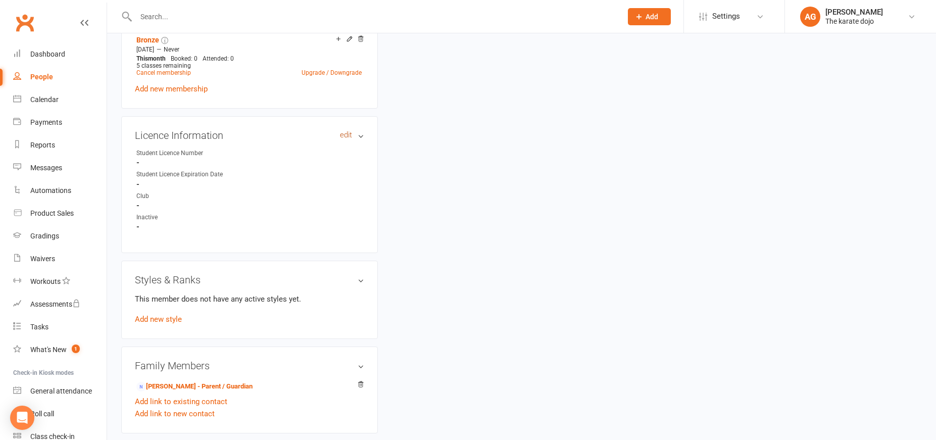
click at [342, 139] on link "edit" at bounding box center [346, 135] width 12 height 9
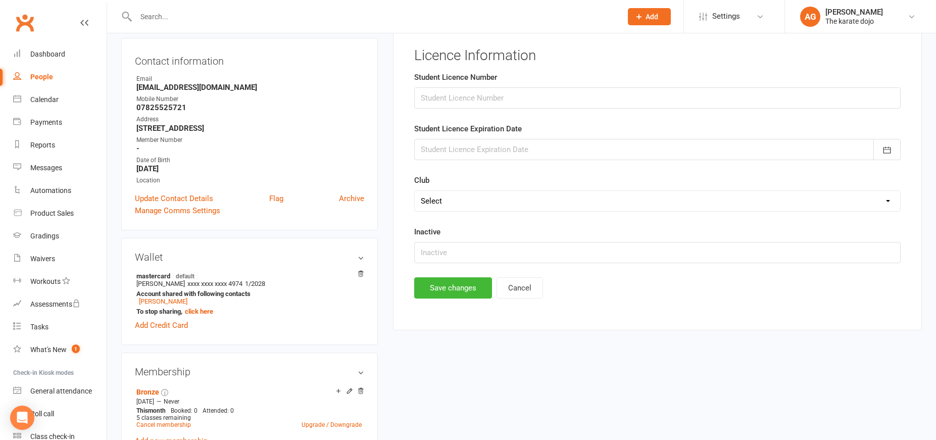
scroll to position [77, 0]
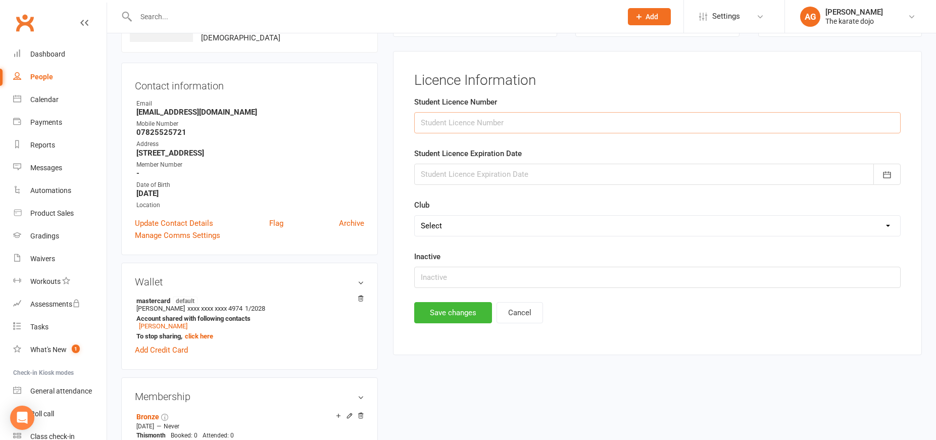
click at [452, 117] on input "string" at bounding box center [657, 122] width 486 height 21
type input "821"
click at [455, 172] on div at bounding box center [657, 174] width 486 height 21
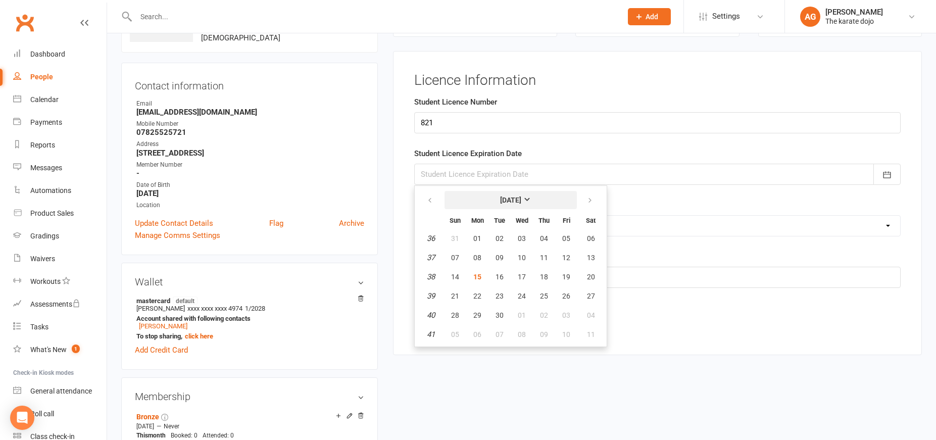
click at [508, 200] on strong "September 2025" at bounding box center [510, 200] width 21 height 8
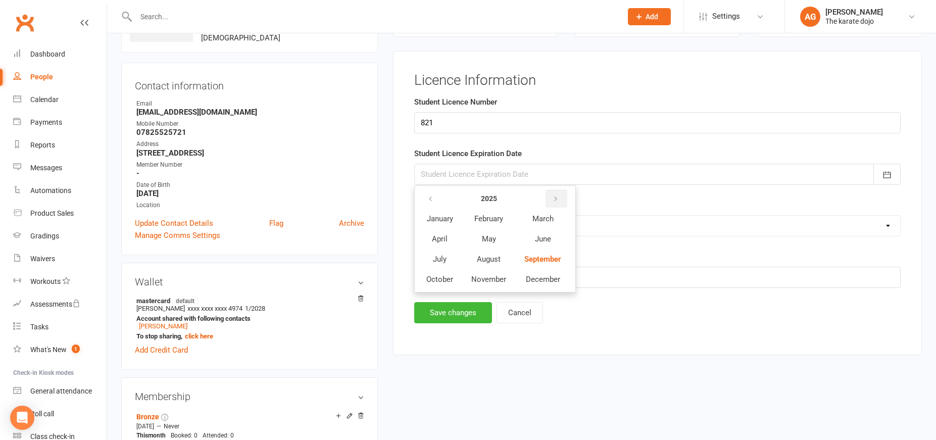
click at [560, 199] on button "button" at bounding box center [556, 198] width 22 height 18
click at [553, 258] on span "September" at bounding box center [542, 259] width 36 height 9
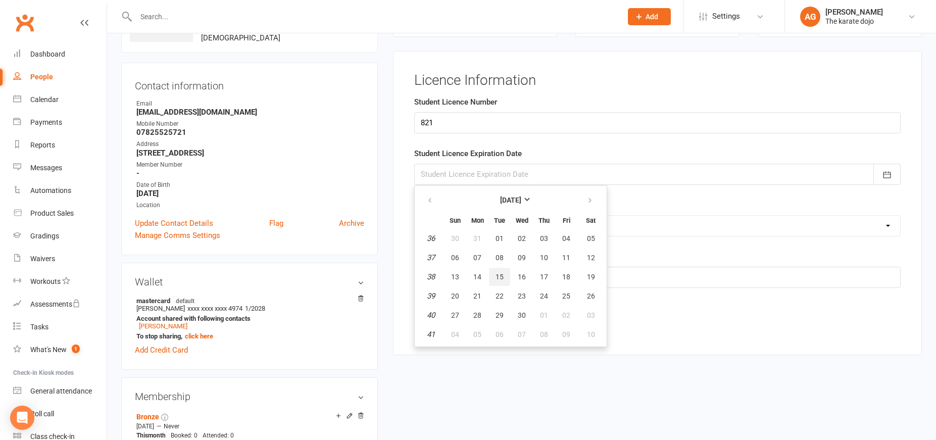
click at [499, 277] on span "15" at bounding box center [499, 277] width 8 height 8
type input "15 Sep 2026"
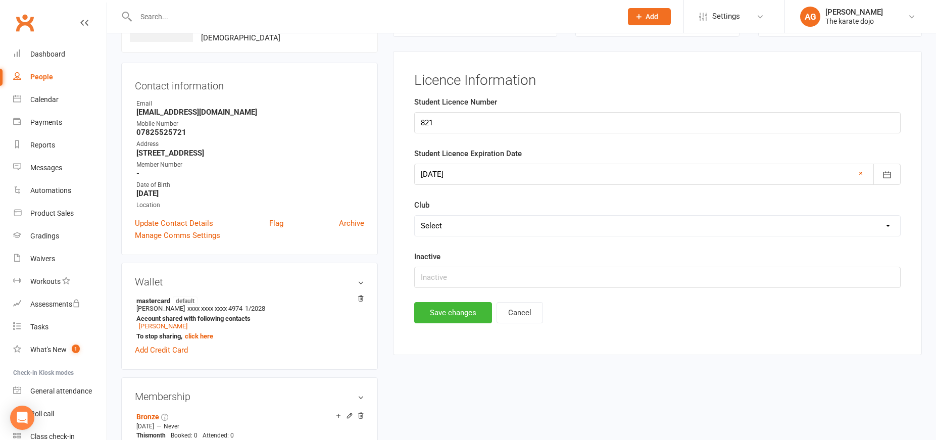
select select "Ripon (HQ Dojo)"
click at [458, 310] on button "Save changes" at bounding box center [453, 312] width 78 height 21
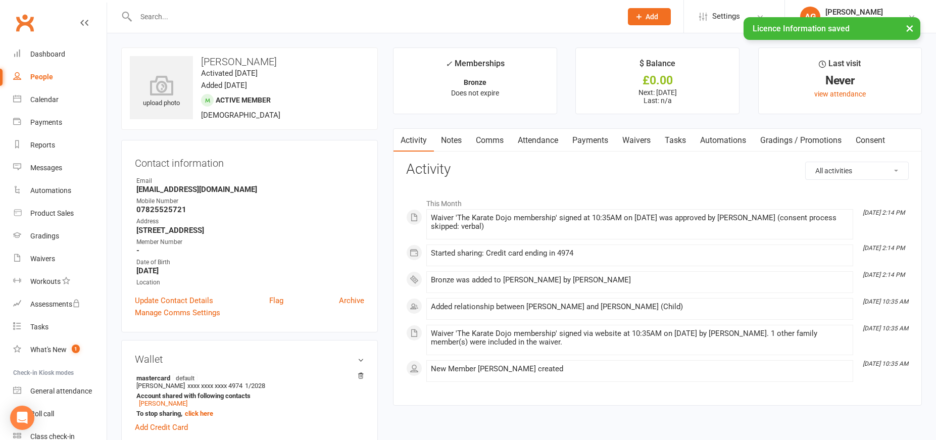
scroll to position [0, 0]
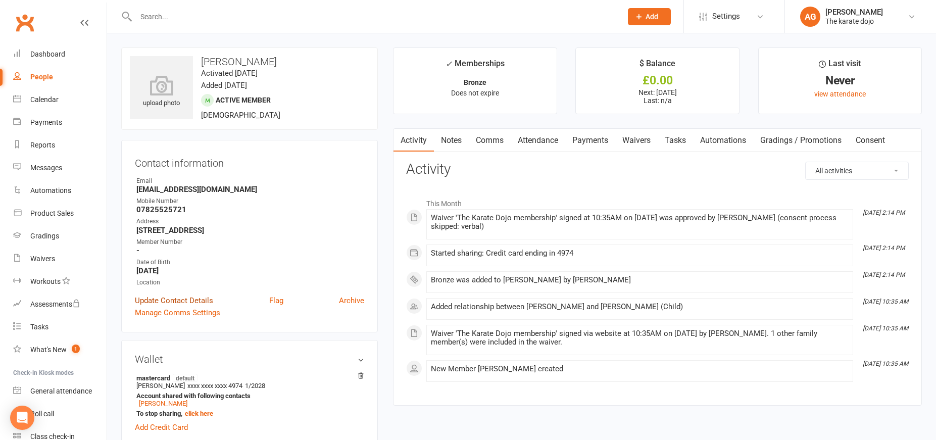
click at [166, 307] on link "Update Contact Details" at bounding box center [174, 300] width 78 height 12
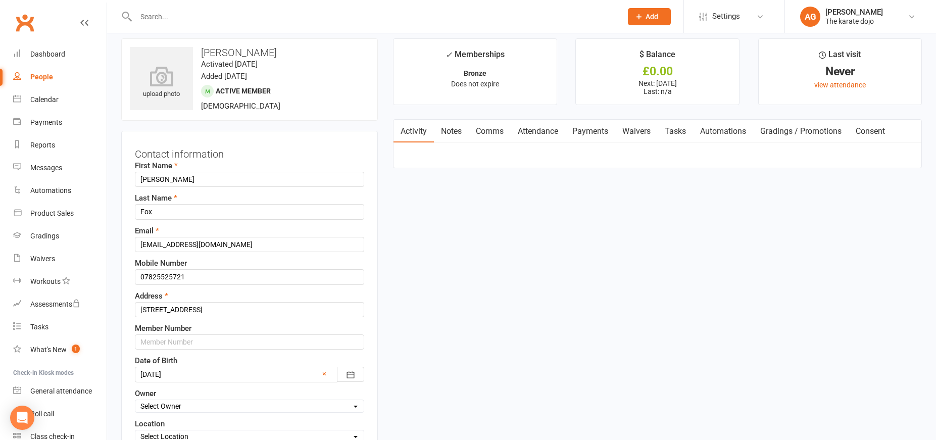
scroll to position [47, 0]
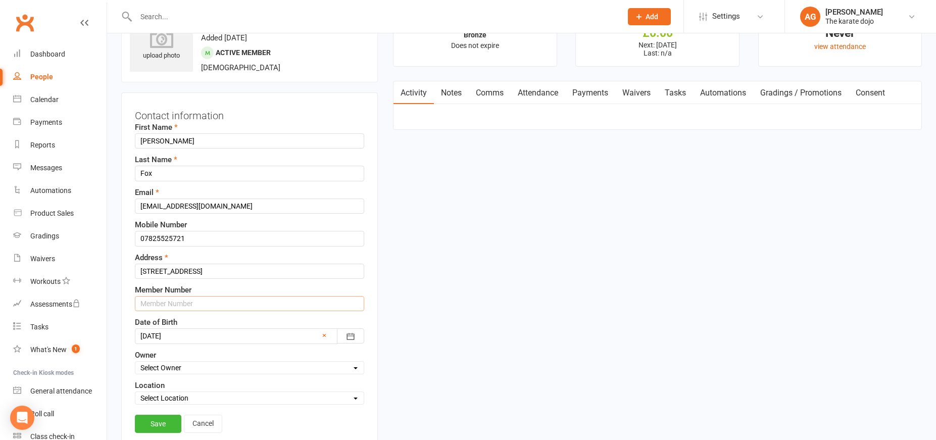
click at [161, 303] on input "text" at bounding box center [249, 303] width 229 height 15
type input "3"
click at [148, 423] on link "Save" at bounding box center [158, 424] width 46 height 18
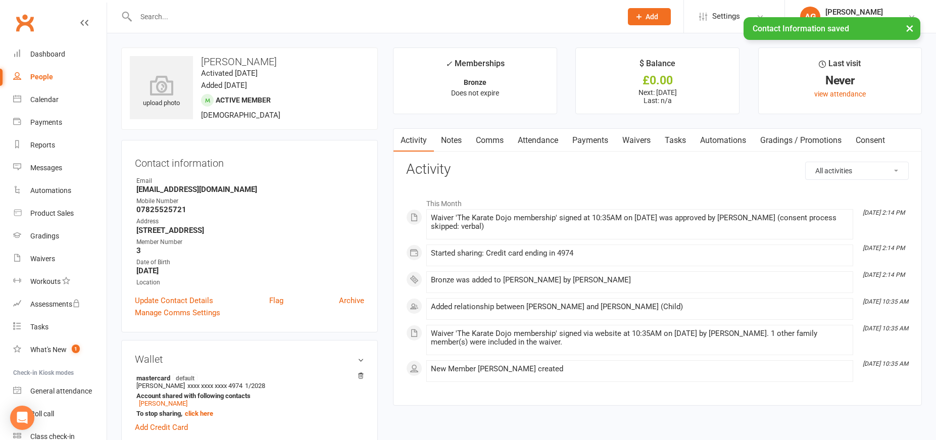
scroll to position [0, 0]
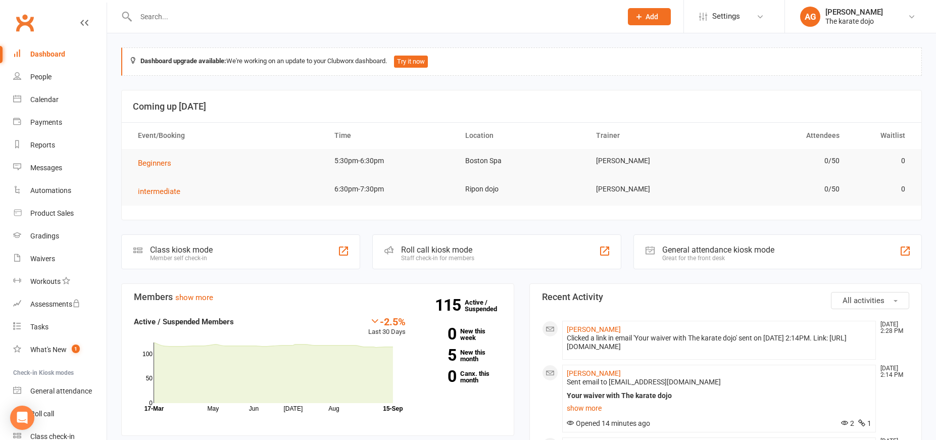
drag, startPoint x: 193, startPoint y: 19, endPoint x: 219, endPoint y: 25, distance: 26.5
click at [193, 19] on input "text" at bounding box center [374, 17] width 482 height 14
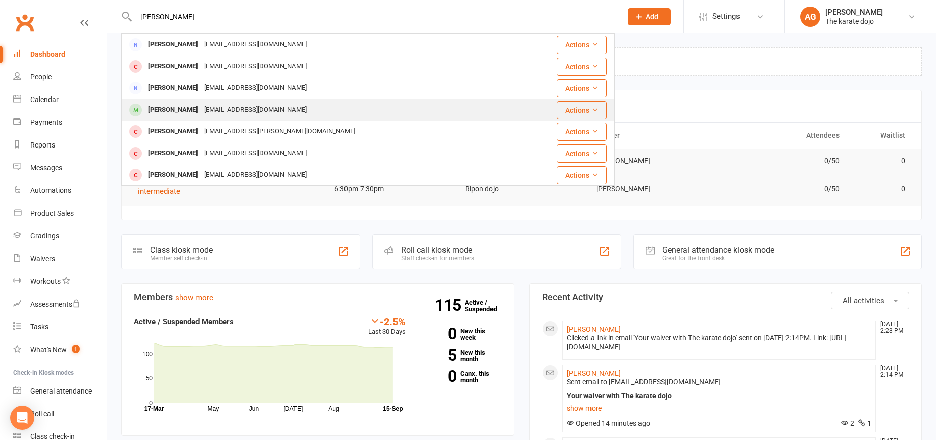
type input "[PERSON_NAME]"
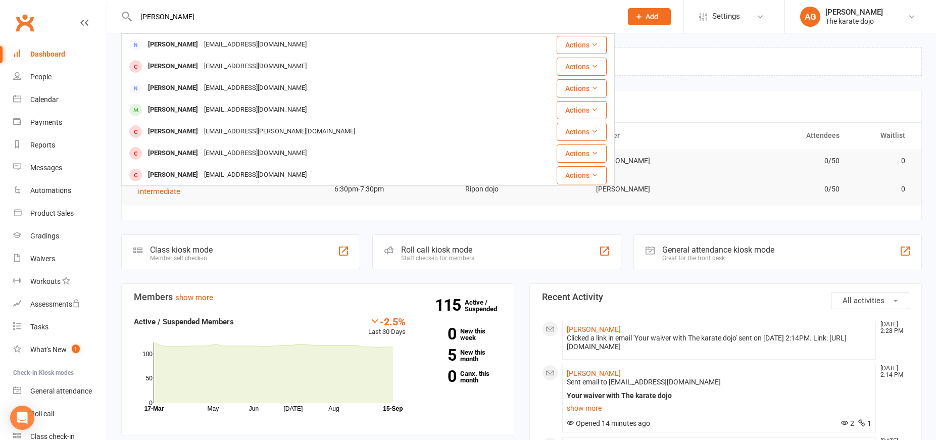
click at [243, 106] on div "[EMAIL_ADDRESS][DOMAIN_NAME]" at bounding box center [255, 110] width 109 height 15
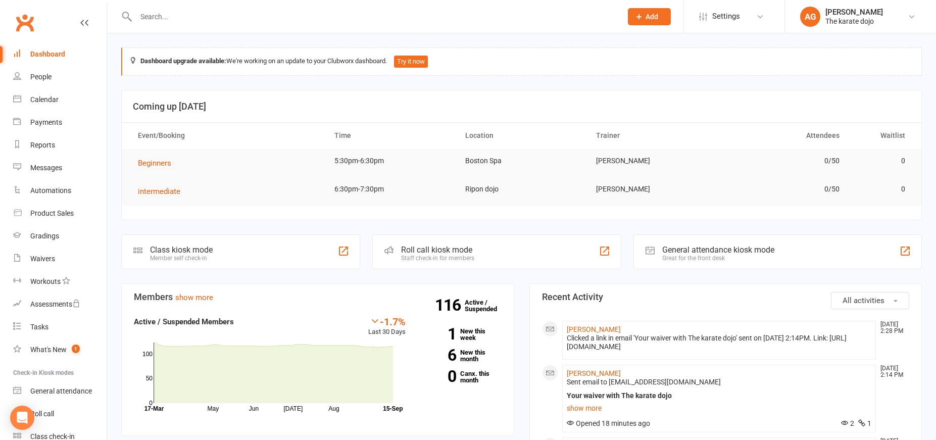
drag, startPoint x: 219, startPoint y: 19, endPoint x: 247, endPoint y: 9, distance: 30.5
click at [219, 19] on input "text" at bounding box center [374, 17] width 482 height 14
type input "fox"
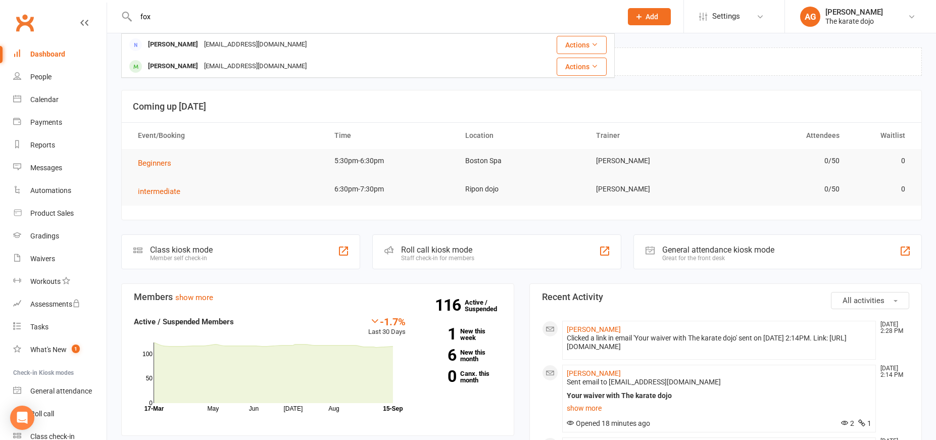
drag, startPoint x: 224, startPoint y: 69, endPoint x: 263, endPoint y: 65, distance: 38.6
click at [224, 69] on div "[EMAIL_ADDRESS][DOMAIN_NAME]" at bounding box center [255, 66] width 109 height 15
